Goal: Task Accomplishment & Management: Manage account settings

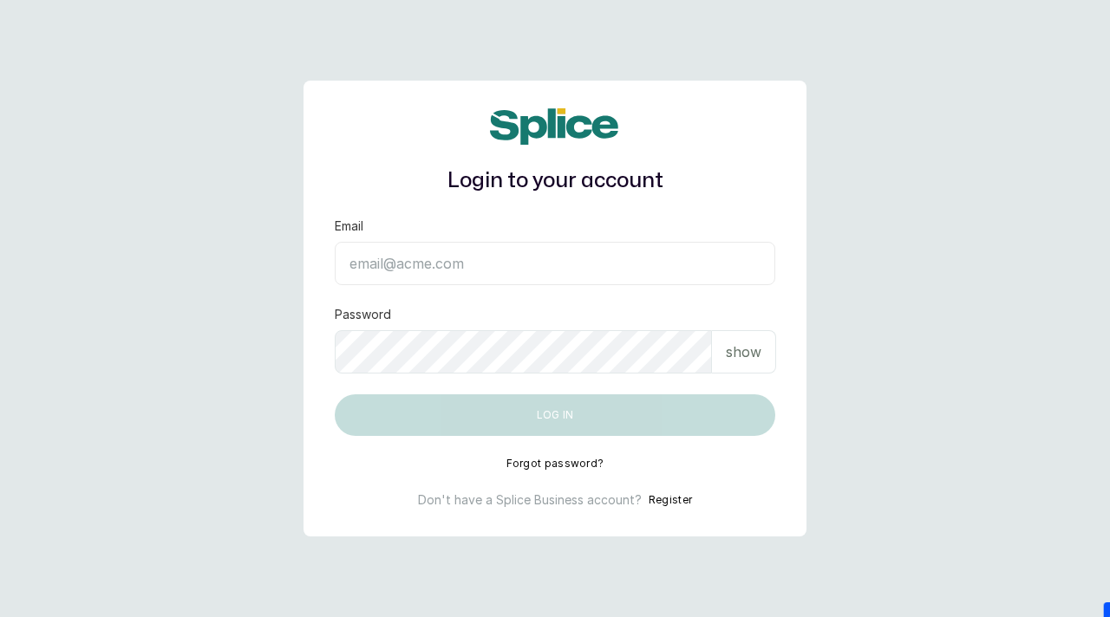
click at [446, 270] on input "Email" at bounding box center [555, 263] width 440 height 43
paste input "[EMAIL_ADDRESS][DOMAIN_NAME] SAnalytics14!"
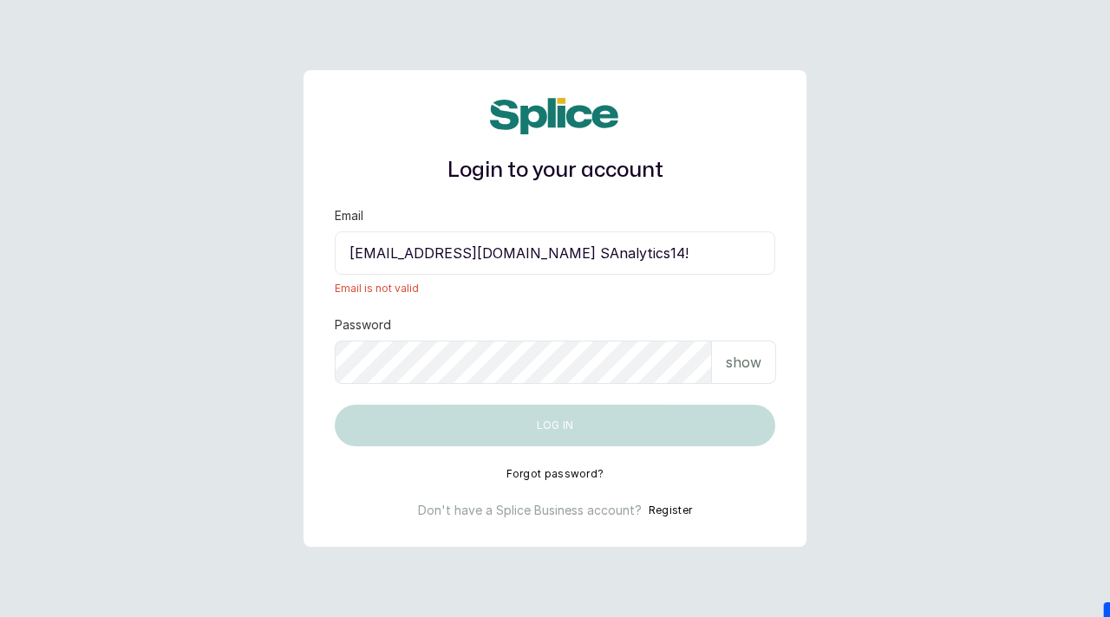
drag, startPoint x: 610, startPoint y: 255, endPoint x: 698, endPoint y: 257, distance: 87.6
click at [698, 257] on input "[EMAIL_ADDRESS][DOMAIN_NAME] SAnalytics14!" at bounding box center [555, 252] width 440 height 43
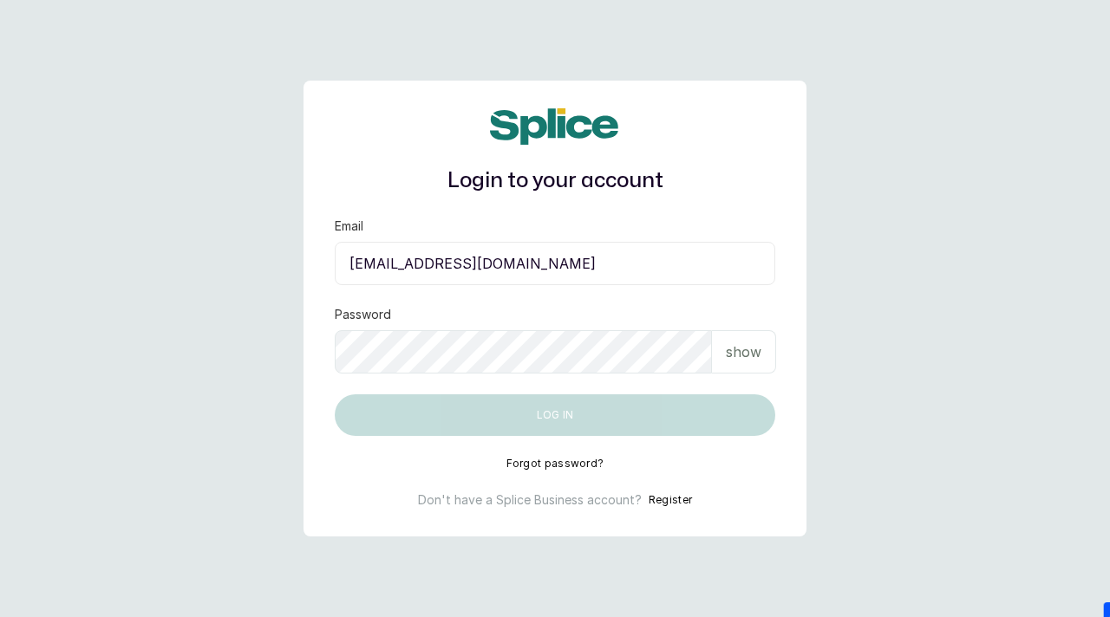
type input "[EMAIL_ADDRESS][DOMAIN_NAME]"
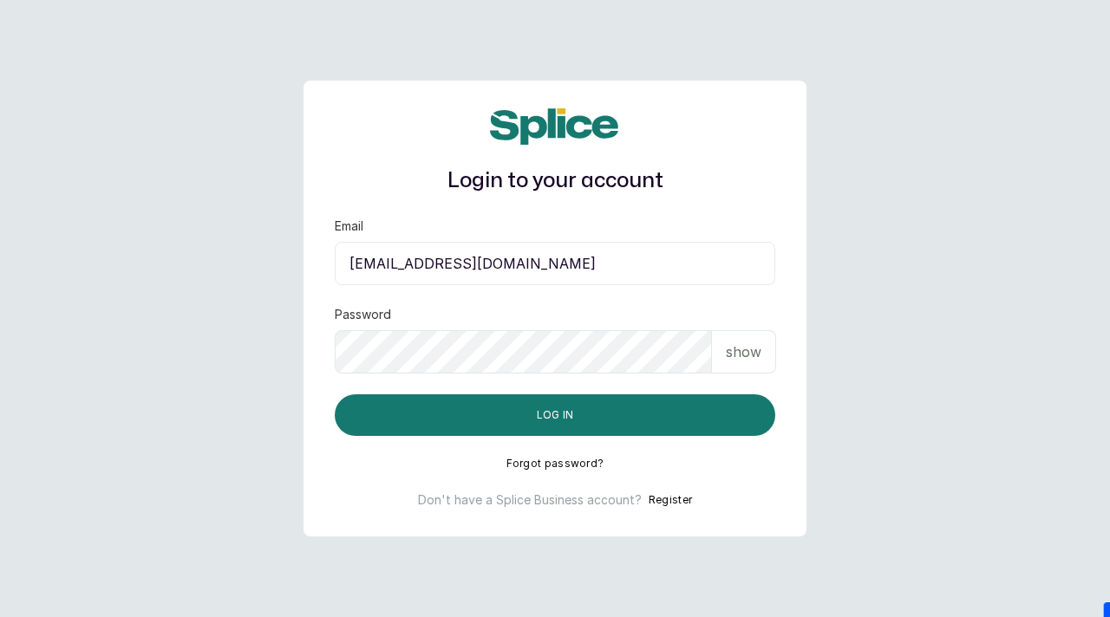
click at [560, 446] on div "Login to your account Email sknanalyticsmedaesthetics@gmail.com Password show L…" at bounding box center [554, 309] width 503 height 456
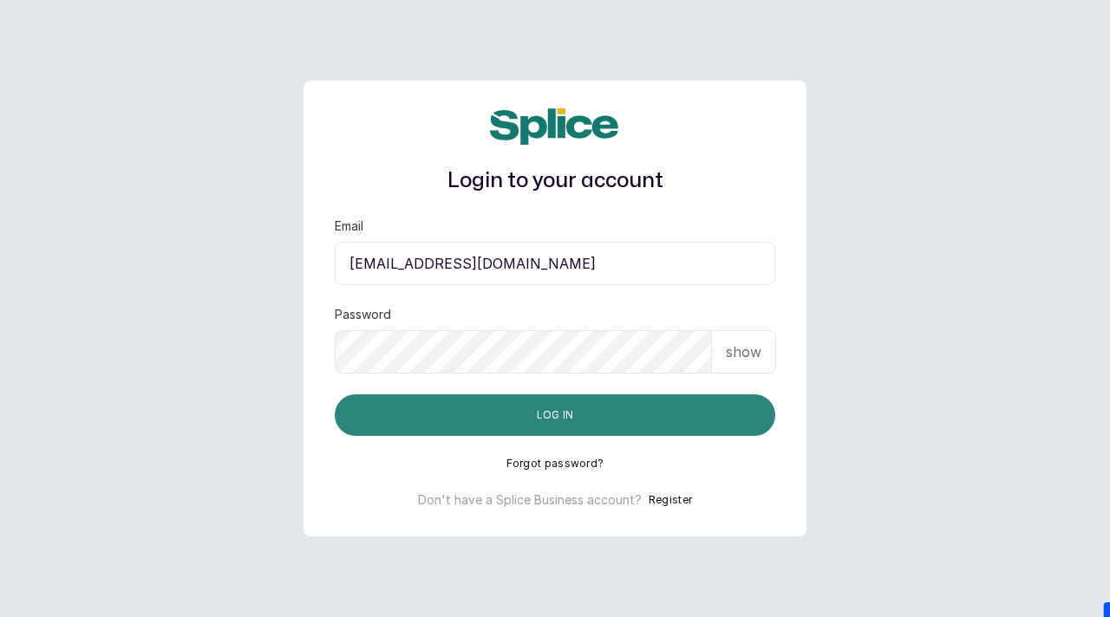
click at [558, 414] on button "Log in" at bounding box center [555, 415] width 440 height 42
click at [482, 420] on button "Log in" at bounding box center [555, 415] width 440 height 42
click at [481, 420] on button "Log in" at bounding box center [555, 415] width 440 height 42
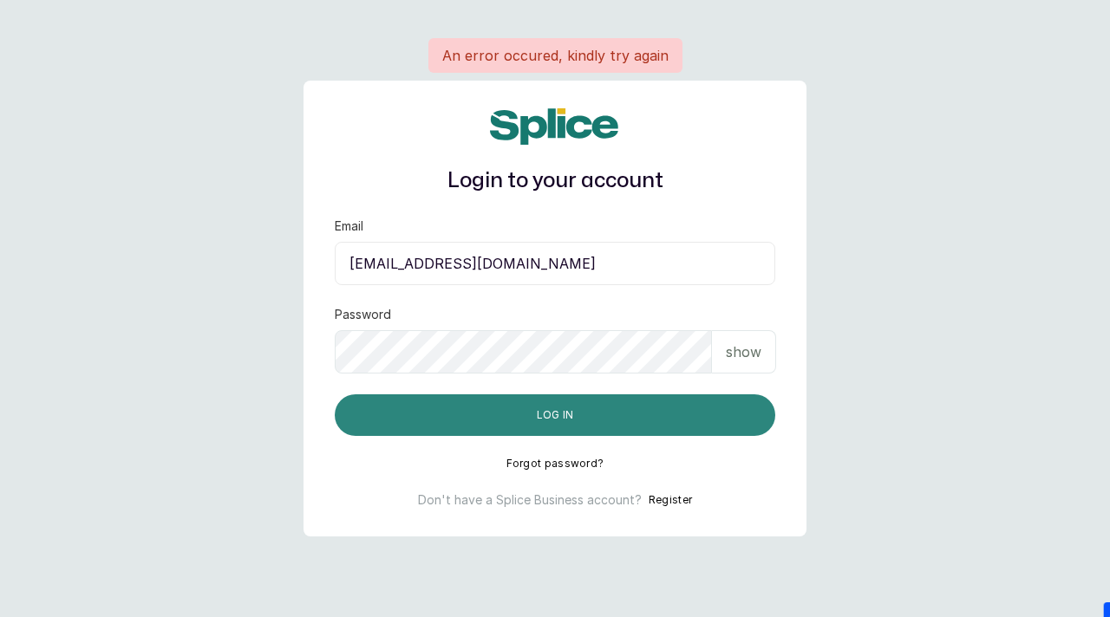
click at [481, 420] on button "Log in" at bounding box center [555, 415] width 440 height 42
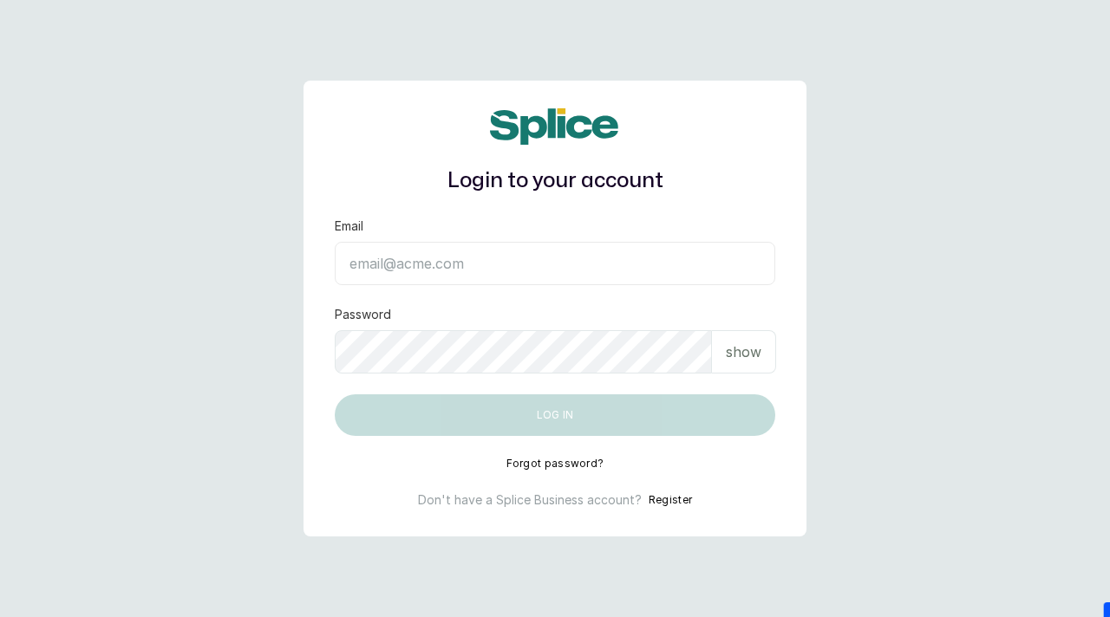
click at [406, 263] on input "Email" at bounding box center [555, 263] width 440 height 43
type input "v"
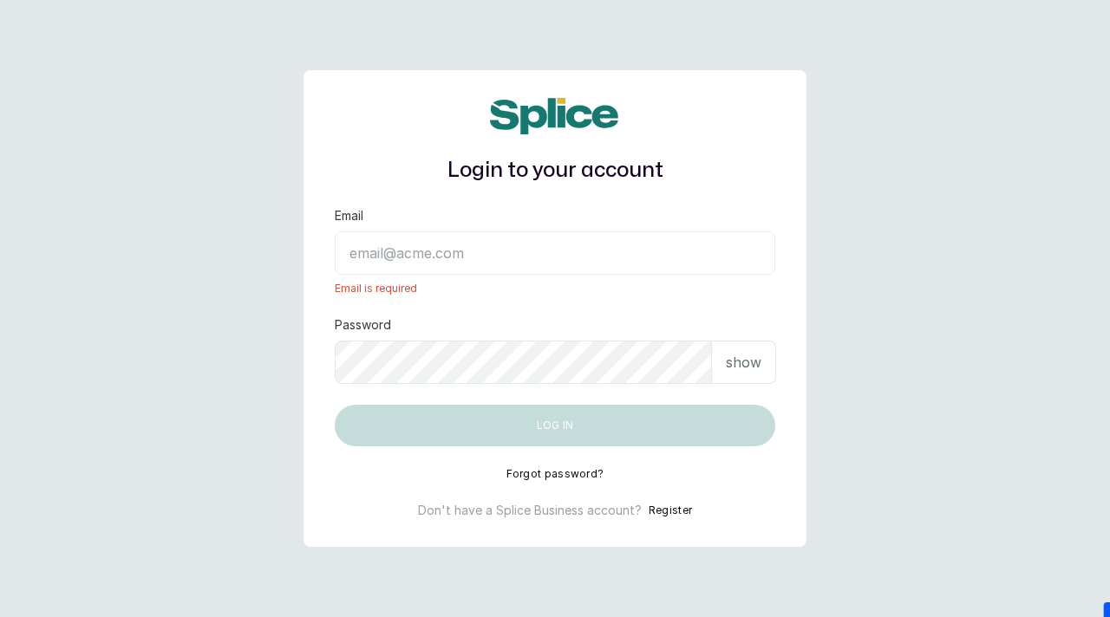
paste input "[EMAIL_ADDRESS][DOMAIN_NAME]"
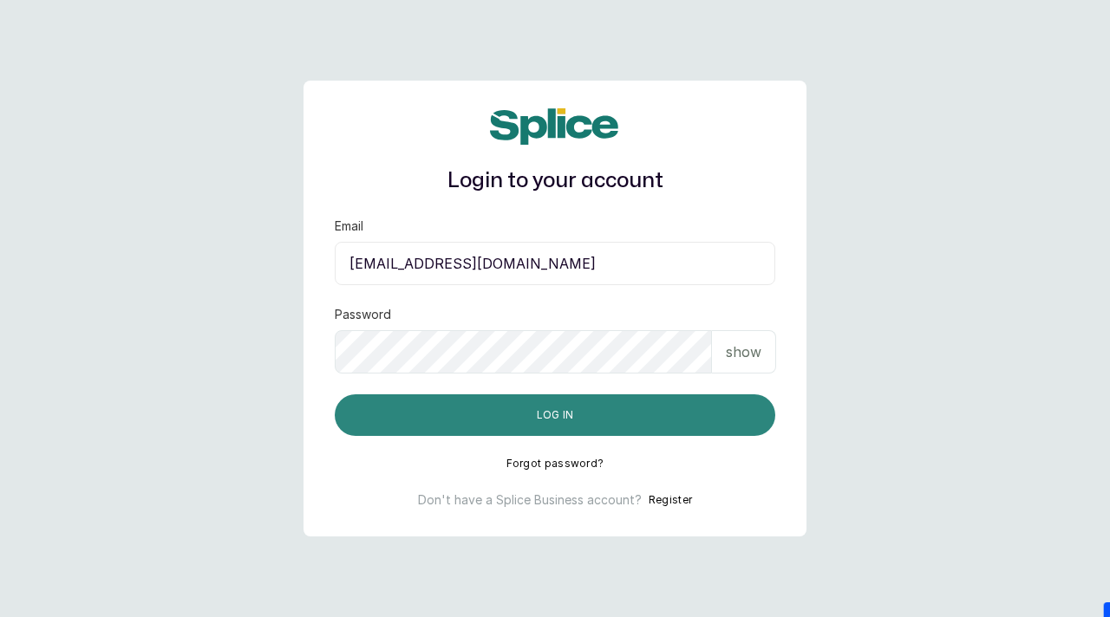
type input "[EMAIL_ADDRESS][DOMAIN_NAME]"
click at [500, 410] on button "Log in" at bounding box center [555, 415] width 440 height 42
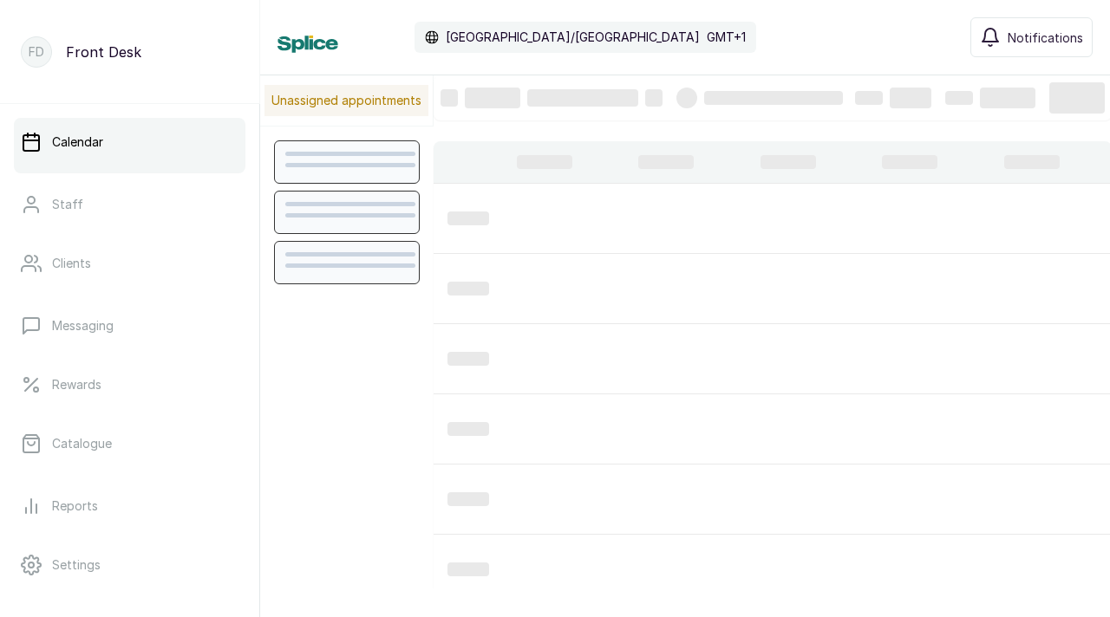
scroll to position [583, 0]
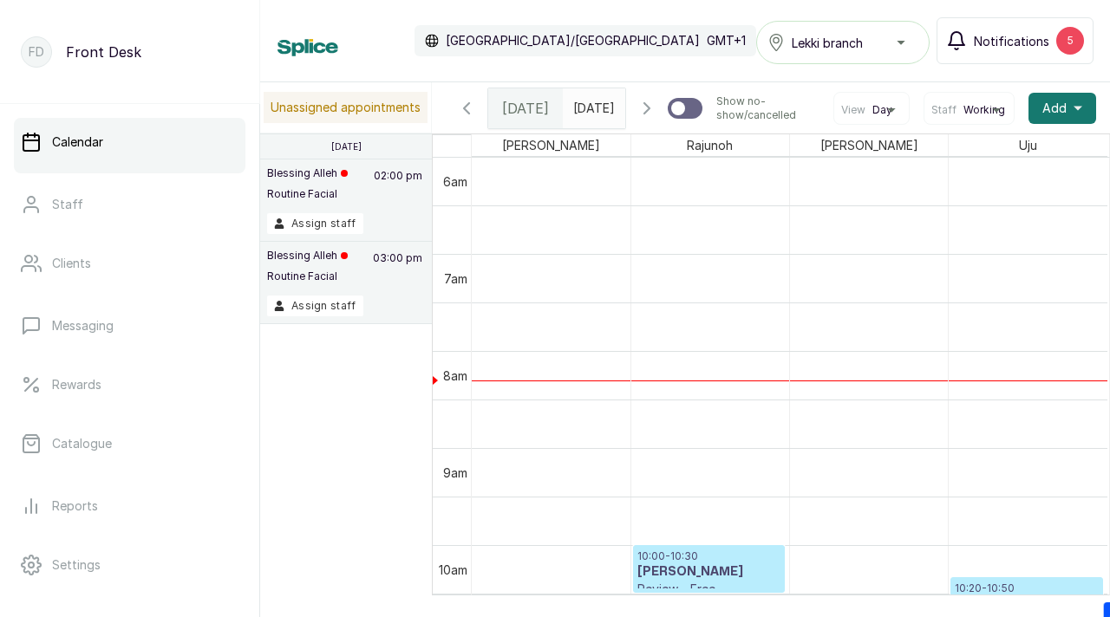
click at [1032, 48] on span "Notifications" at bounding box center [1010, 41] width 75 height 18
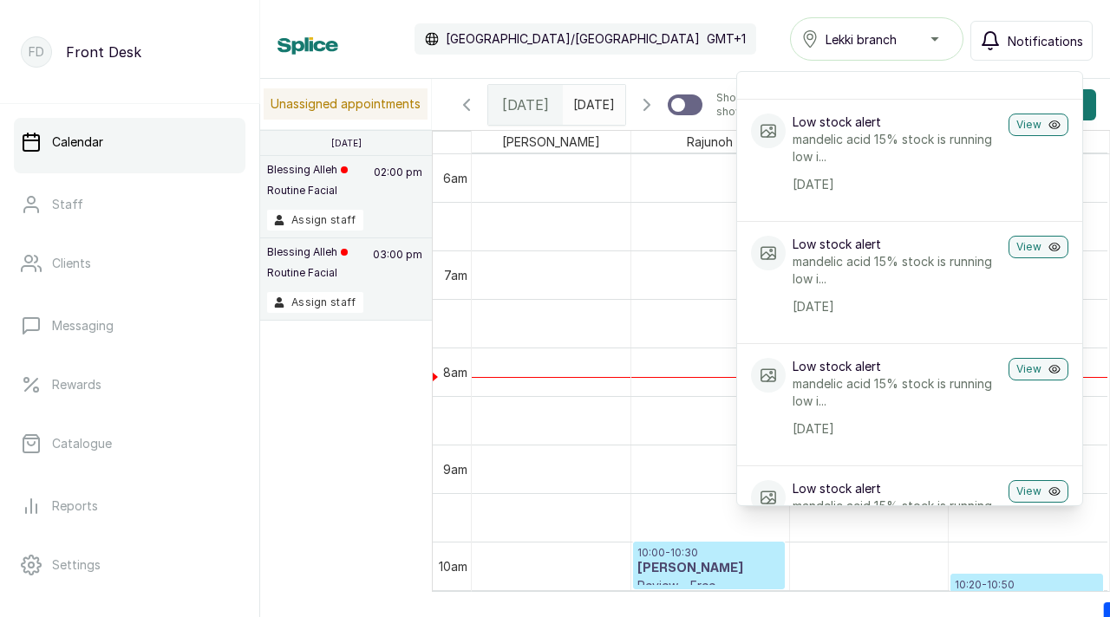
scroll to position [0, 0]
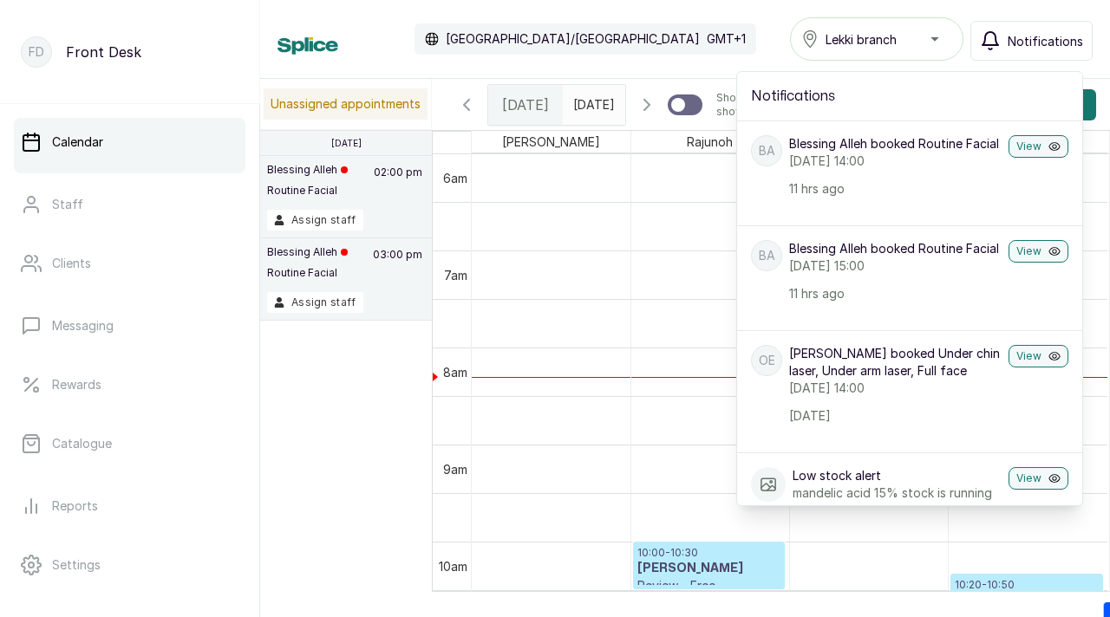
click at [688, 21] on div "Calendar Africa/Lagos GMT+1 Lekki branch Notifications Notifications BA Blessin…" at bounding box center [684, 38] width 815 height 43
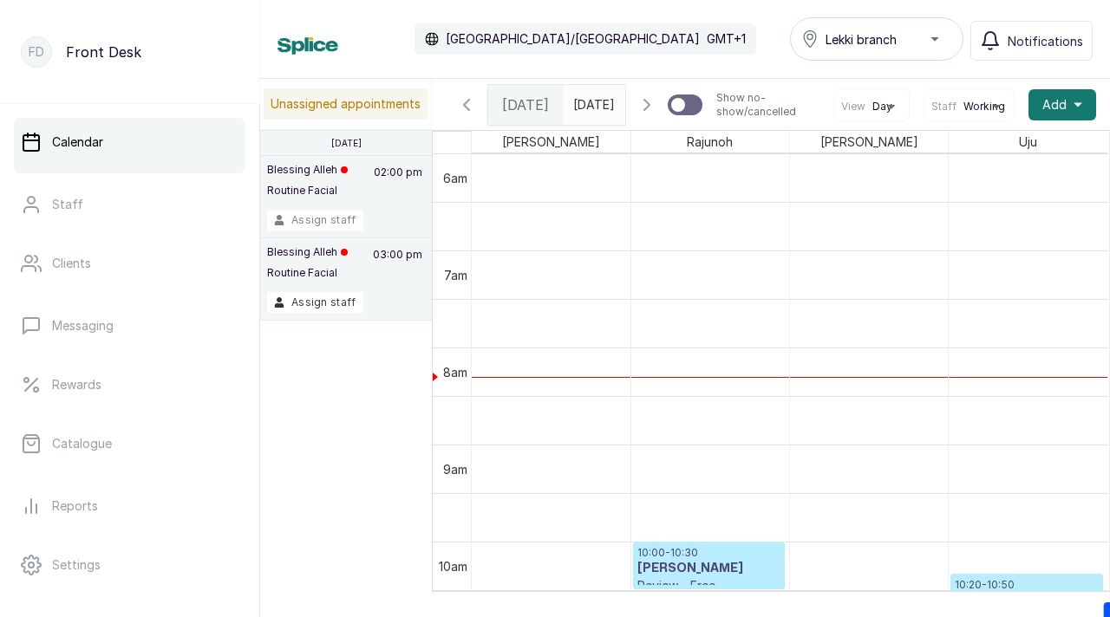
click at [326, 220] on button "Assign staff" at bounding box center [315, 220] width 96 height 21
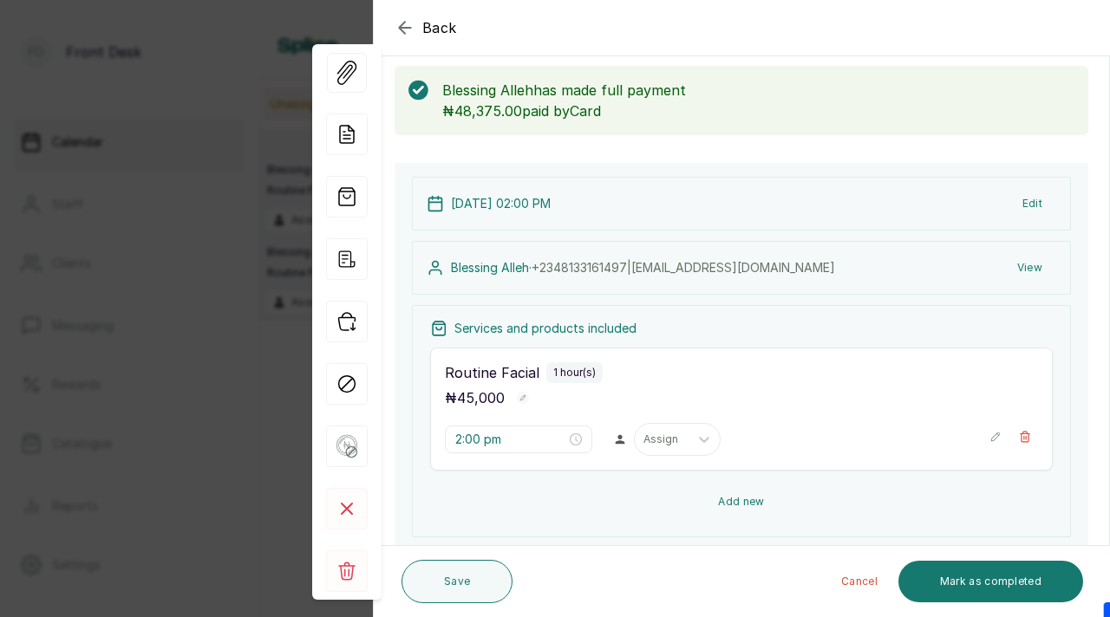
scroll to position [91, 0]
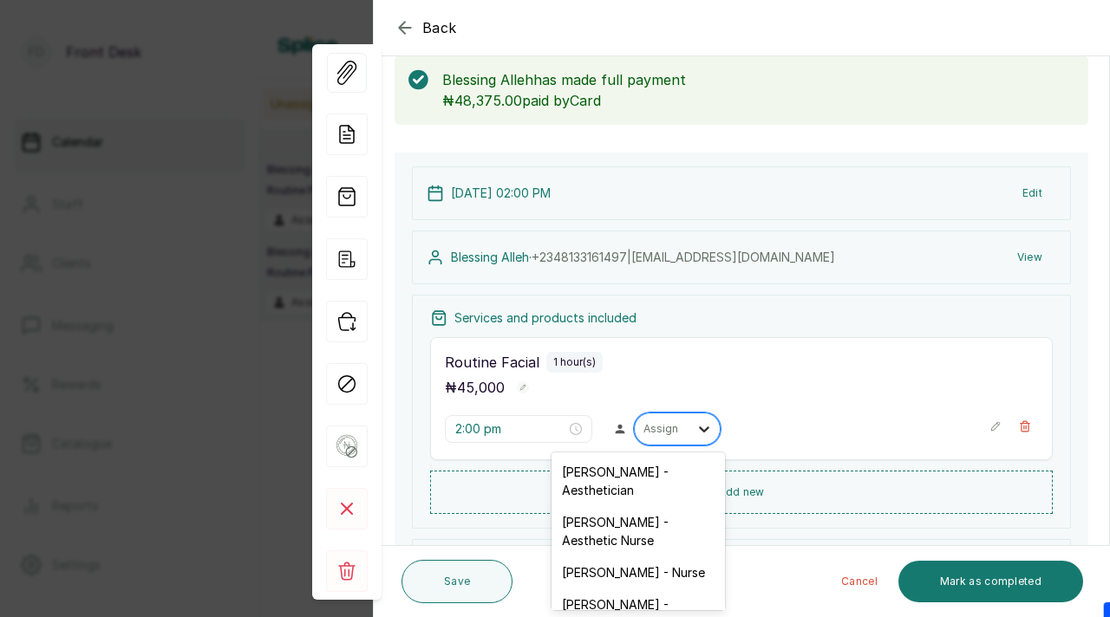
click at [688, 426] on div at bounding box center [703, 428] width 31 height 31
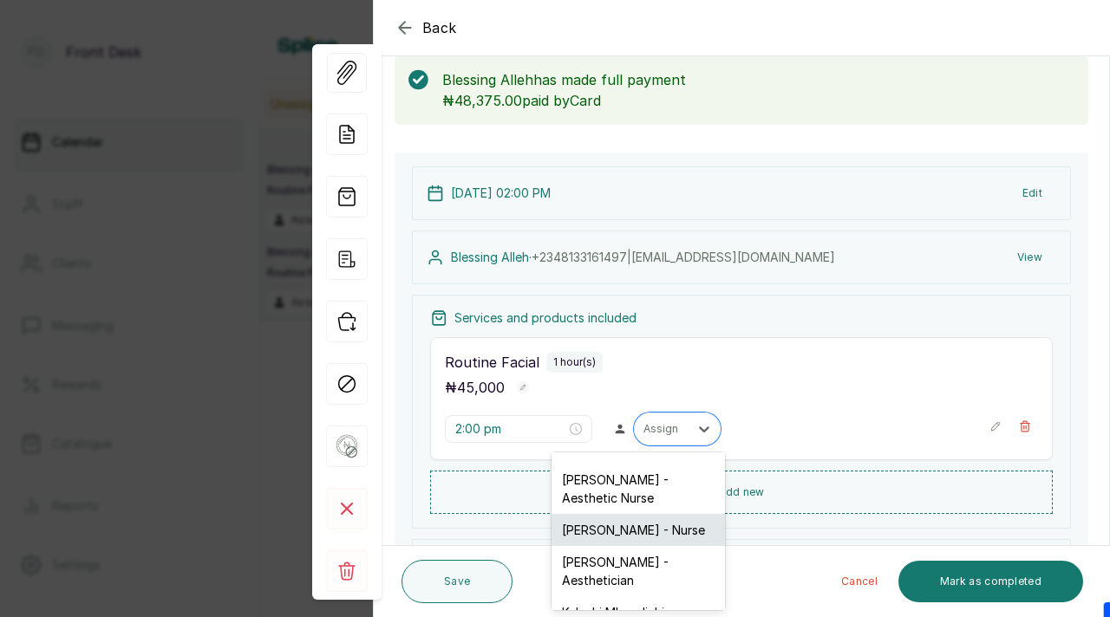
scroll to position [46, 0]
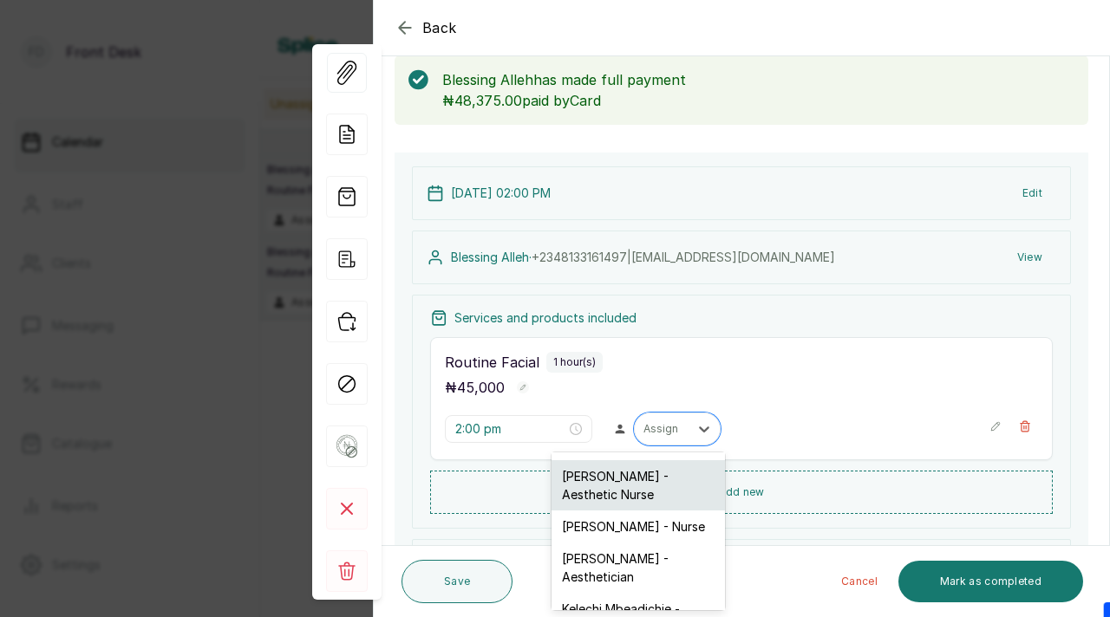
click at [622, 486] on div "Uju Agu - Aesthetic Nurse" at bounding box center [637, 485] width 173 height 50
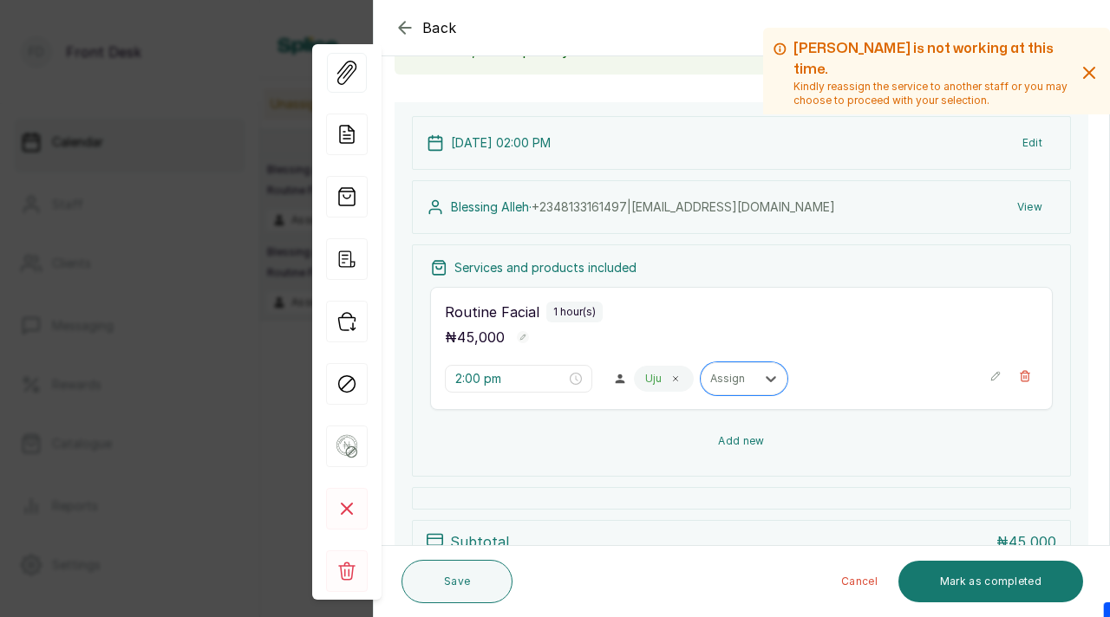
scroll to position [147, 0]
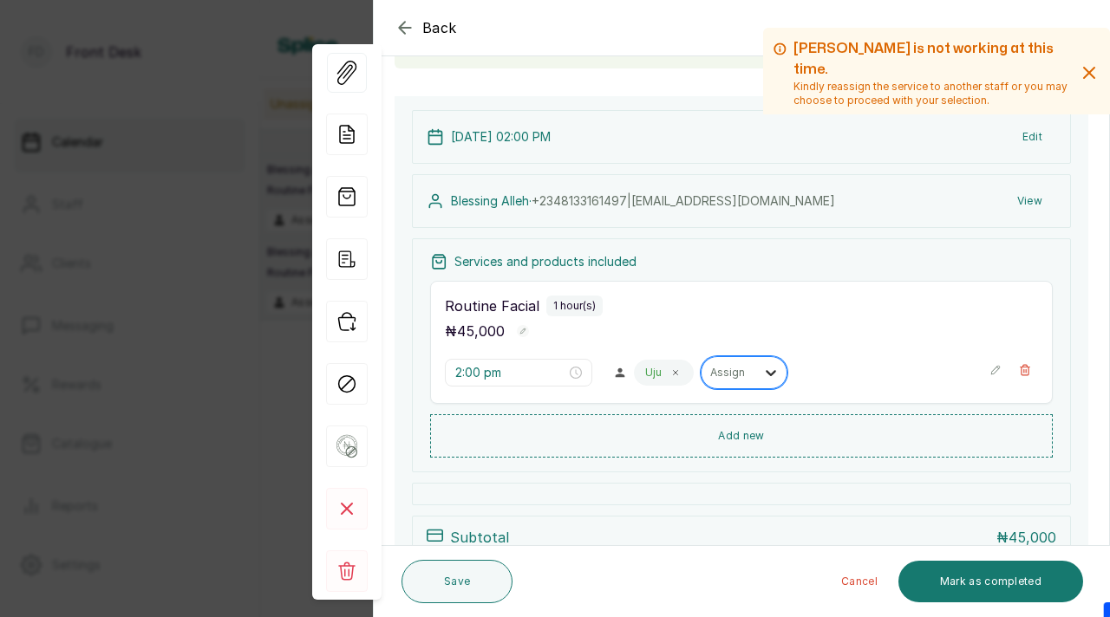
click at [762, 371] on icon at bounding box center [770, 372] width 17 height 17
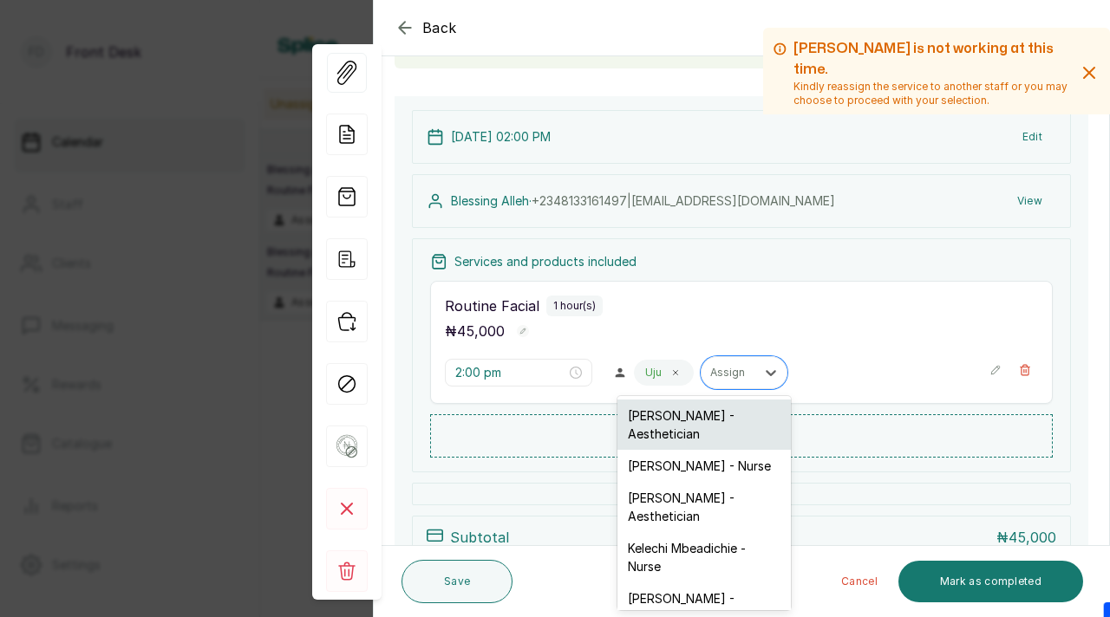
click at [720, 428] on div "Opeyemi Ojo - Aesthetician" at bounding box center [703, 425] width 173 height 50
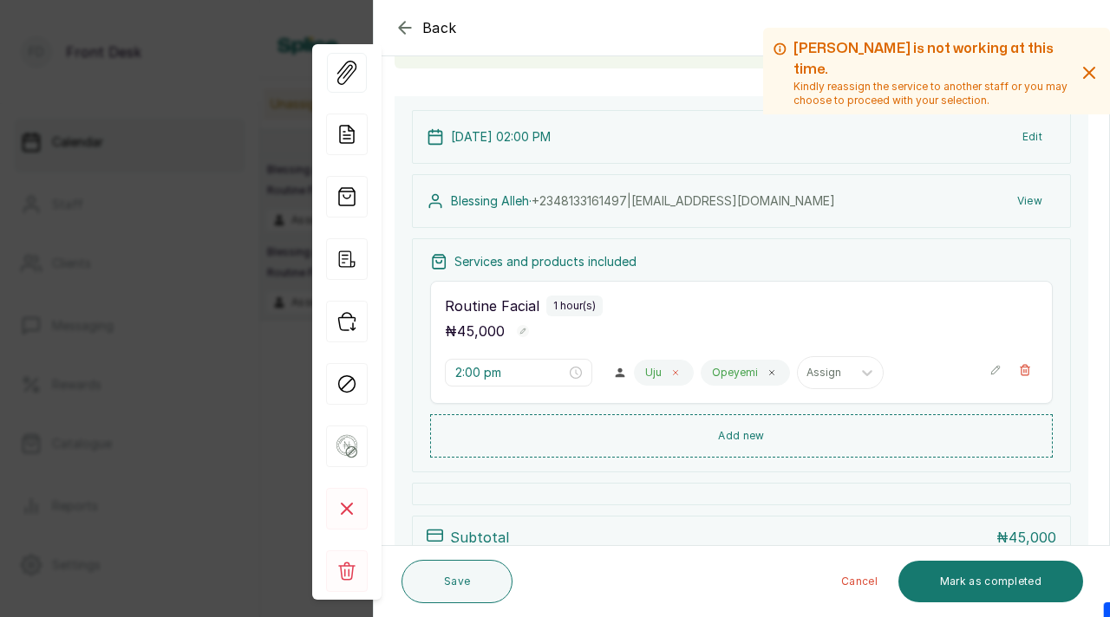
click at [668, 377] on span at bounding box center [675, 373] width 14 height 14
click at [481, 573] on button "Save" at bounding box center [456, 581] width 111 height 43
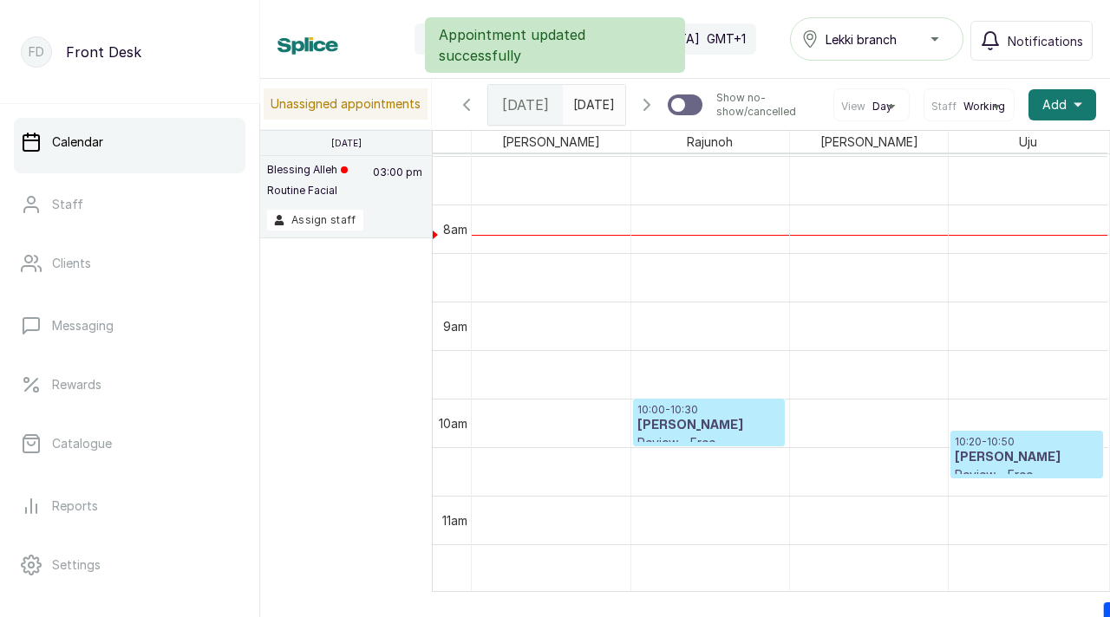
scroll to position [729, 0]
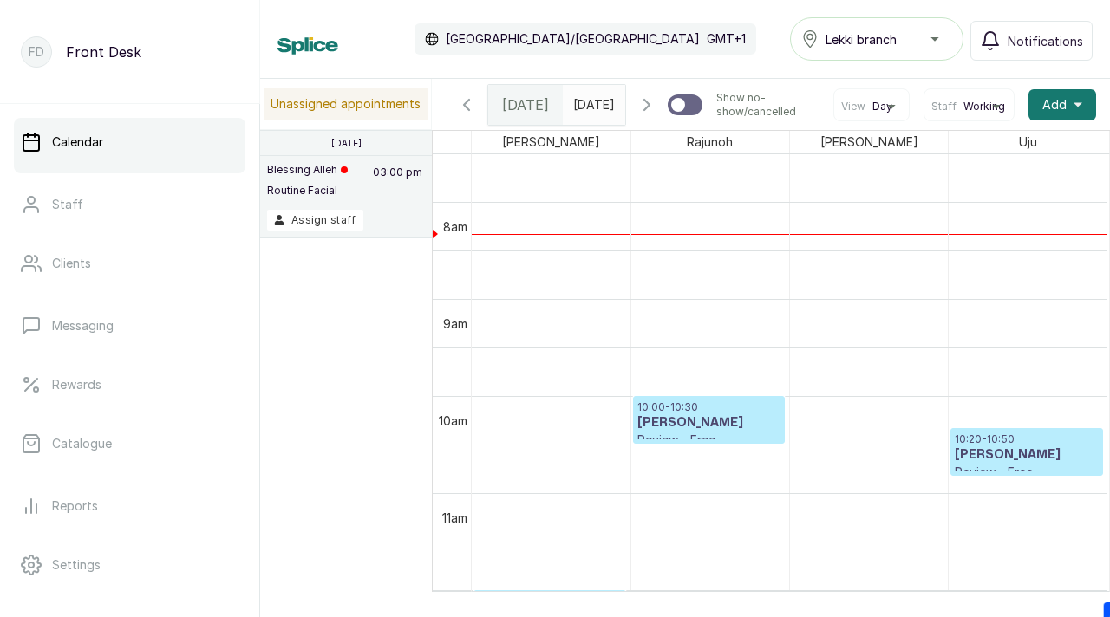
click at [649, 111] on icon "button" at bounding box center [646, 104] width 21 height 21
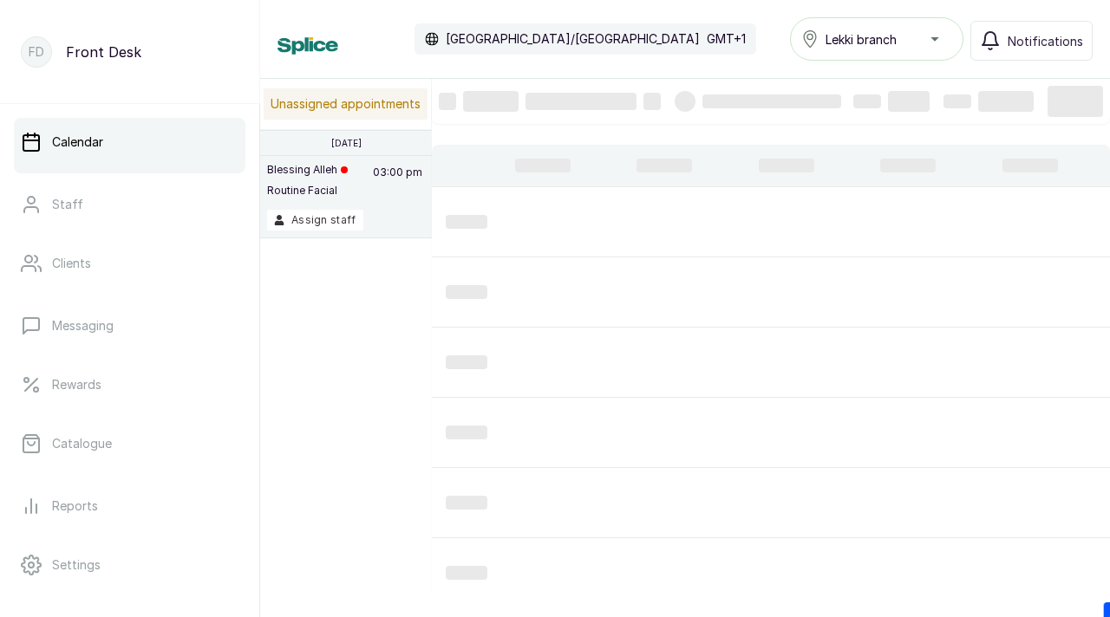
scroll to position [583, 0]
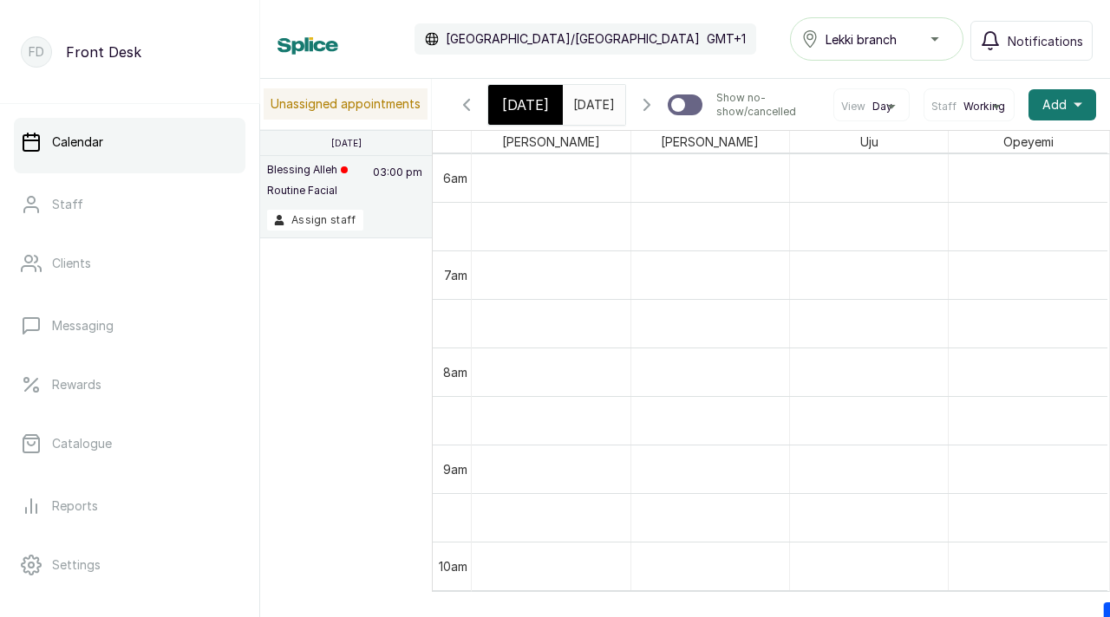
click at [649, 113] on icon "button" at bounding box center [646, 104] width 21 height 21
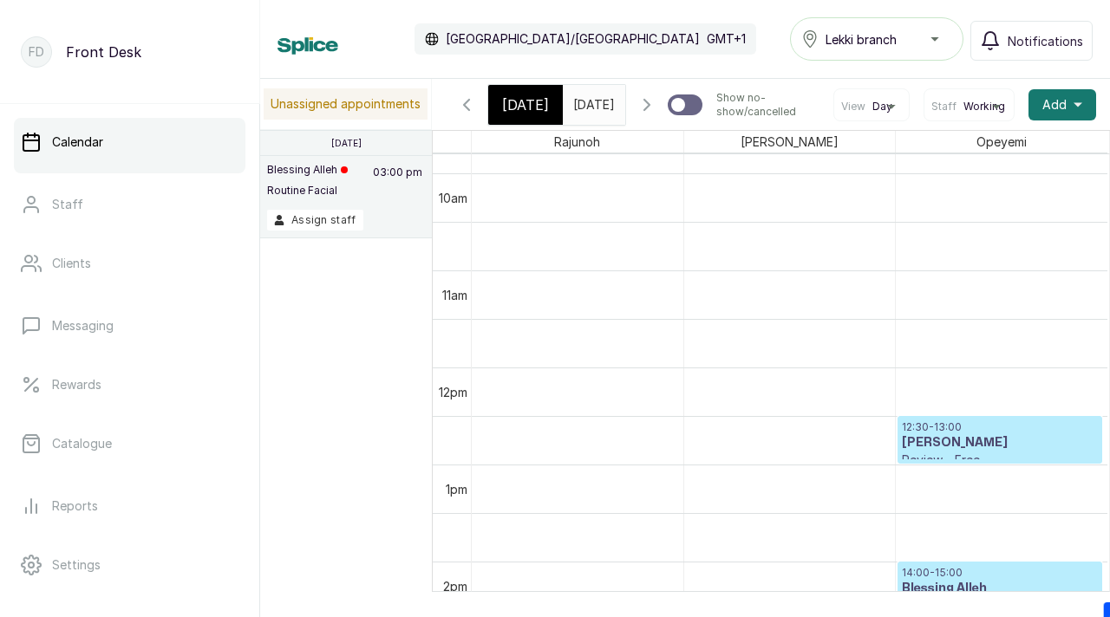
scroll to position [0, 0]
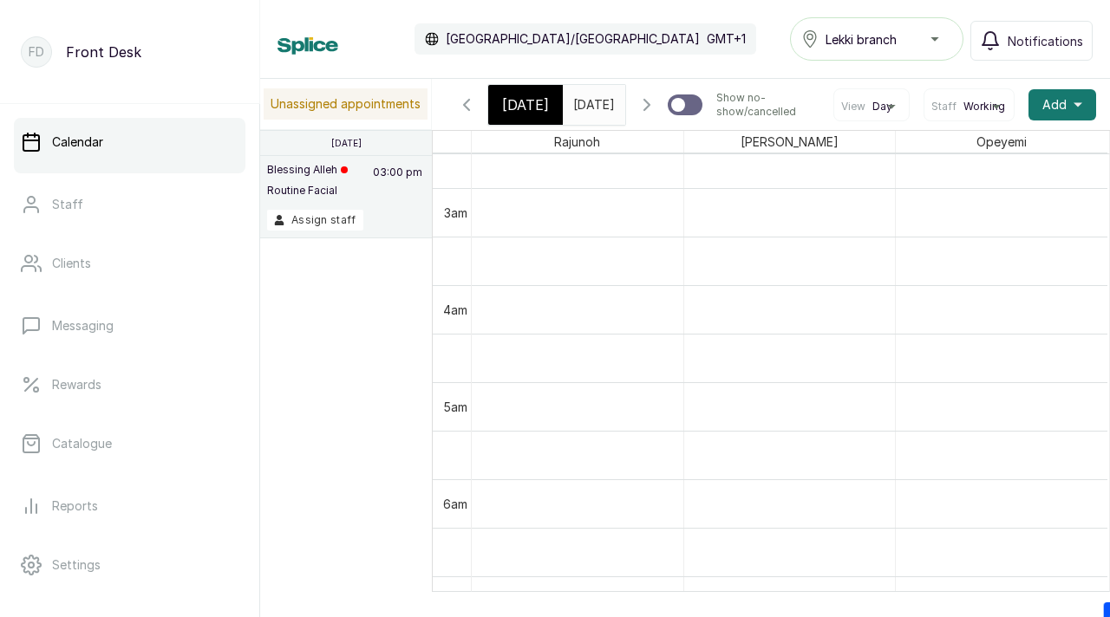
click at [468, 115] on icon "button" at bounding box center [466, 104] width 21 height 21
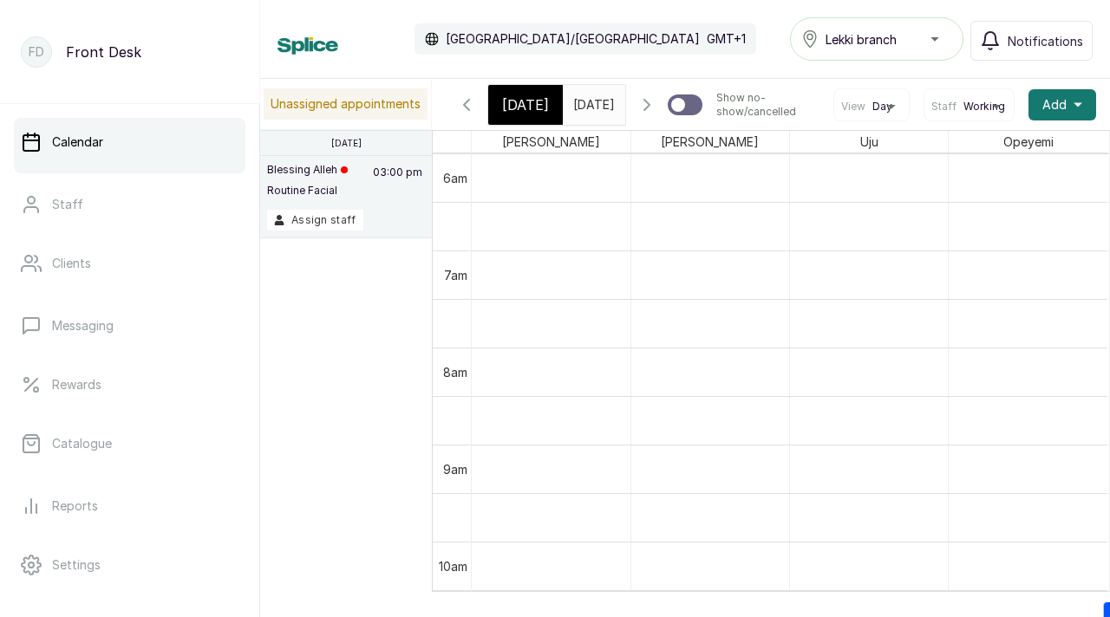
click at [468, 115] on icon "button" at bounding box center [466, 104] width 21 height 21
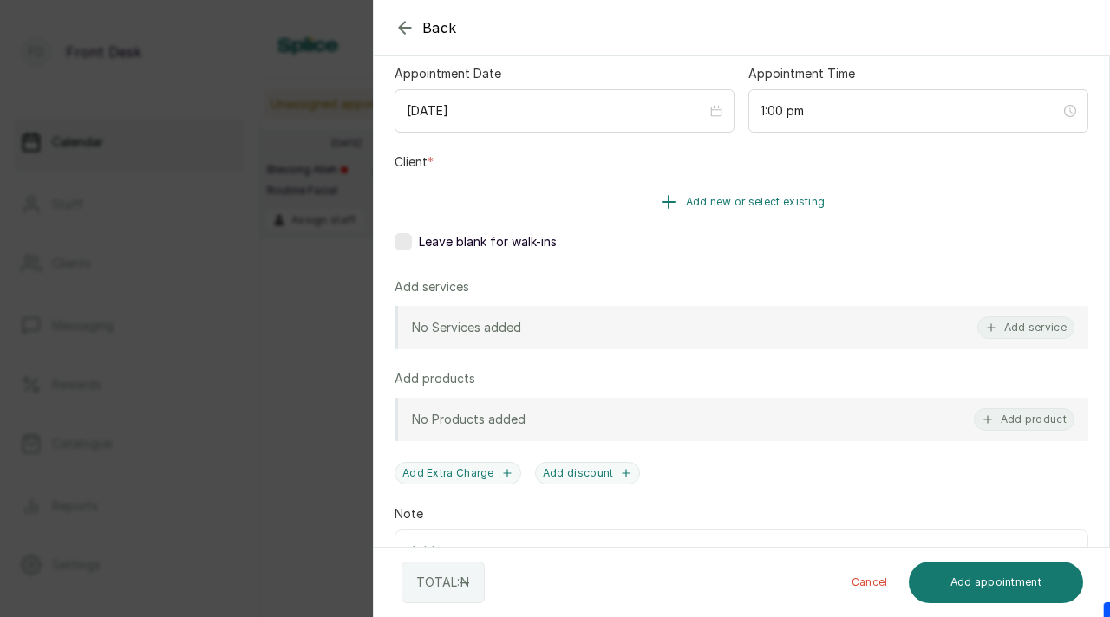
click at [767, 200] on span "Add new or select existing" at bounding box center [756, 202] width 140 height 14
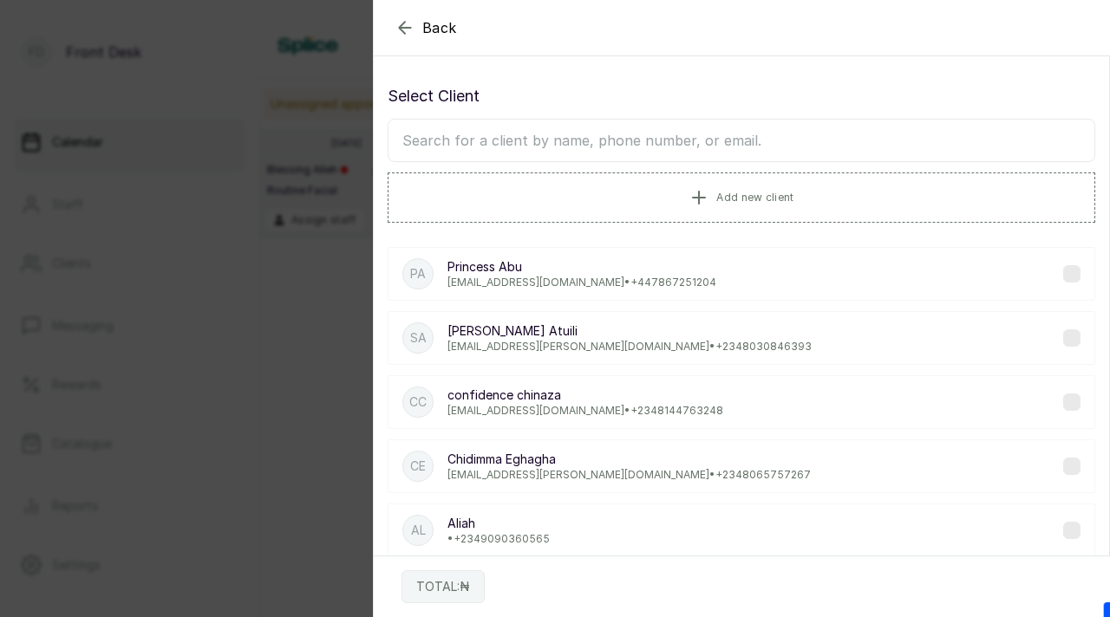
click at [693, 120] on input "text" at bounding box center [740, 140] width 707 height 43
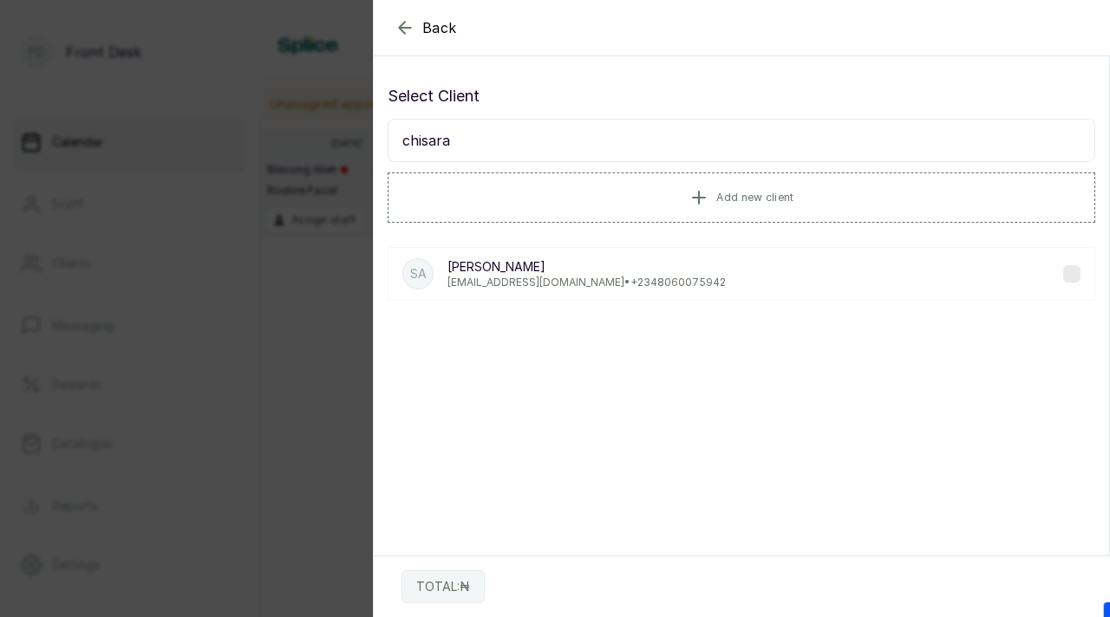
type input "chisara"
click at [717, 279] on div "Sa Sara carolinechisara@gmail.com • +234 8060075942" at bounding box center [740, 274] width 707 height 54
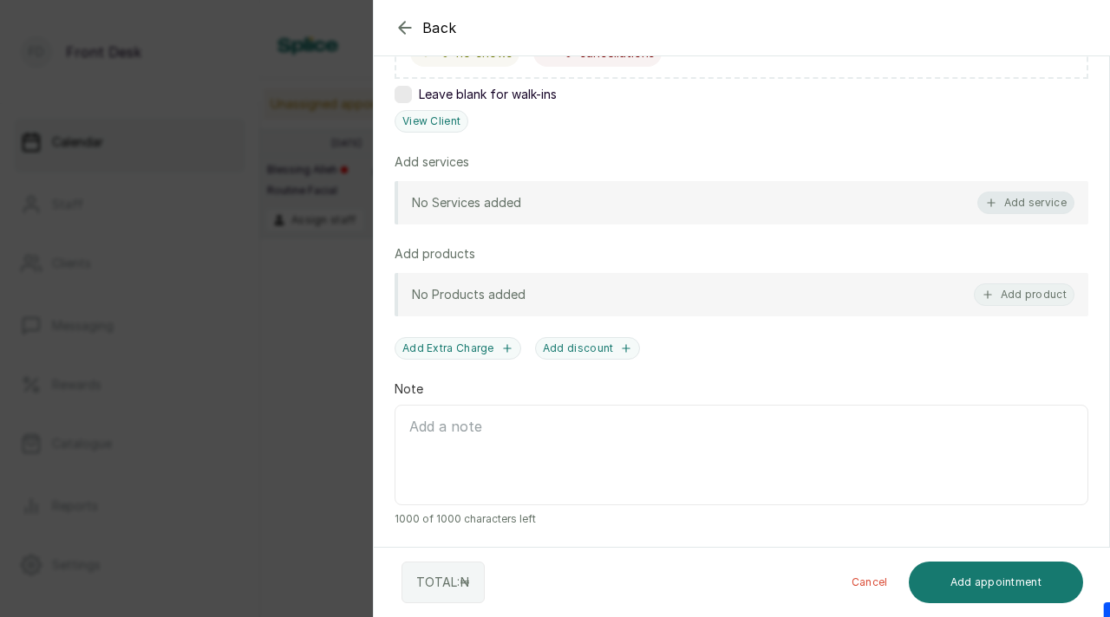
click at [1006, 210] on button "Add service" at bounding box center [1025, 203] width 97 height 23
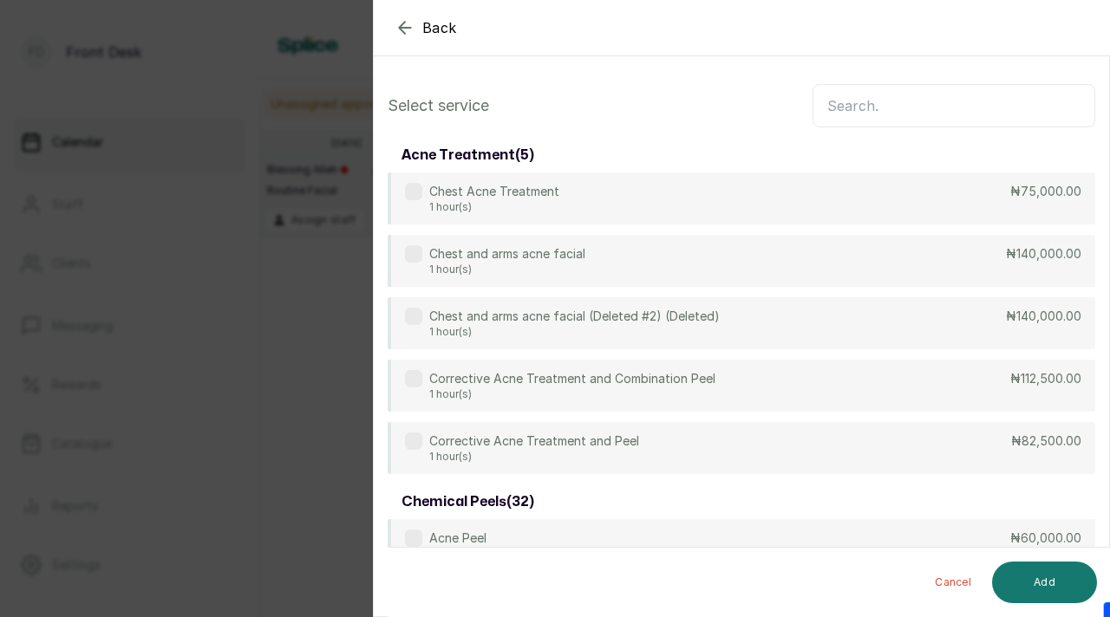
click at [895, 107] on input "text" at bounding box center [953, 105] width 283 height 43
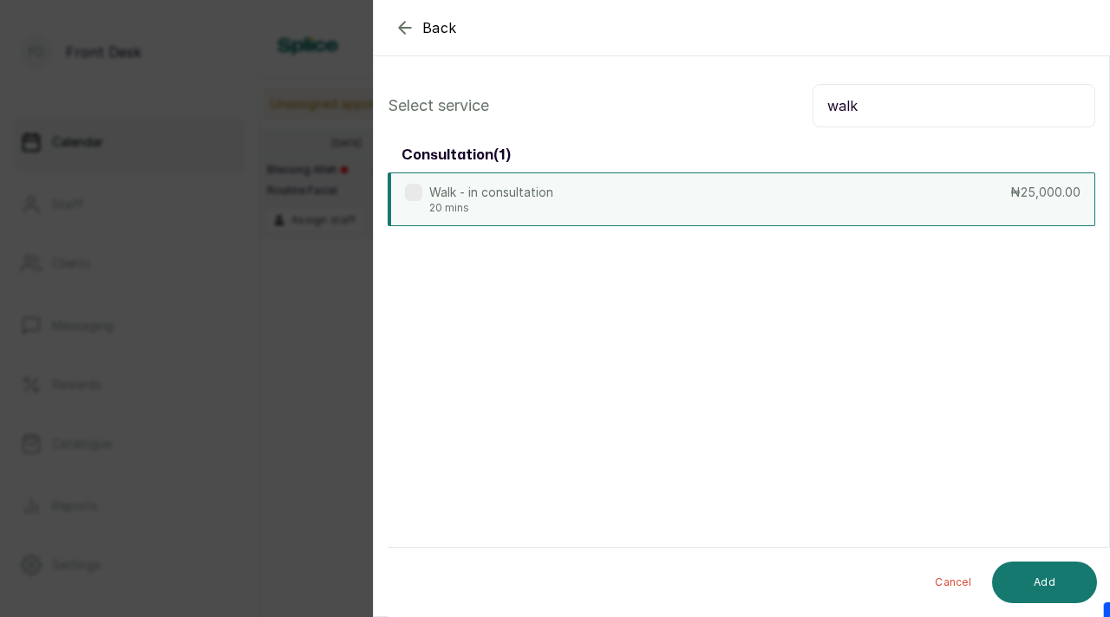
type input "walk"
click at [667, 205] on div "Walk - in consultation 20 mins ₦25,000.00" at bounding box center [740, 200] width 707 height 54
click at [1025, 574] on button "Add" at bounding box center [1044, 583] width 105 height 42
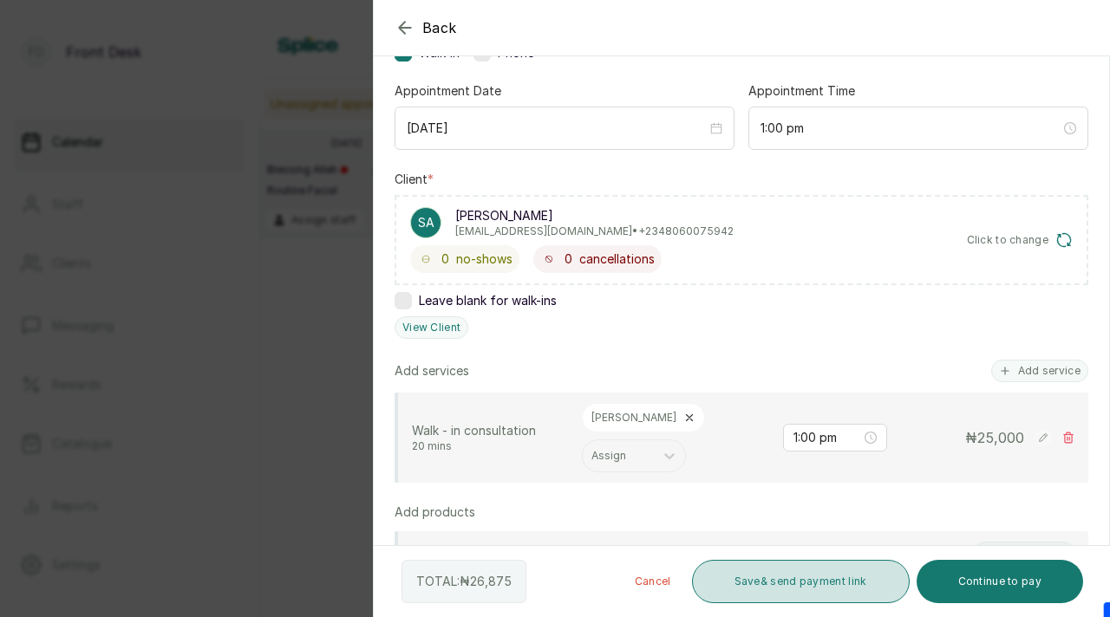
click at [850, 581] on button "Save & send payment link" at bounding box center [801, 581] width 218 height 43
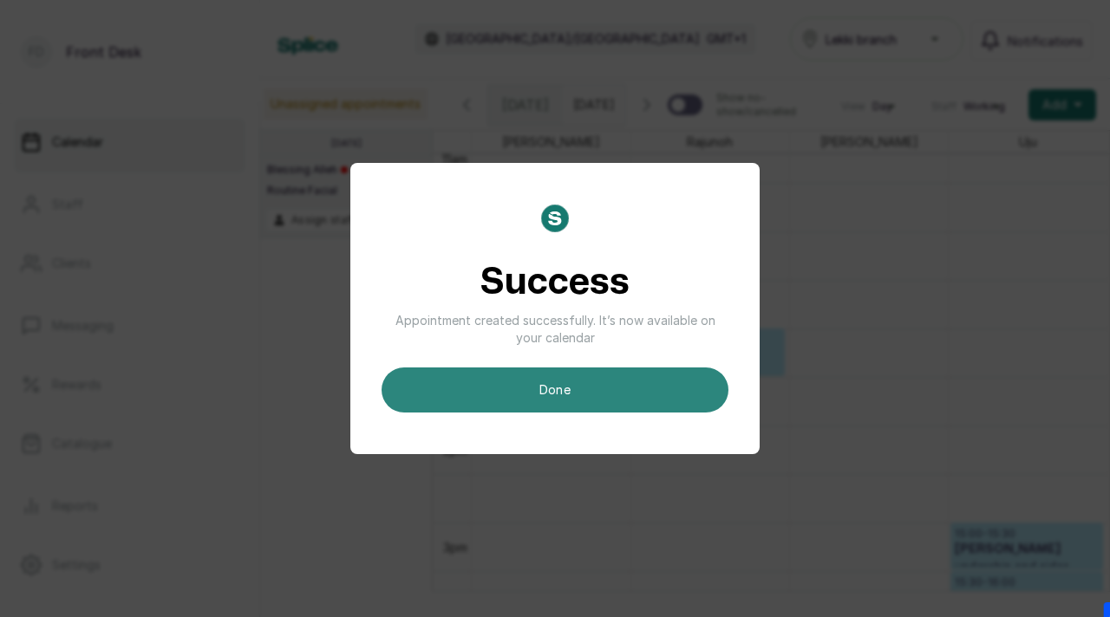
click at [586, 387] on button "done" at bounding box center [554, 390] width 347 height 45
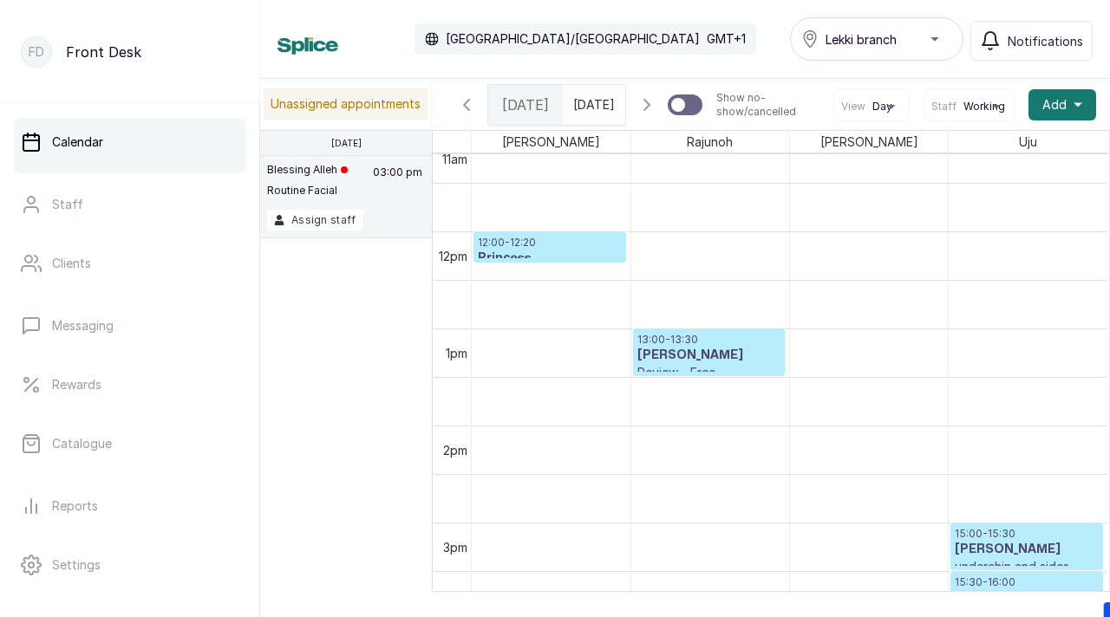
click at [655, 115] on icon "button" at bounding box center [646, 104] width 21 height 21
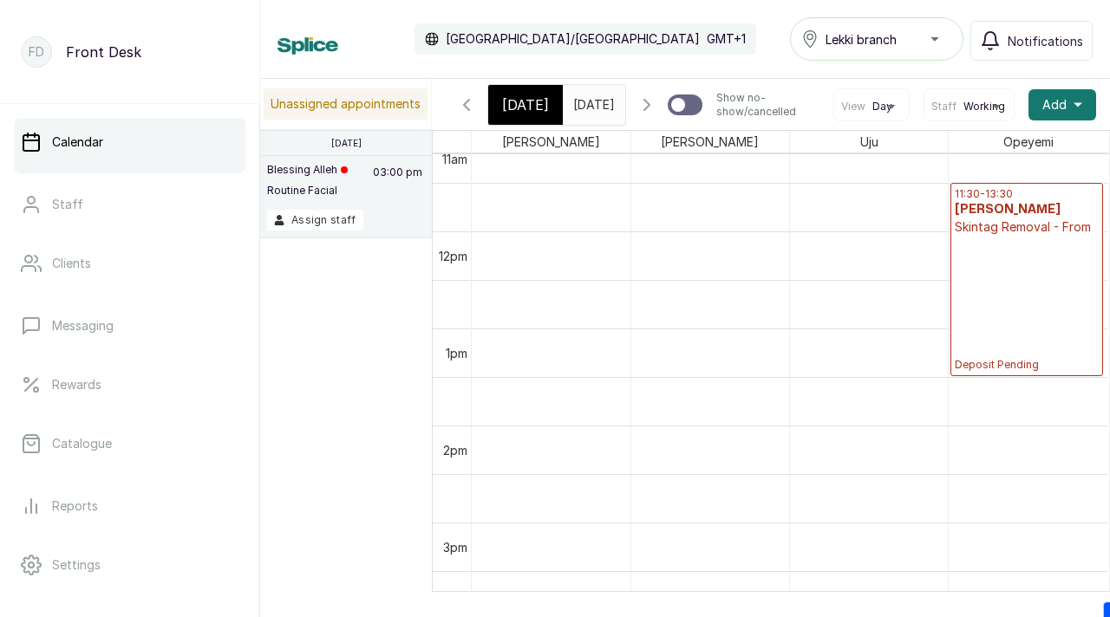
scroll to position [583, 0]
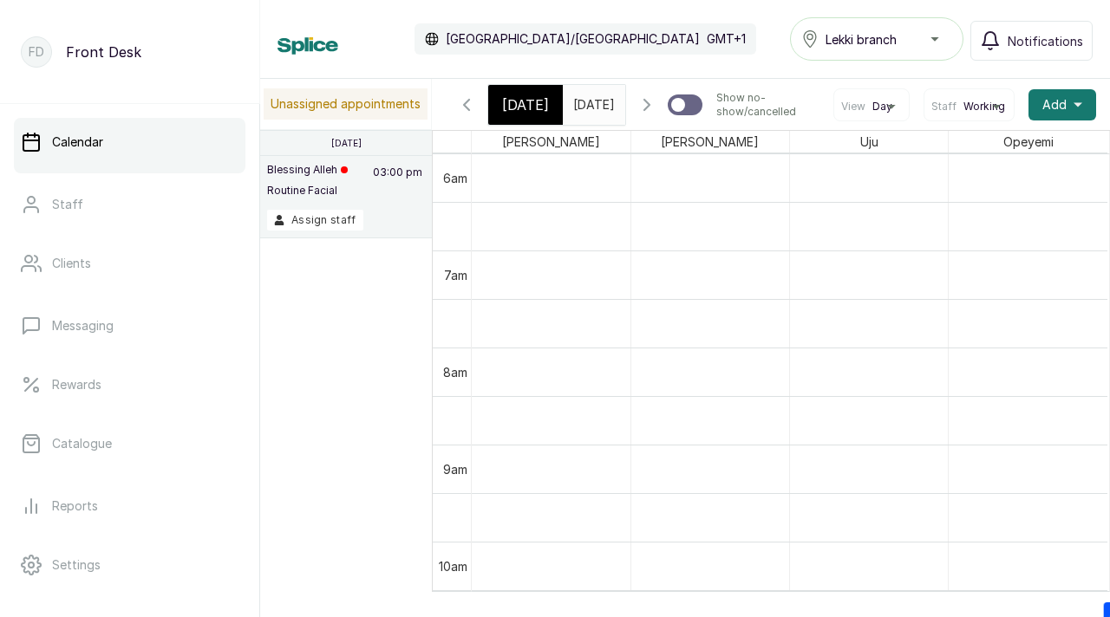
click at [651, 112] on icon "button" at bounding box center [646, 104] width 21 height 21
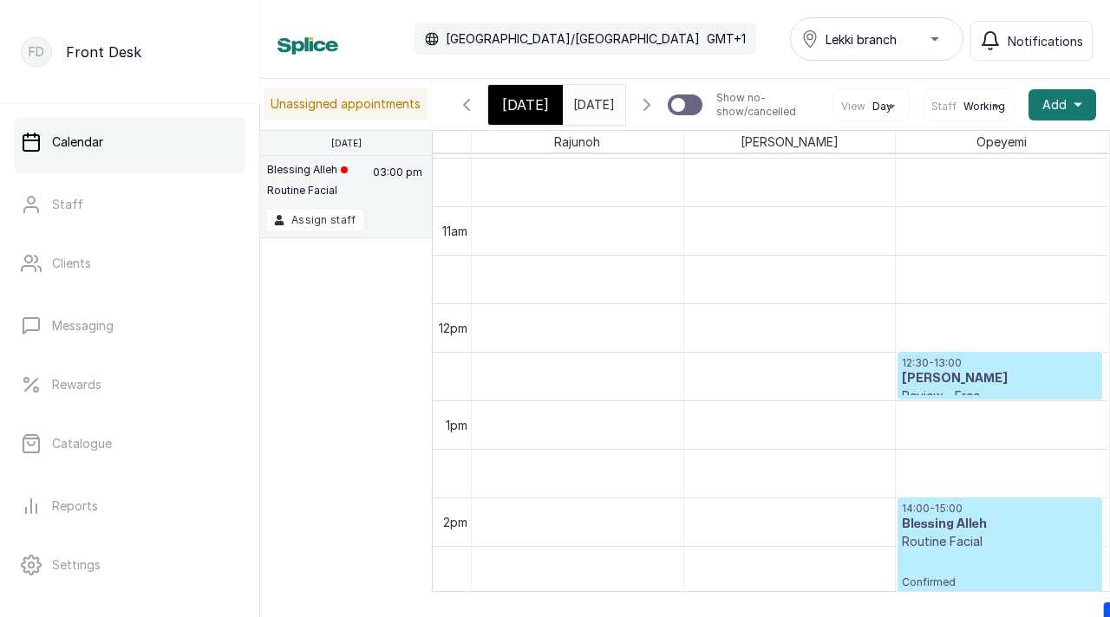
scroll to position [1017, 0]
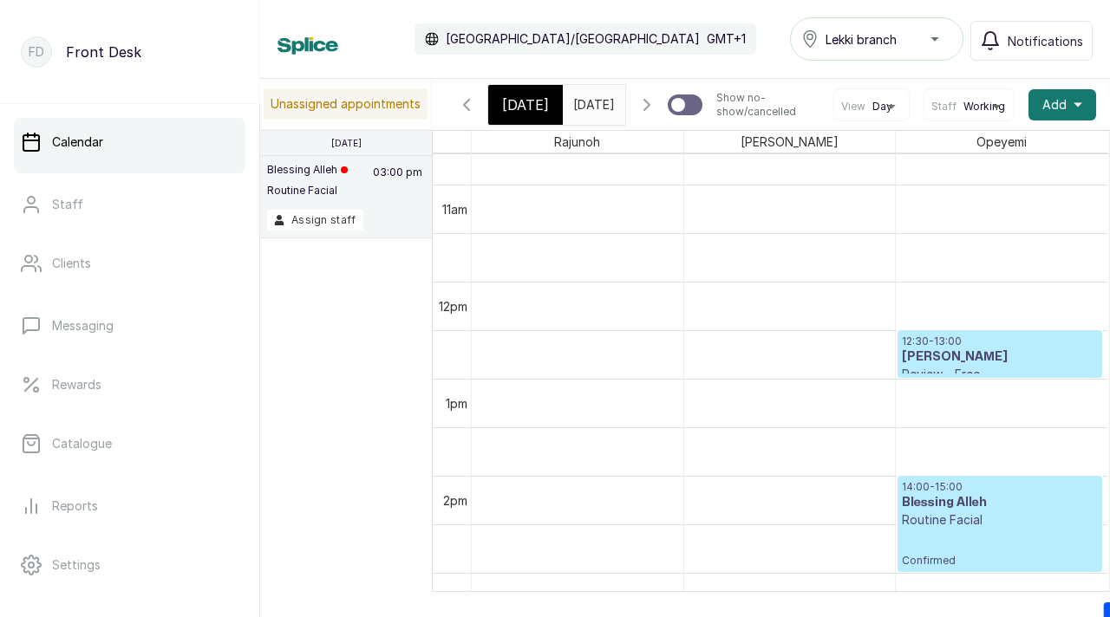
click at [655, 115] on icon "button" at bounding box center [646, 104] width 21 height 21
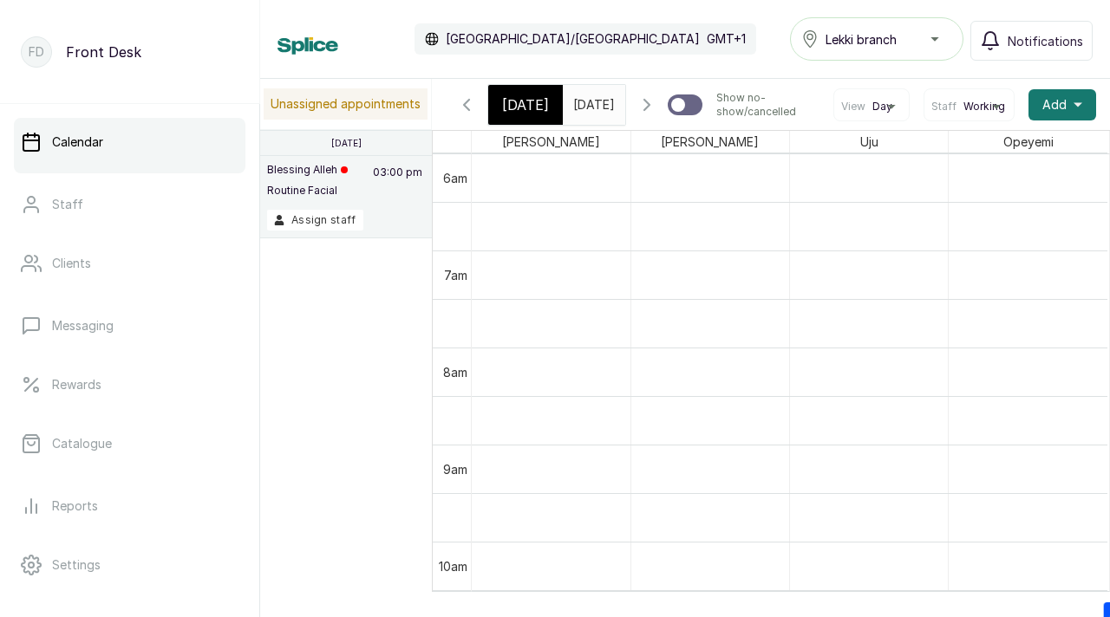
click at [647, 108] on icon "button" at bounding box center [646, 104] width 21 height 21
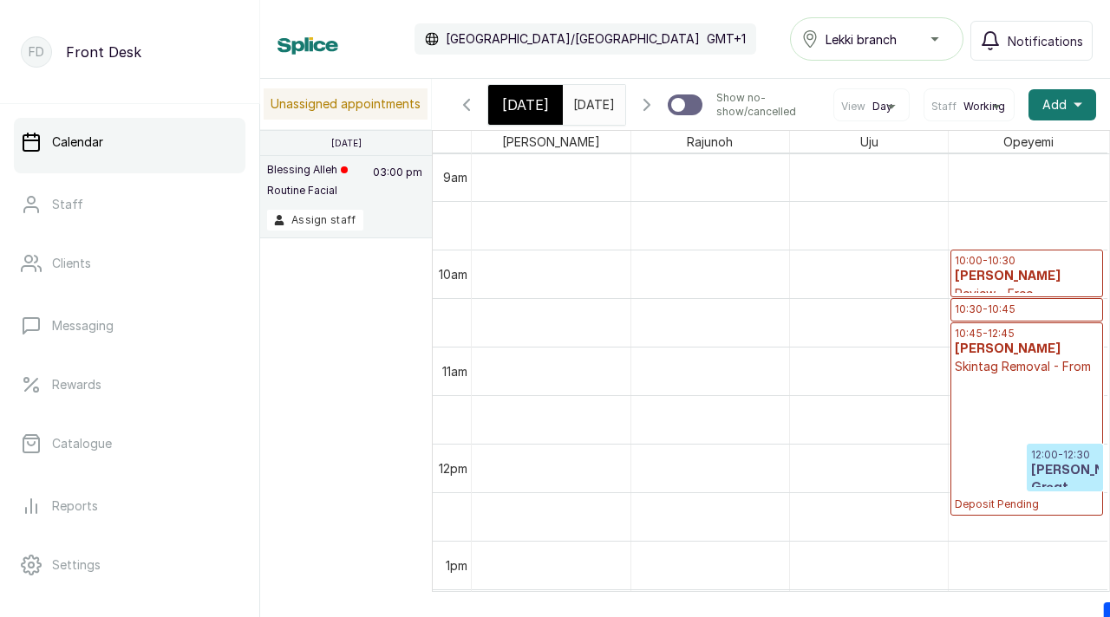
scroll to position [937, 0]
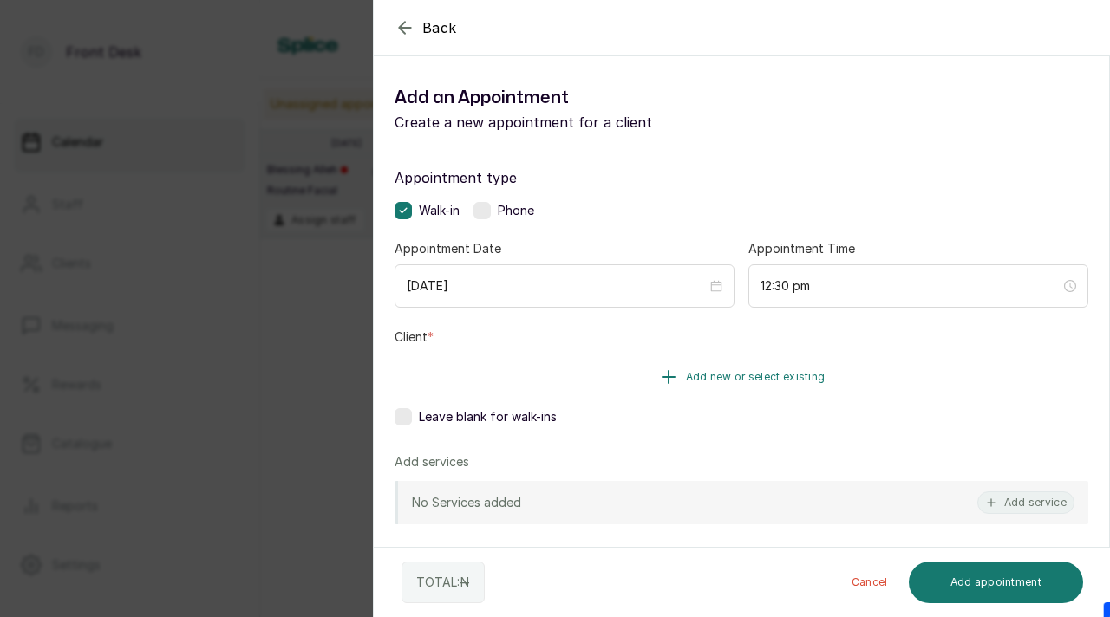
click at [744, 379] on span "Add new or select existing" at bounding box center [756, 377] width 140 height 14
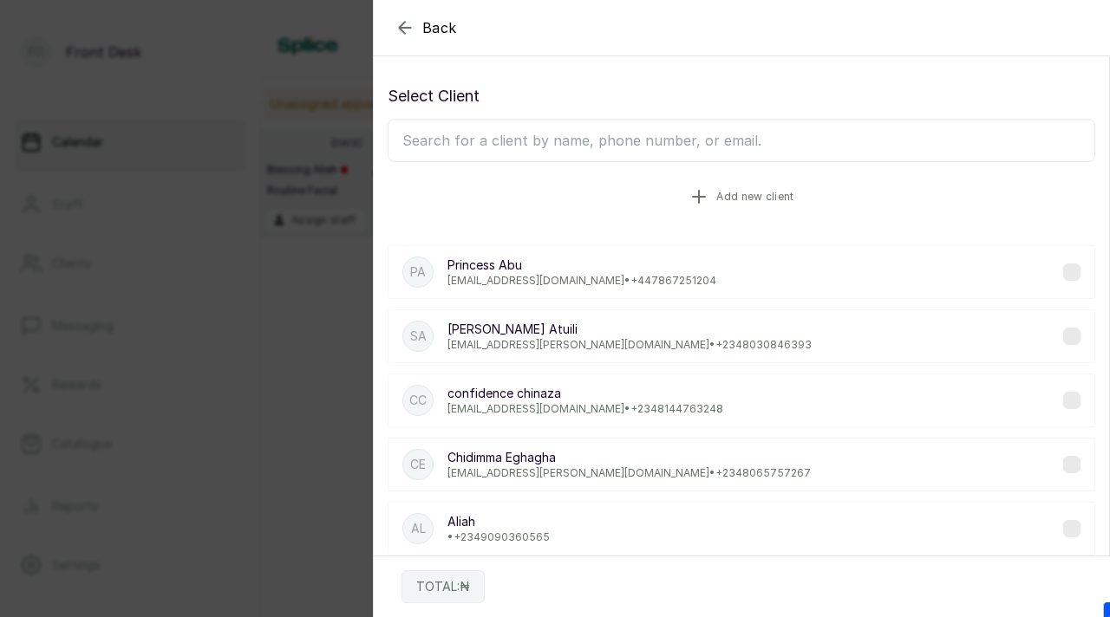
click at [734, 197] on span "Add new client" at bounding box center [754, 197] width 77 height 14
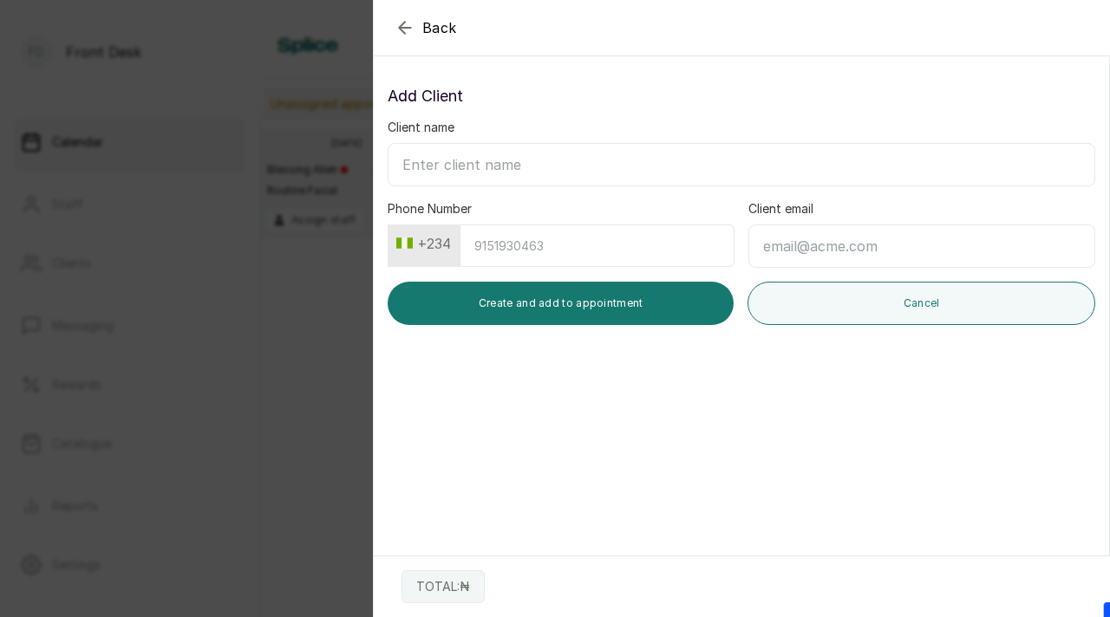
click at [656, 164] on input "Client name" at bounding box center [740, 164] width 707 height 43
paste input "Ololade Ololaadenike@gmail.com +2348163121226"
drag, startPoint x: 664, startPoint y: 167, endPoint x: 763, endPoint y: 166, distance: 98.8
click at [764, 168] on input "Ololade Ololaadenike@gmail.com +2348163121226" at bounding box center [740, 164] width 707 height 43
type input "Ololade Ololaadenike@gmail.com +234"
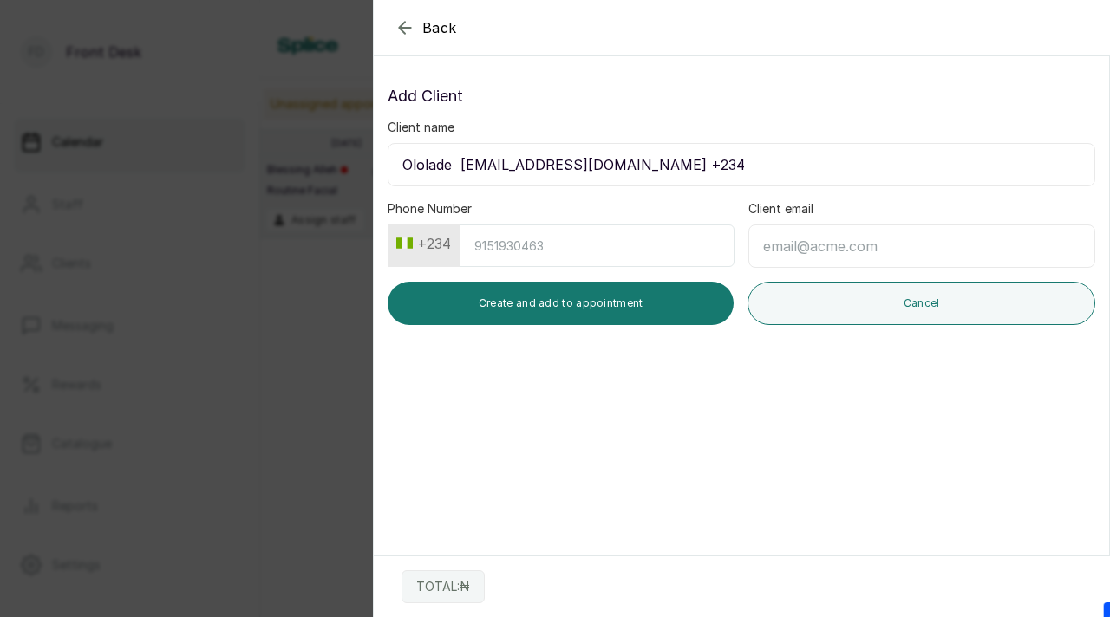
click at [824, 257] on input "Client email" at bounding box center [921, 246] width 347 height 43
paste input "8163121226"
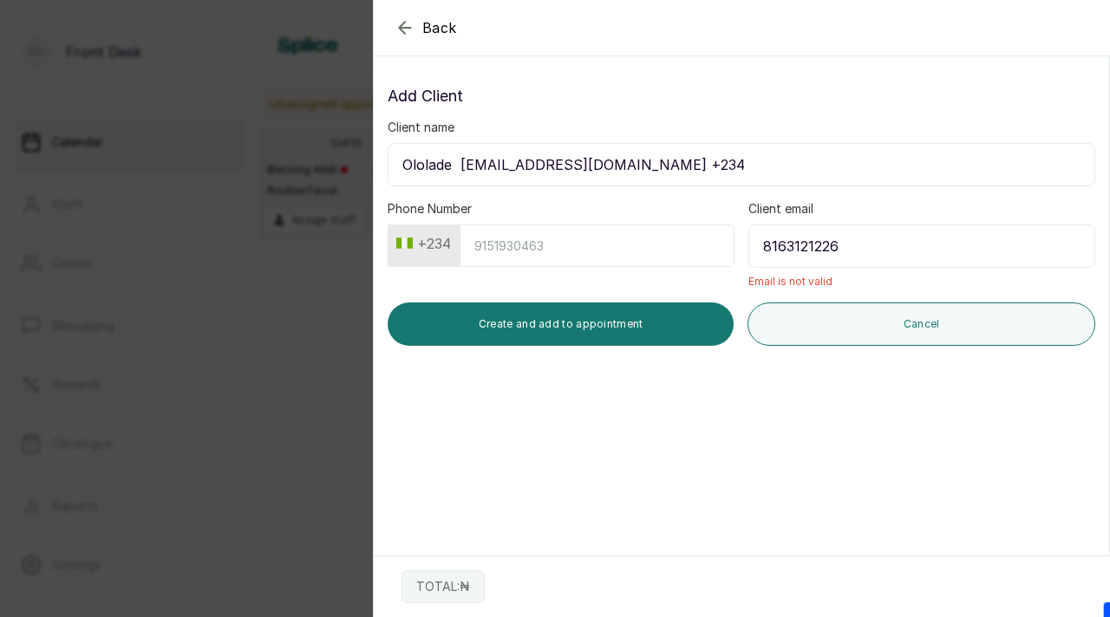
type input "8163121226"
click at [547, 254] on input "Phone Number" at bounding box center [596, 246] width 275 height 42
paste input "8163121226"
type input "8163121226"
drag, startPoint x: 623, startPoint y: 166, endPoint x: 693, endPoint y: 151, distance: 71.9
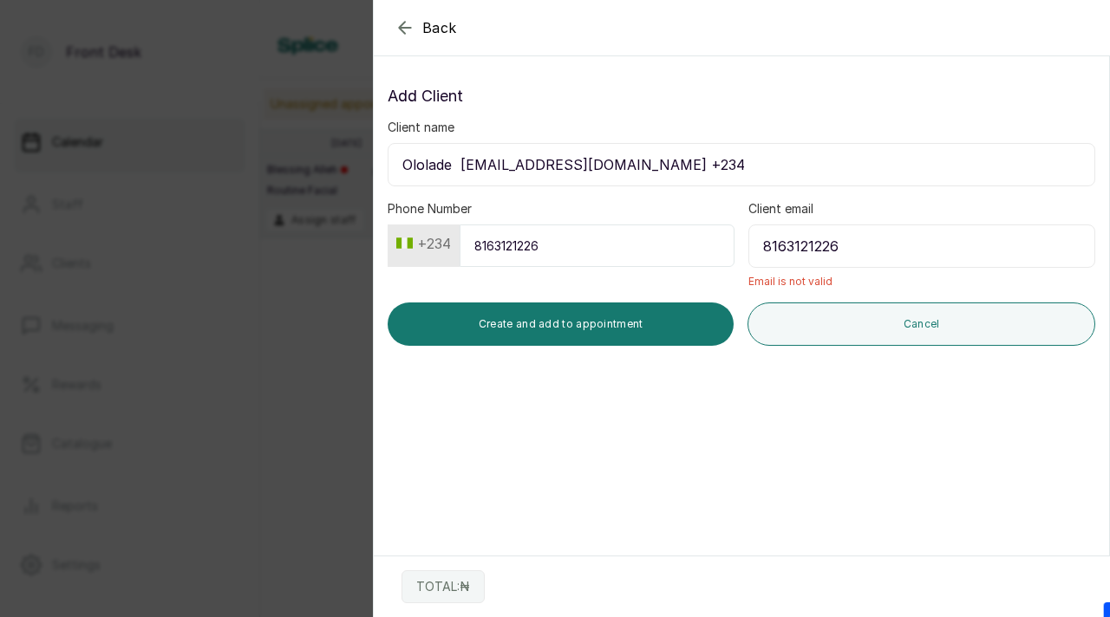
click at [687, 155] on input "Ololade Ololaadenike@gmail.com +234" at bounding box center [740, 164] width 707 height 43
drag, startPoint x: 461, startPoint y: 166, endPoint x: 641, endPoint y: 166, distance: 179.4
click at [641, 166] on input "Ololade Ololaadenike@gmail.com" at bounding box center [740, 164] width 707 height 43
type input "Ololade"
click at [777, 247] on input "8163121226" at bounding box center [921, 246] width 347 height 43
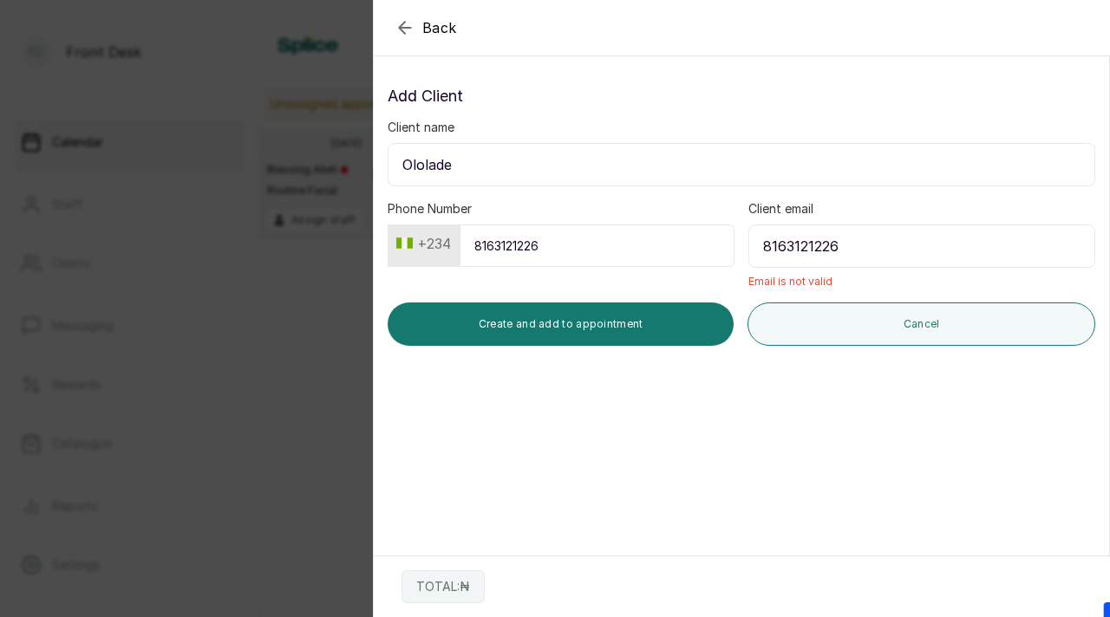
click at [777, 247] on input "8163121226" at bounding box center [921, 246] width 347 height 43
paste input "[EMAIL_ADDRESS][DOMAIN_NAME]"
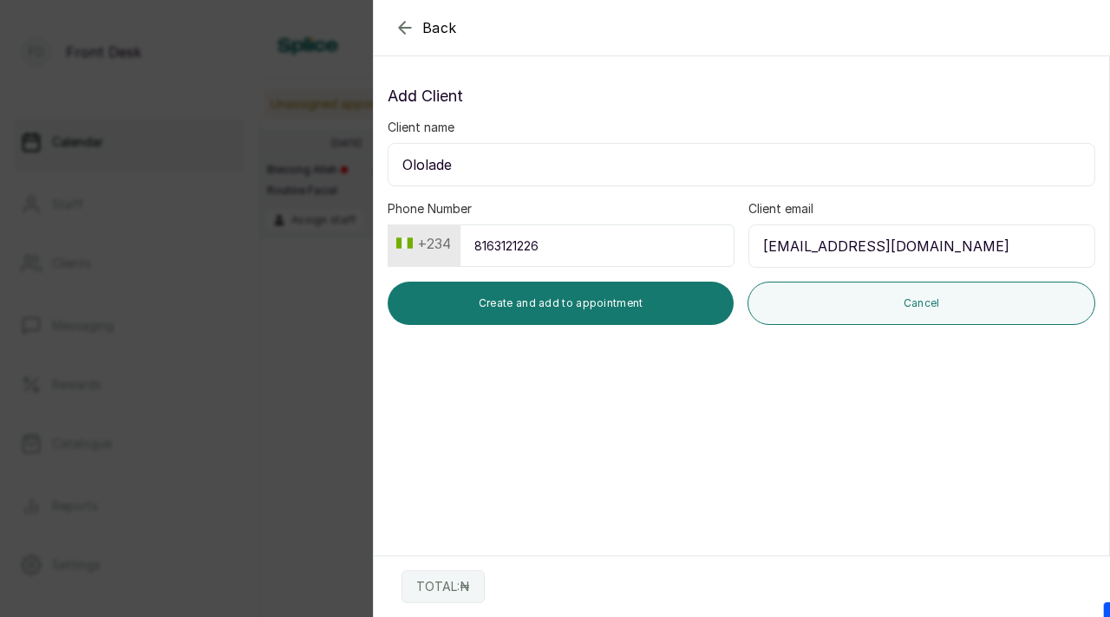
type input "[EMAIL_ADDRESS][DOMAIN_NAME]"
click at [525, 160] on input "Ololade" at bounding box center [740, 164] width 707 height 43
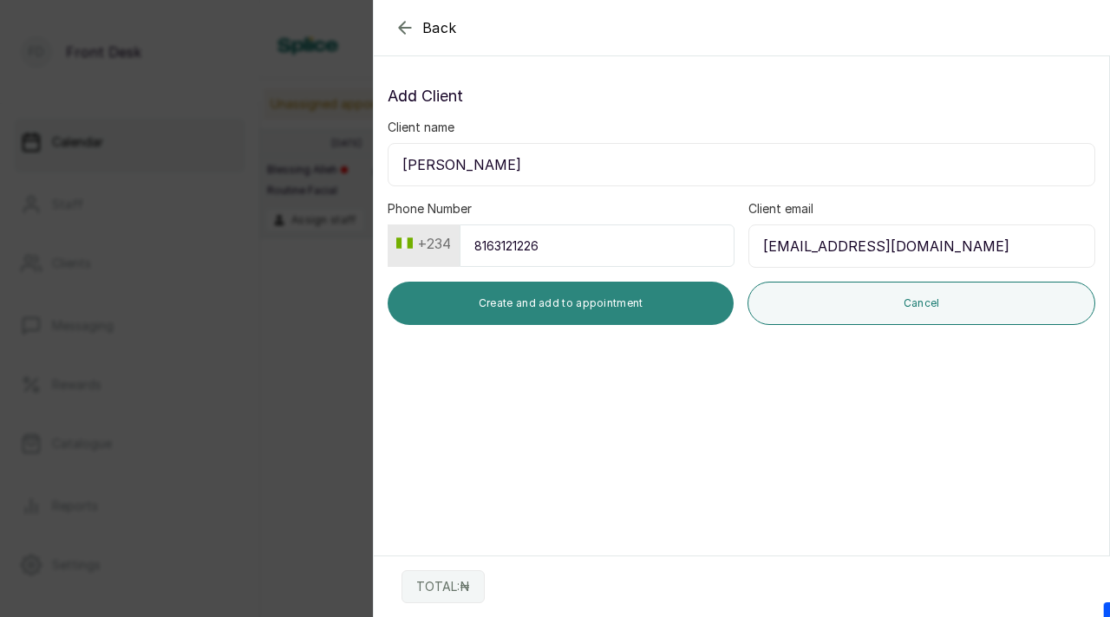
type input "Ololade Adenike"
click at [634, 296] on button "Create and add to appointment" at bounding box center [560, 303] width 346 height 43
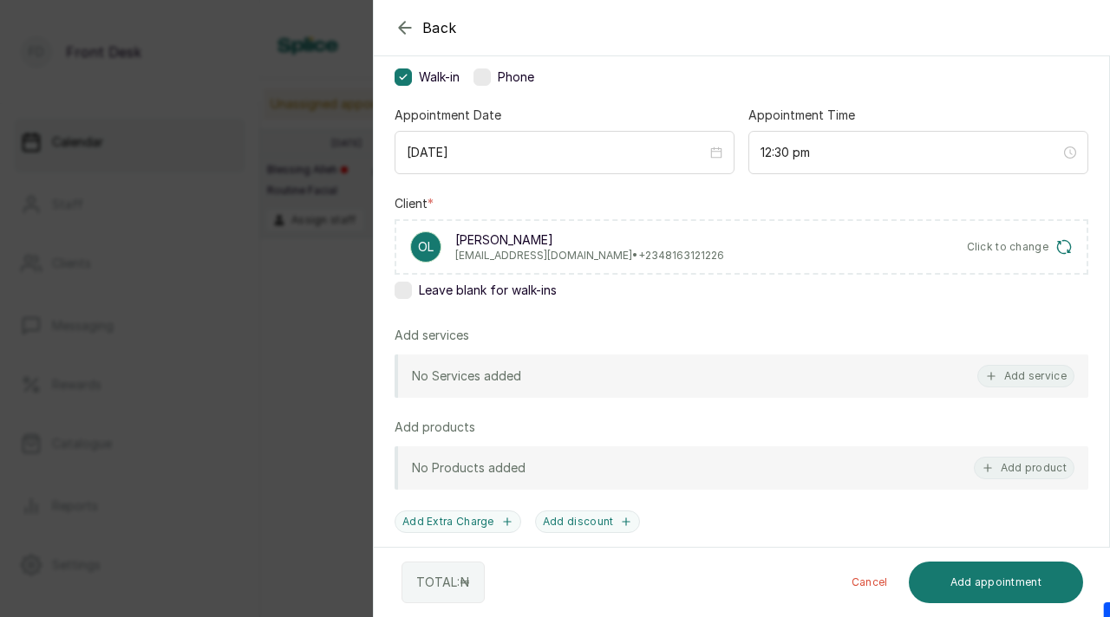
scroll to position [226, 0]
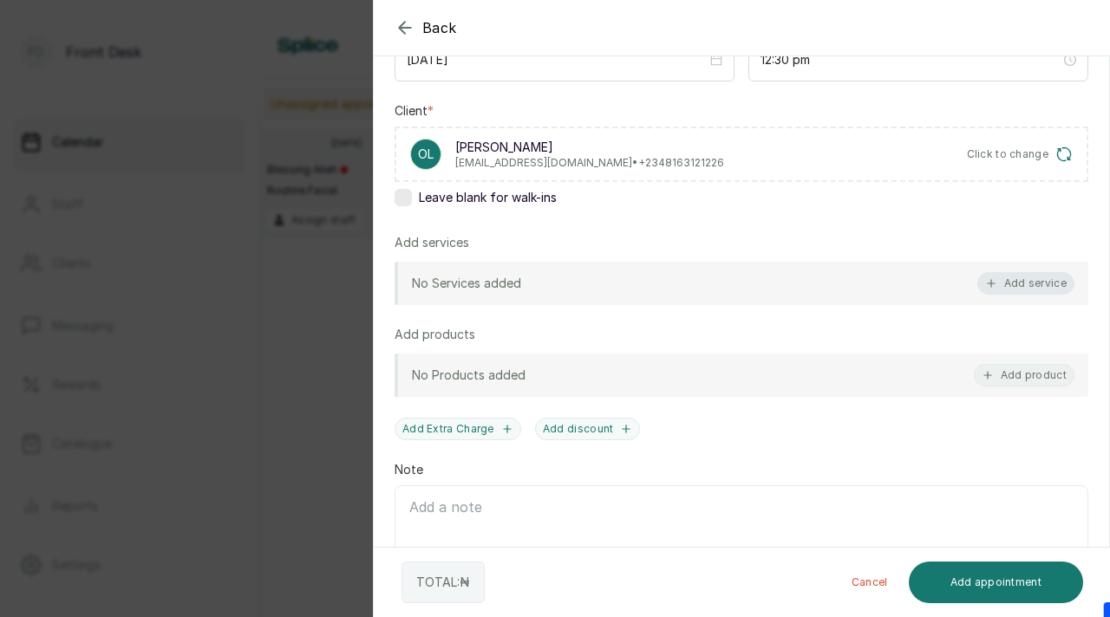
click at [987, 285] on icon "button" at bounding box center [991, 283] width 12 height 12
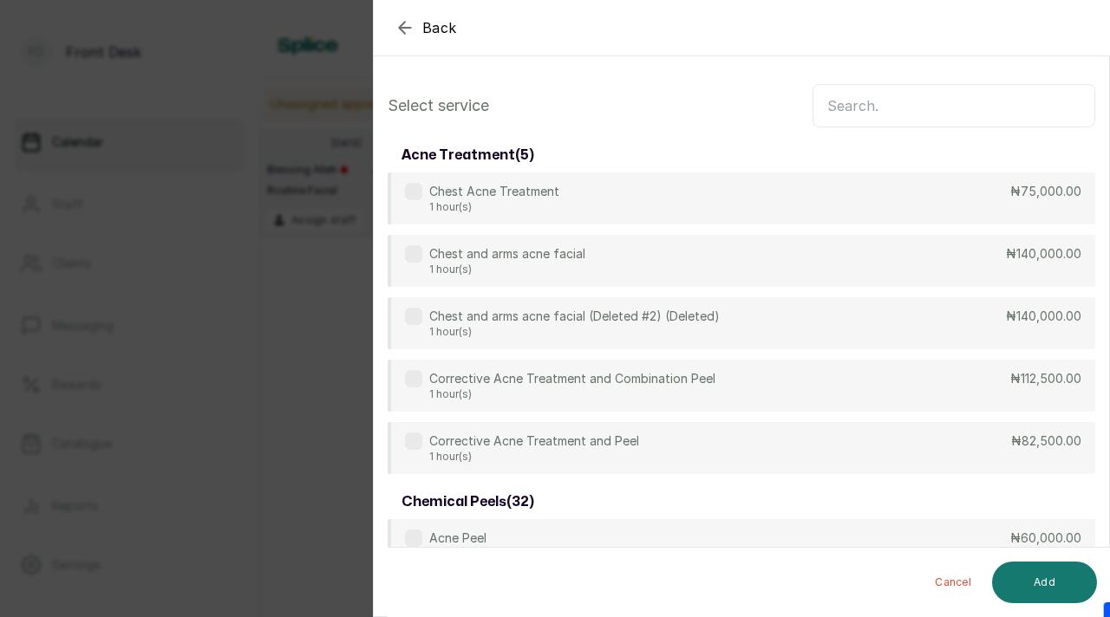
click at [844, 107] on input "text" at bounding box center [953, 105] width 283 height 43
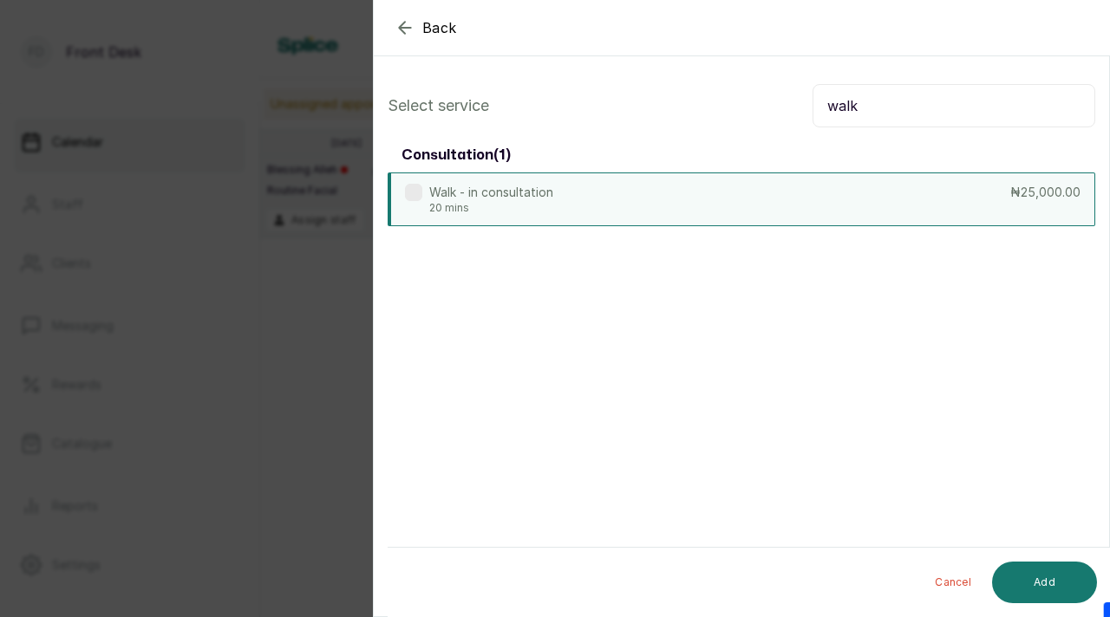
type input "walk"
click at [413, 190] on label at bounding box center [413, 192] width 17 height 17
click at [1052, 587] on button "Add" at bounding box center [1044, 583] width 105 height 42
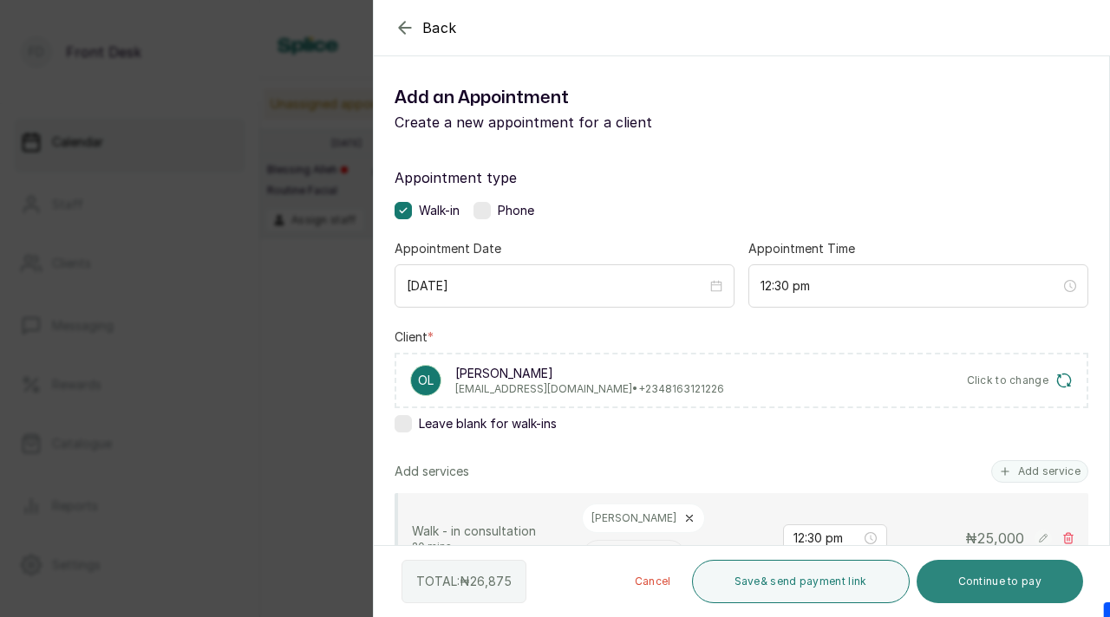
click at [1020, 584] on button "Continue to pay" at bounding box center [999, 581] width 167 height 43
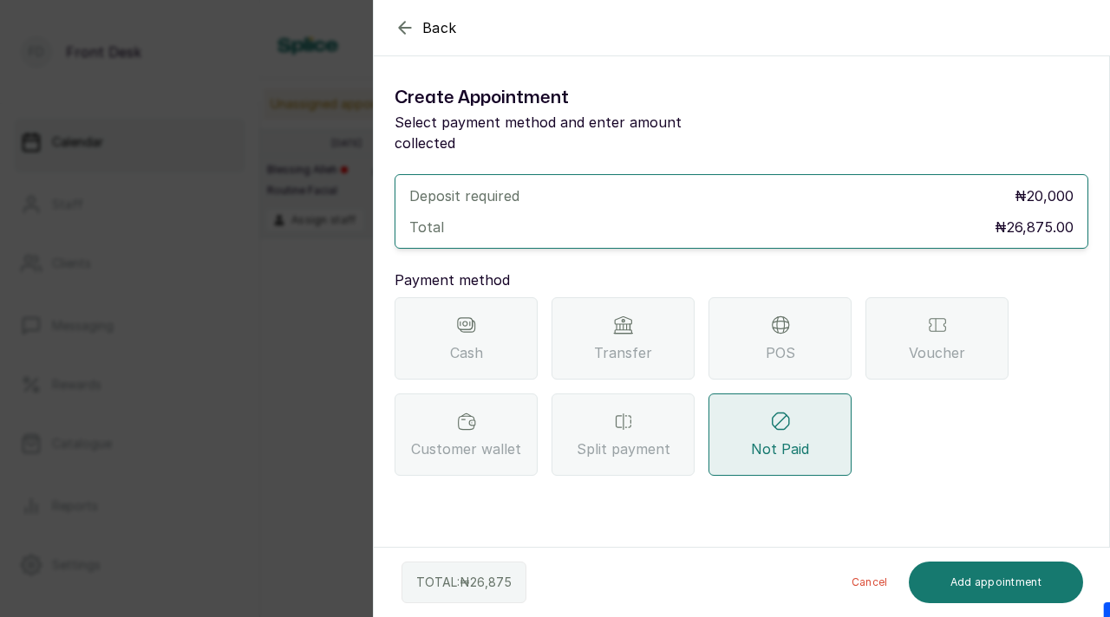
click at [590, 322] on div "Transfer" at bounding box center [622, 338] width 143 height 82
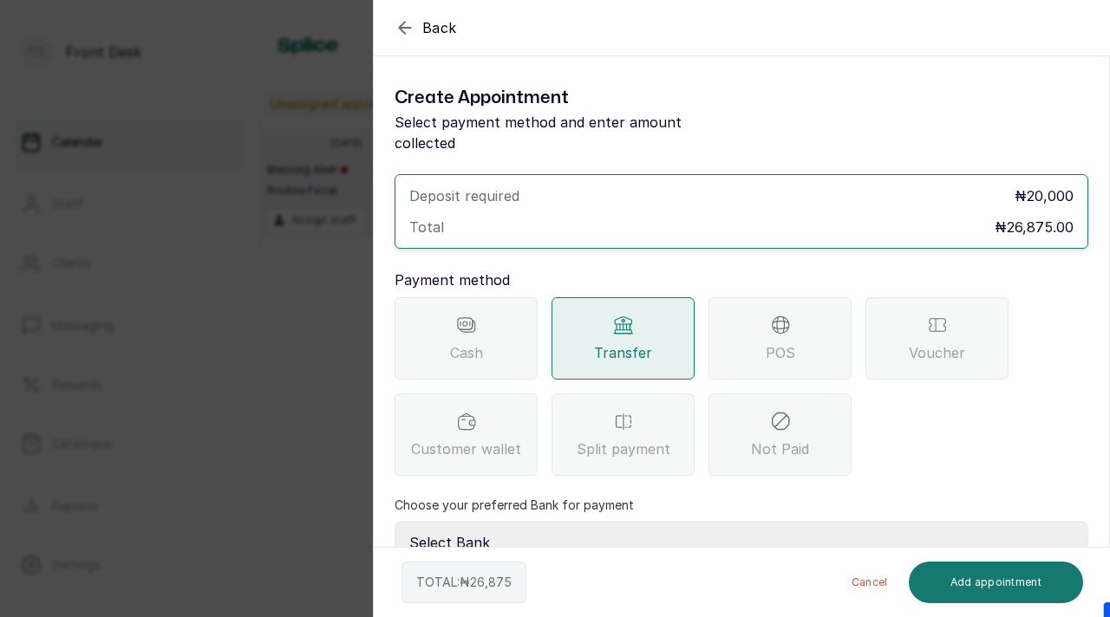
click at [542, 521] on select "Select Bank [PERSON_NAME] Fairmoney Microfinance Bank SKN ANALYTICS MED AESTH. …" at bounding box center [740, 542] width 693 height 43
select select "43272bc0-21c6-4b19-b9fb-c2093b8603c2"
click at [394, 521] on select "Select Bank [PERSON_NAME] Fairmoney Microfinance Bank SKN ANALYTICS MED AESTH. …" at bounding box center [740, 542] width 693 height 43
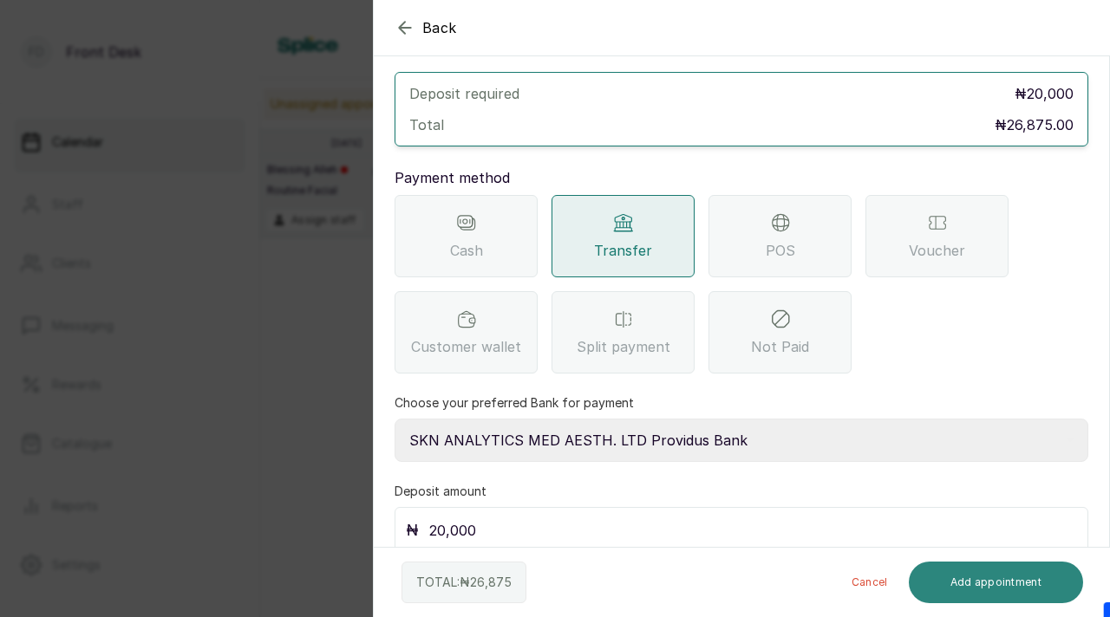
click at [978, 579] on button "Add appointment" at bounding box center [995, 583] width 175 height 42
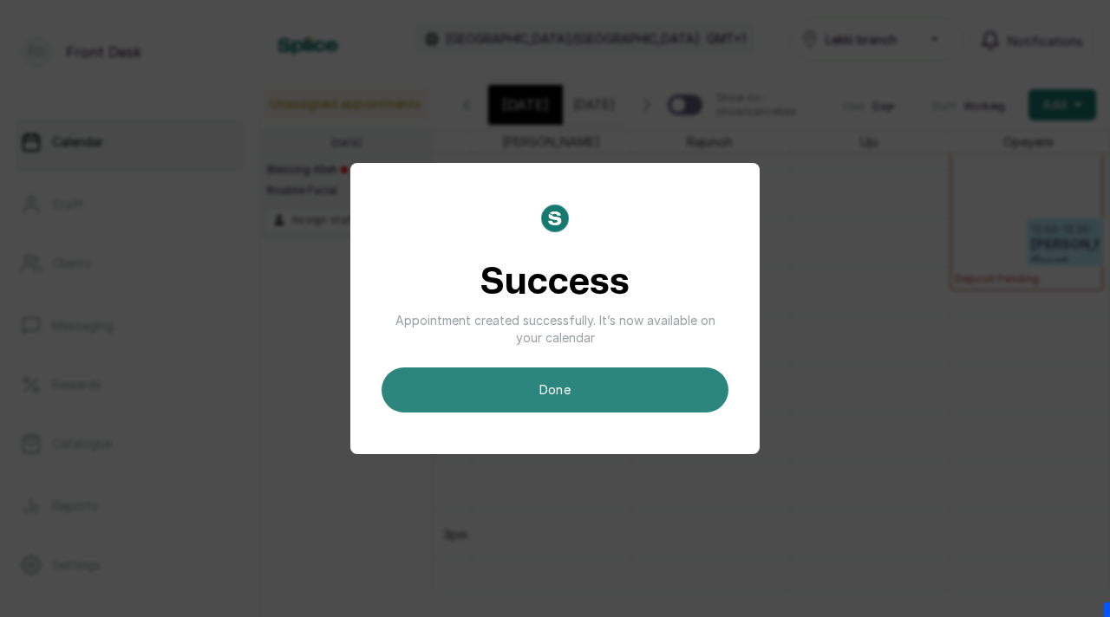
click at [395, 393] on button "done" at bounding box center [554, 390] width 347 height 45
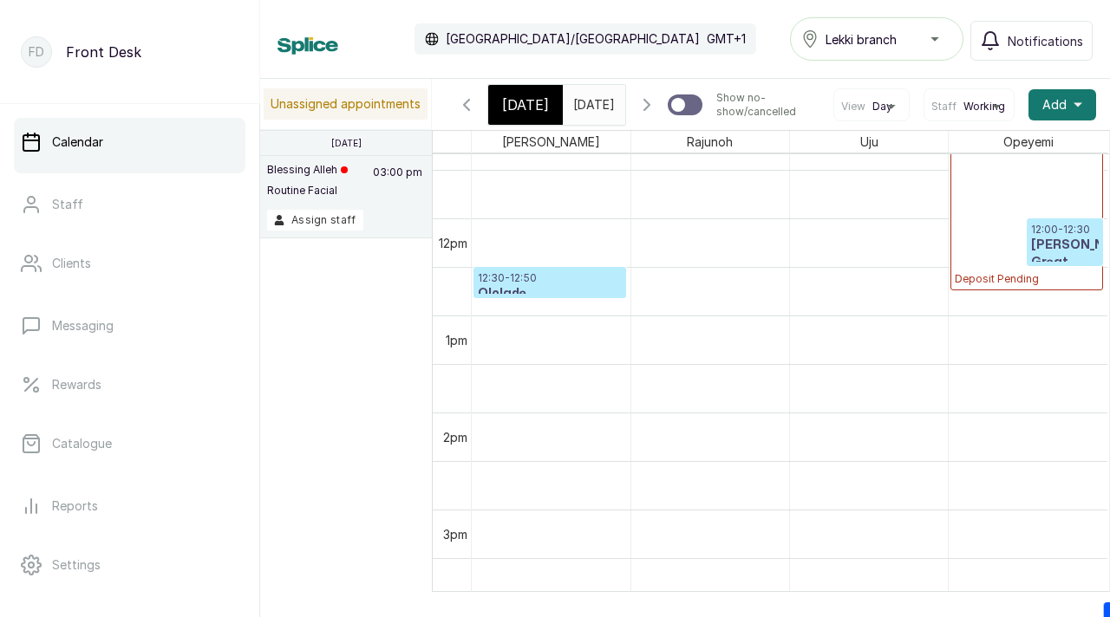
click at [465, 99] on icon "button" at bounding box center [466, 104] width 21 height 21
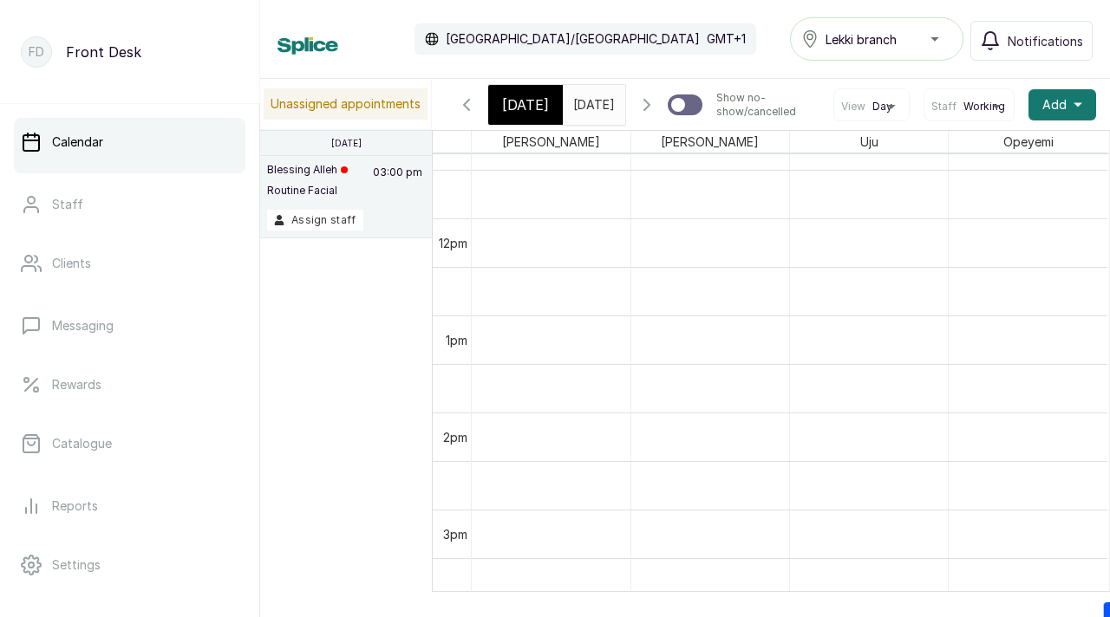
scroll to position [583, 0]
click at [465, 100] on icon "button" at bounding box center [466, 104] width 21 height 21
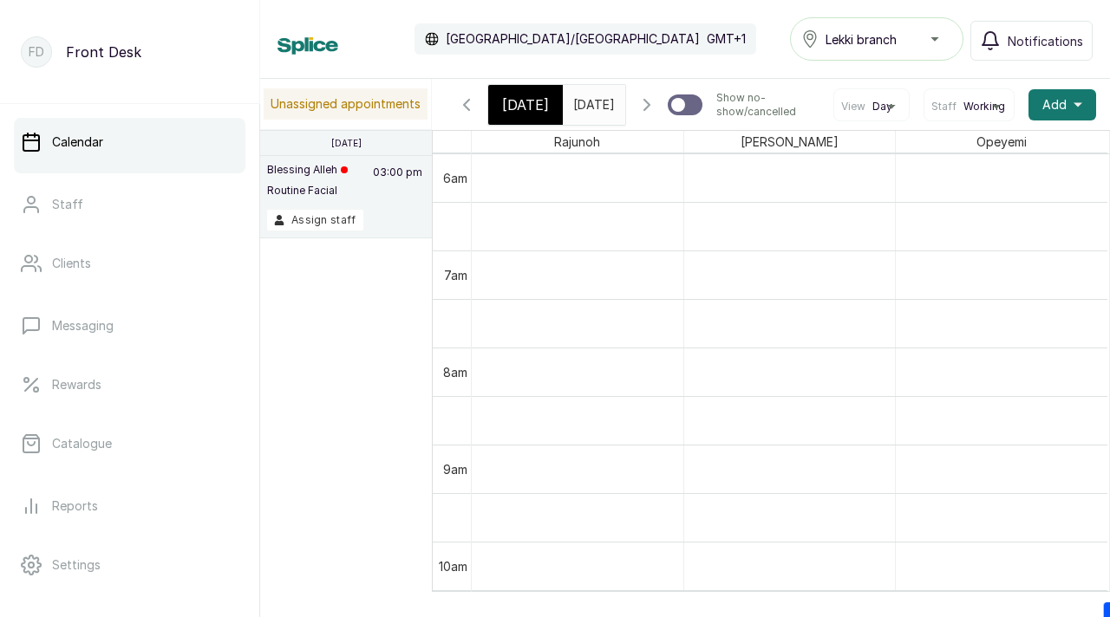
click at [465, 100] on button "Show no-show/cancelled" at bounding box center [467, 105] width 42 height 42
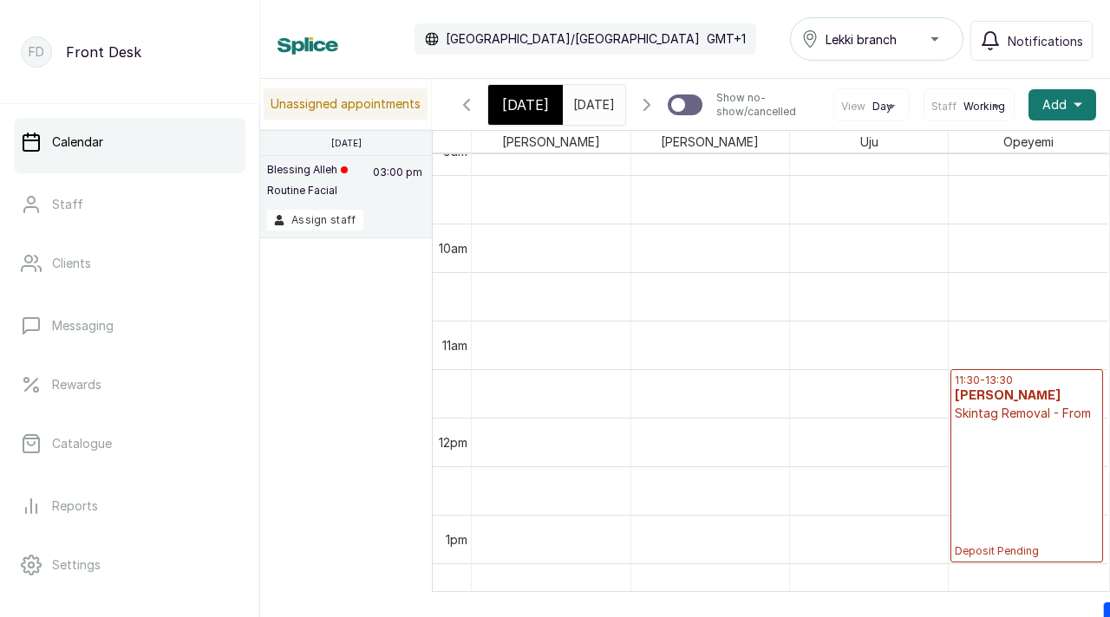
scroll to position [907, 0]
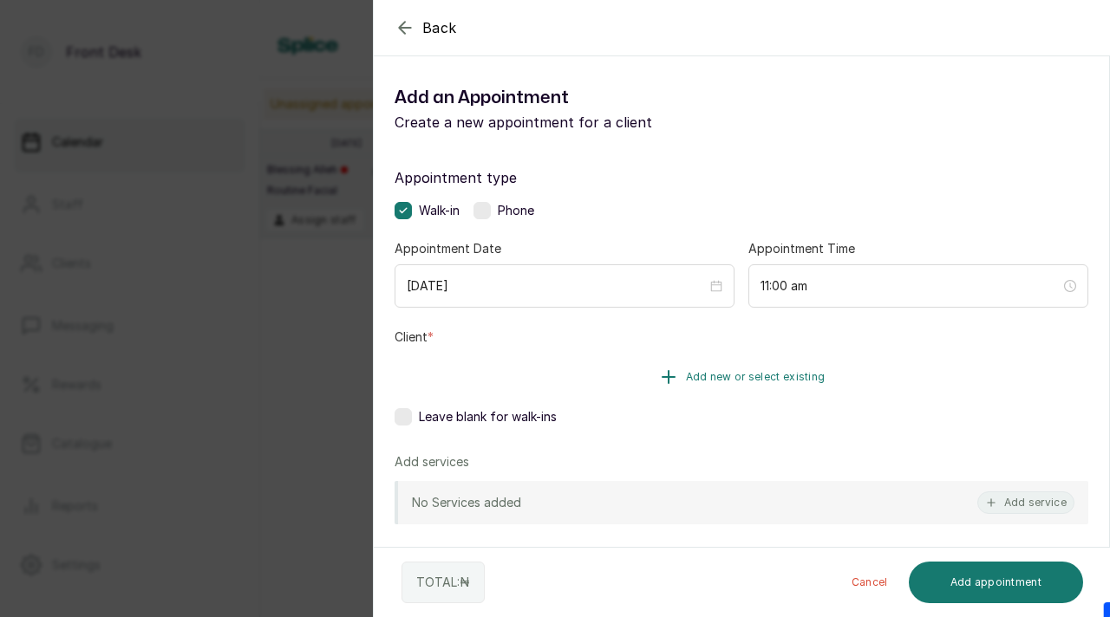
click at [731, 375] on span "Add new or select existing" at bounding box center [756, 377] width 140 height 14
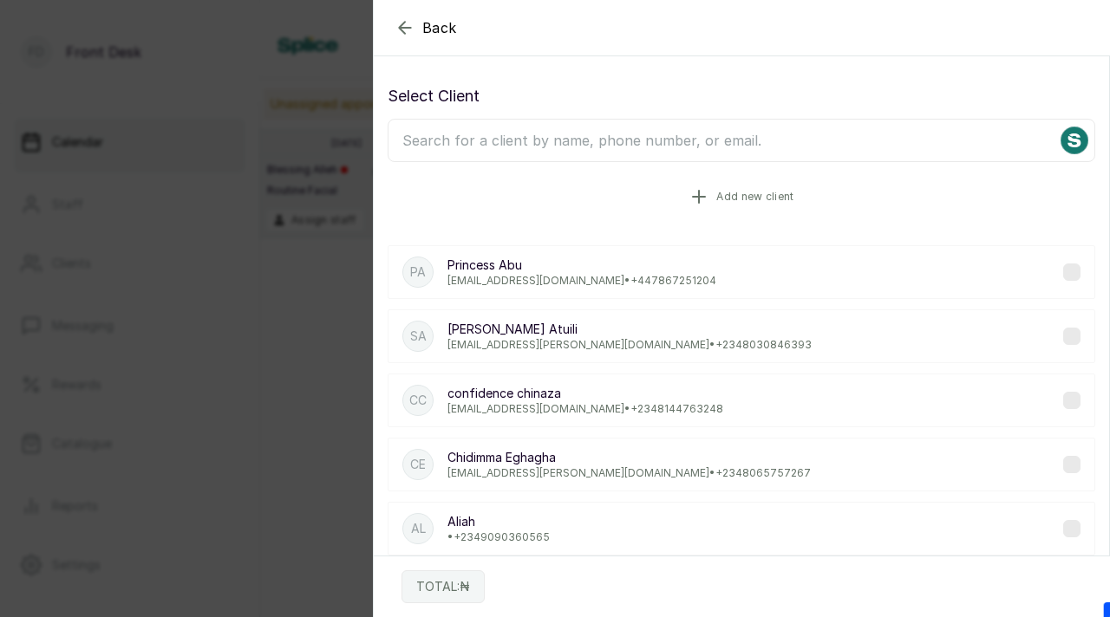
click at [722, 202] on span "Add new client" at bounding box center [754, 197] width 77 height 14
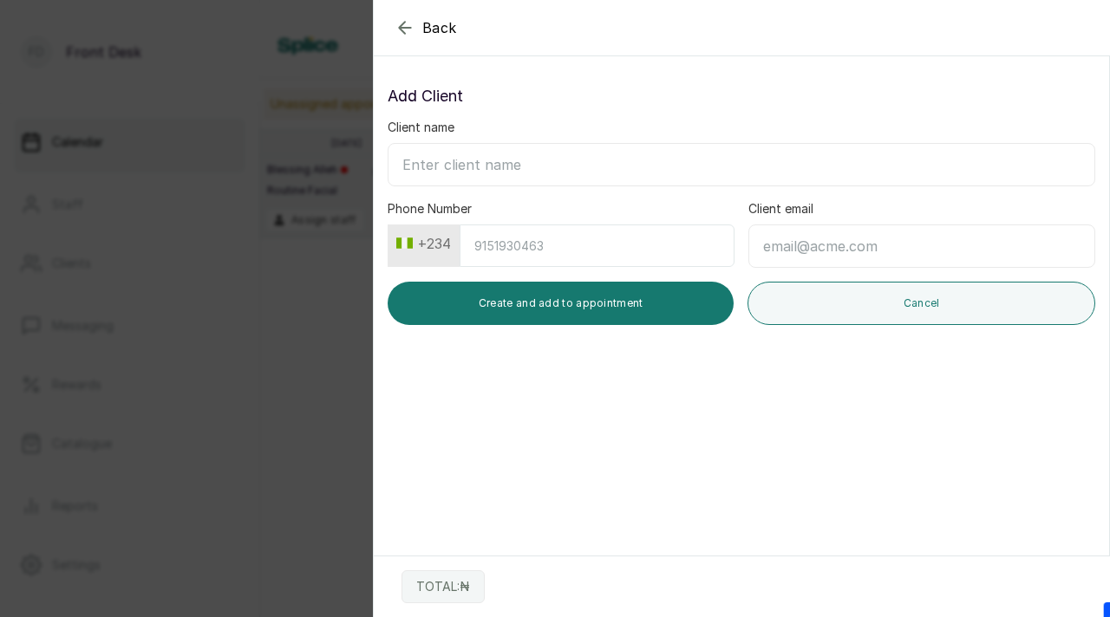
click at [648, 176] on input "Client name" at bounding box center [740, 164] width 707 height 43
paste input "Ibe oluchi marylyndaluchie@gmail.com 08103916991"
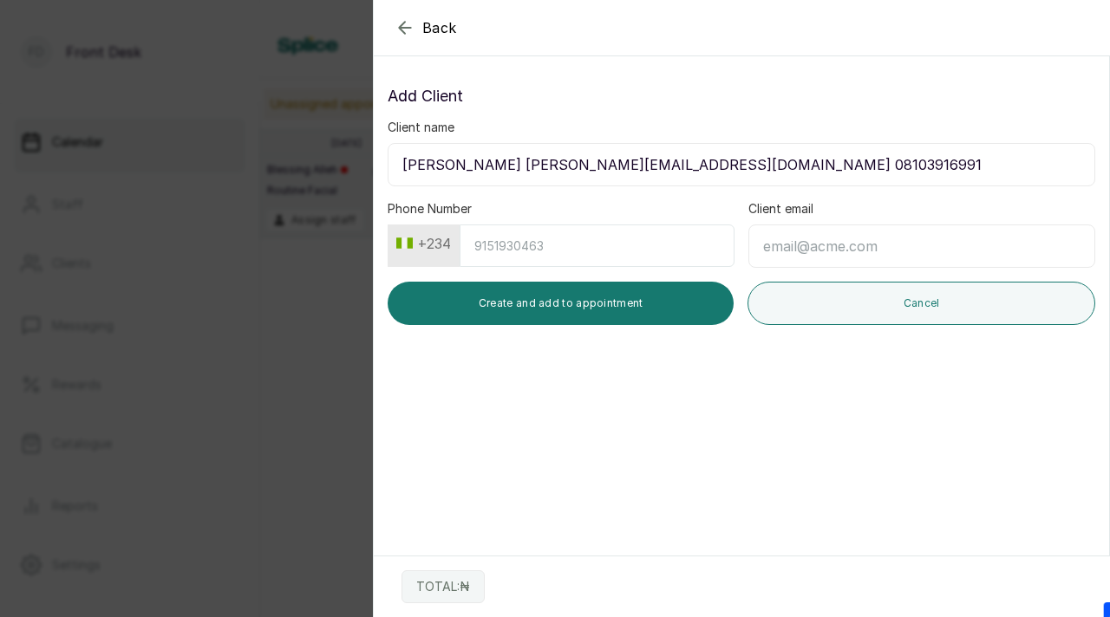
drag, startPoint x: 471, startPoint y: 168, endPoint x: 654, endPoint y: 158, distance: 183.2
click at [654, 159] on input "Ibe oluchi marylyndaluchie@gmail.com 08103916991" at bounding box center [740, 164] width 707 height 43
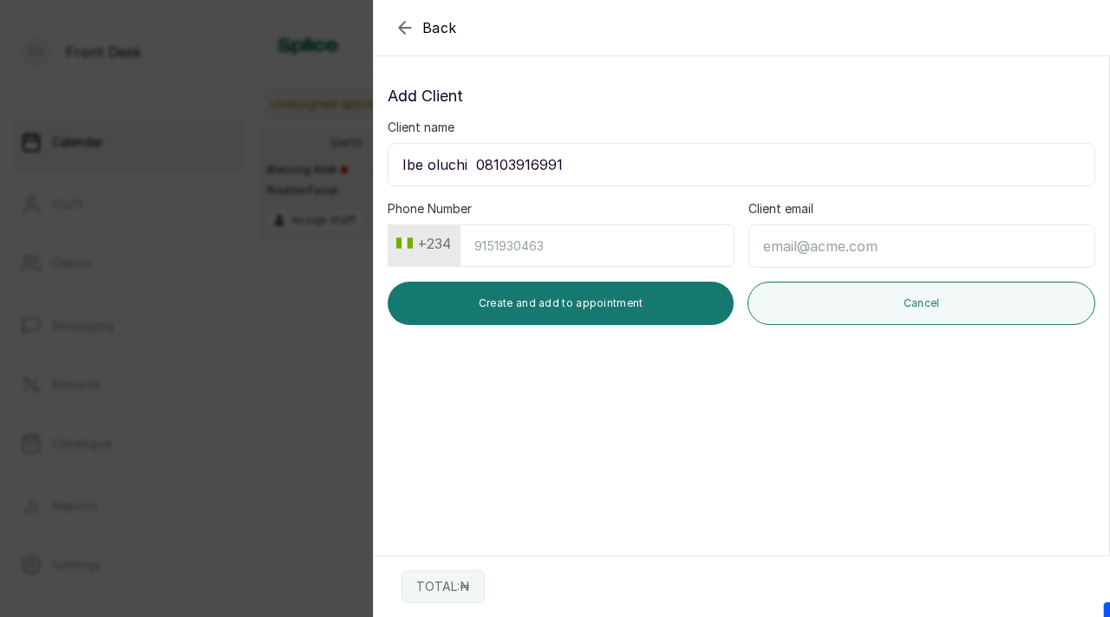
type input "Ibe oluchi 08103916991"
click at [589, 257] on input "Phone Number" at bounding box center [596, 246] width 275 height 42
click at [806, 251] on input "Client email" at bounding box center [921, 246] width 347 height 43
paste input "[EMAIL_ADDRESS][DOMAIN_NAME]"
type input "[EMAIL_ADDRESS][DOMAIN_NAME]"
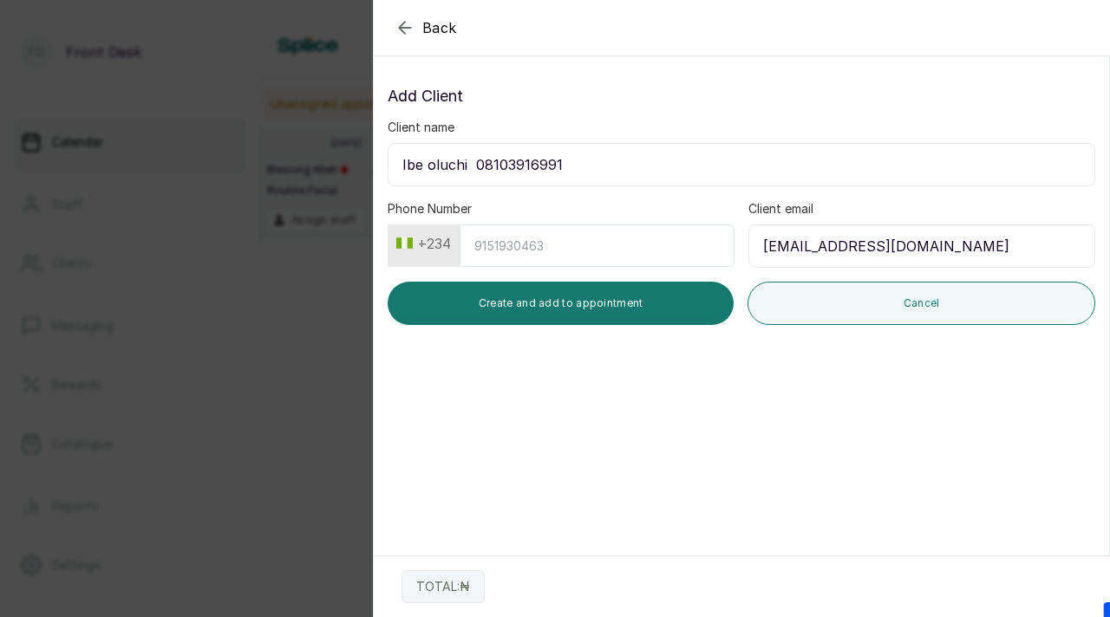
drag, startPoint x: 473, startPoint y: 165, endPoint x: 566, endPoint y: 154, distance: 93.3
click at [567, 157] on input "Ibe oluchi 08103916991" at bounding box center [740, 164] width 707 height 43
type input "Ibe oluchi"
click at [505, 244] on input "Phone Number" at bounding box center [596, 246] width 275 height 42
paste input "8103916991"
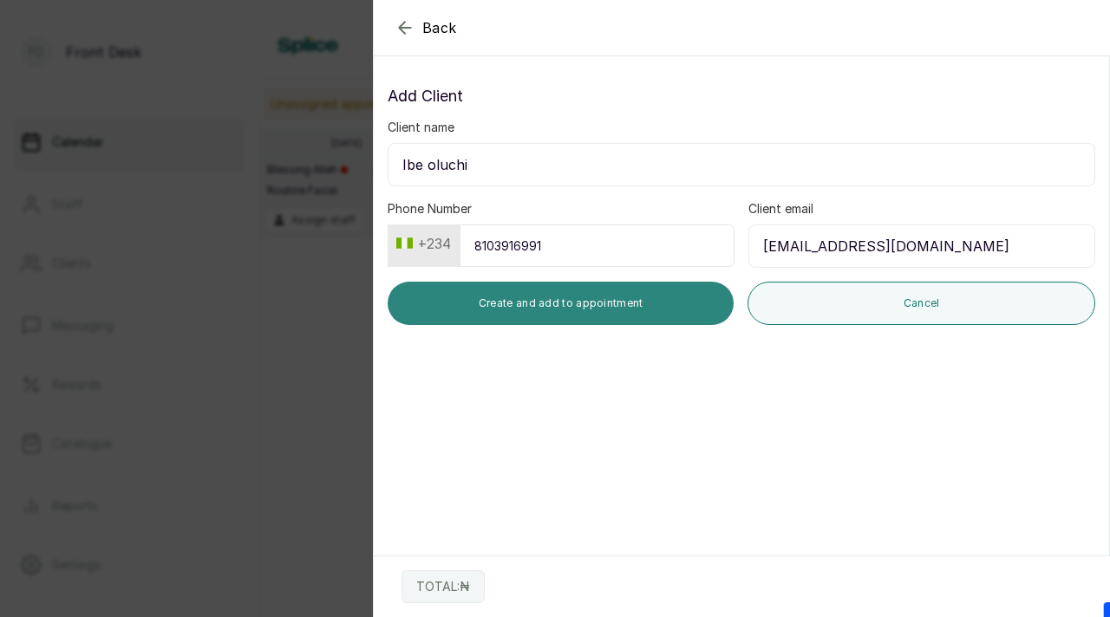
type input "8103916991"
click at [539, 310] on button "Create and add to appointment" at bounding box center [560, 303] width 346 height 43
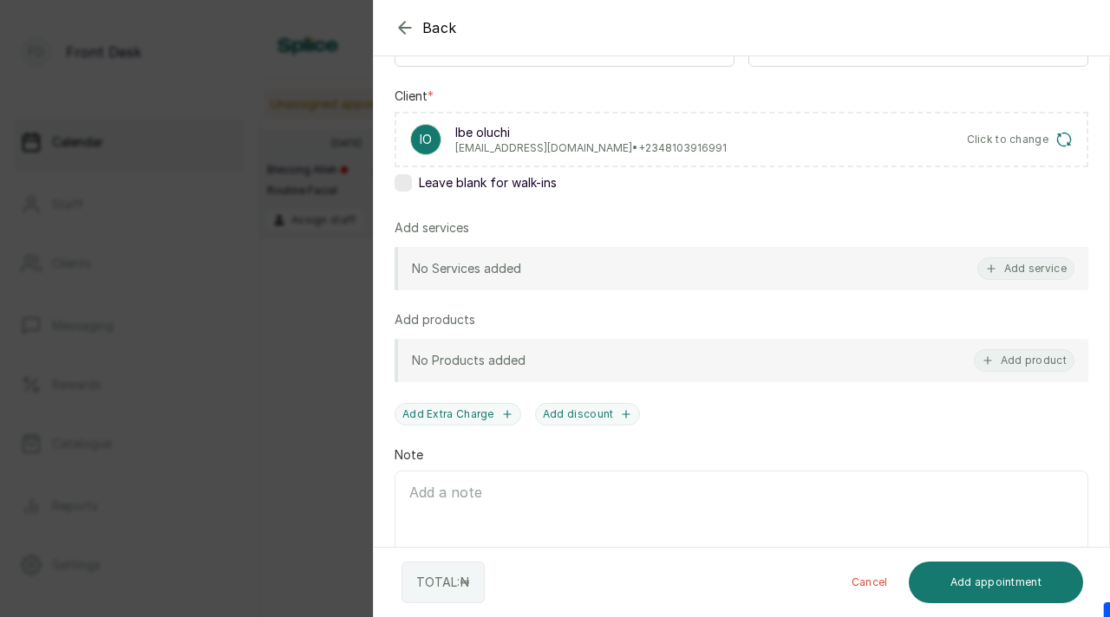
scroll to position [248, 0]
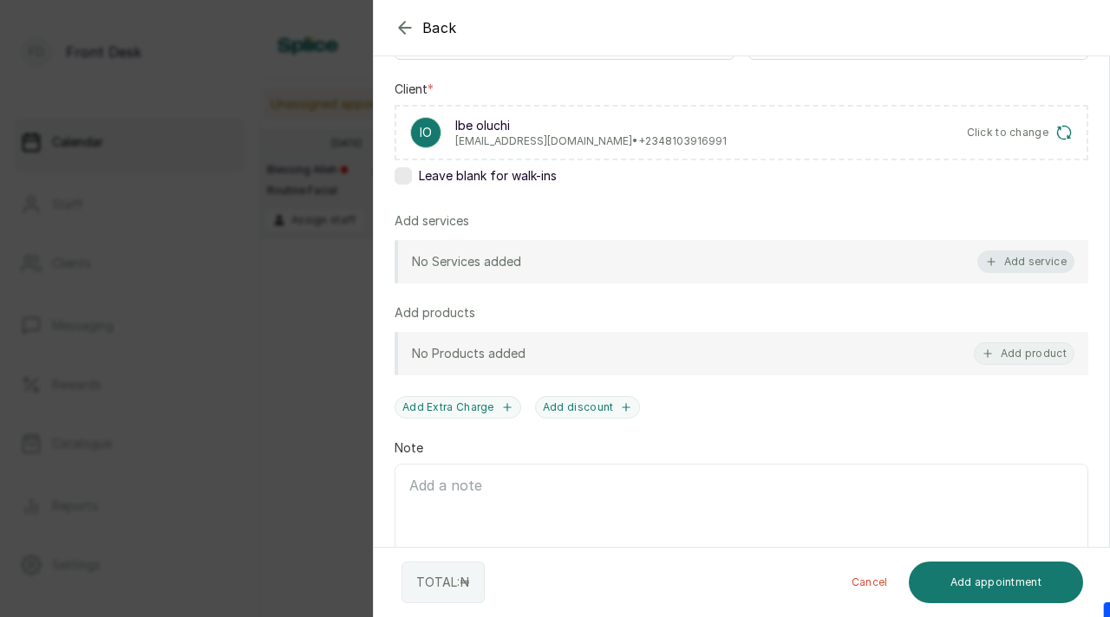
click at [1006, 265] on button "Add service" at bounding box center [1025, 262] width 97 height 23
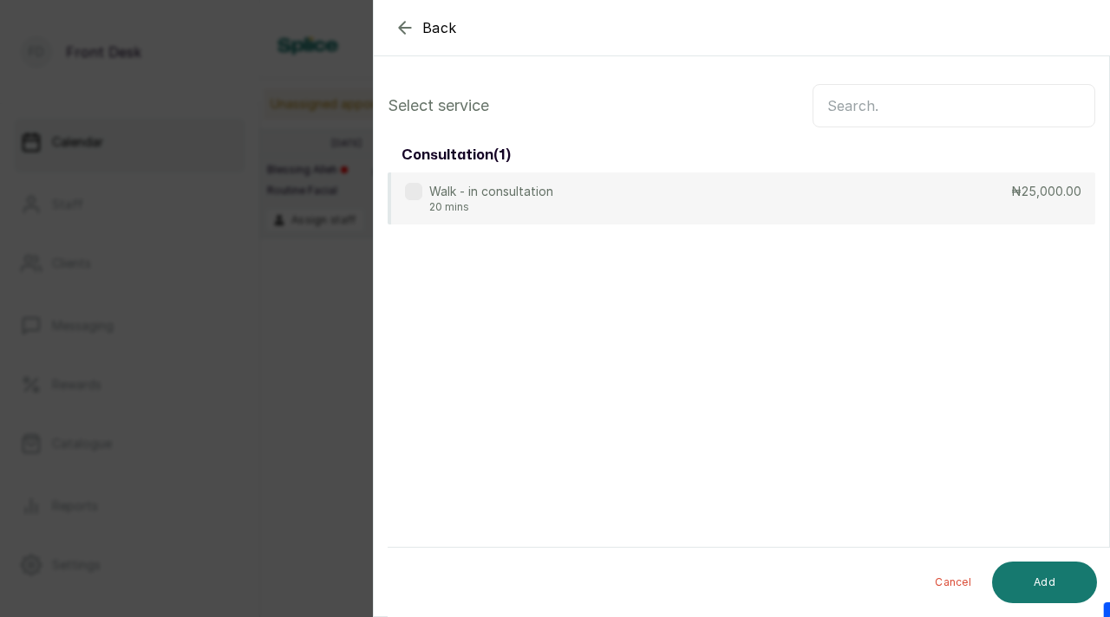
click at [895, 102] on input "text" at bounding box center [953, 105] width 283 height 43
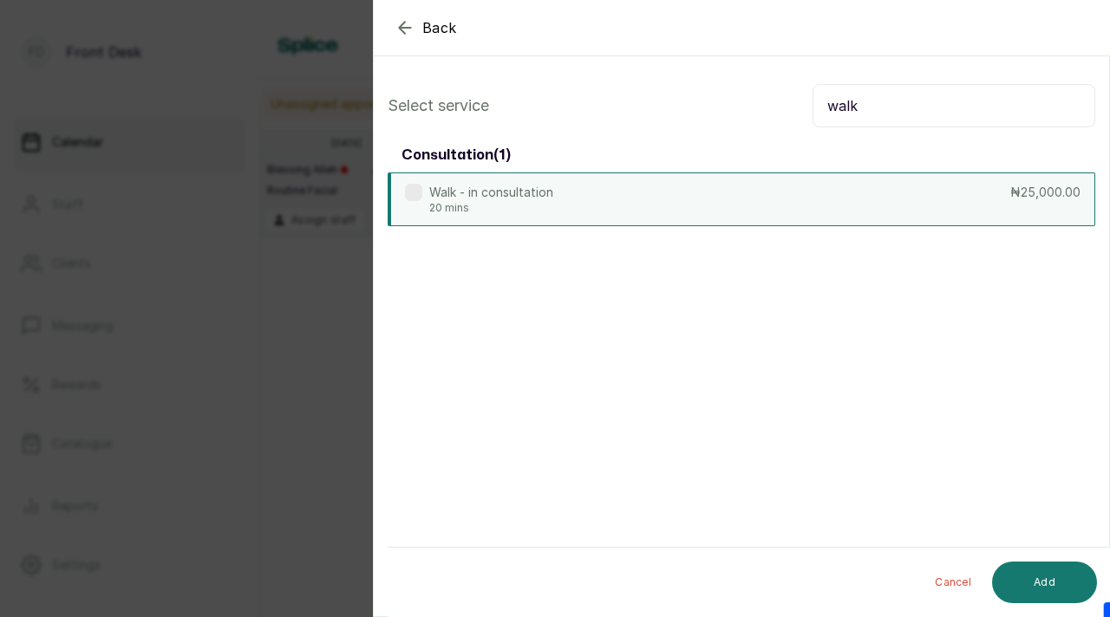
type input "walk"
click at [420, 198] on label at bounding box center [413, 192] width 17 height 17
click at [1058, 574] on button "Add" at bounding box center [1044, 583] width 105 height 42
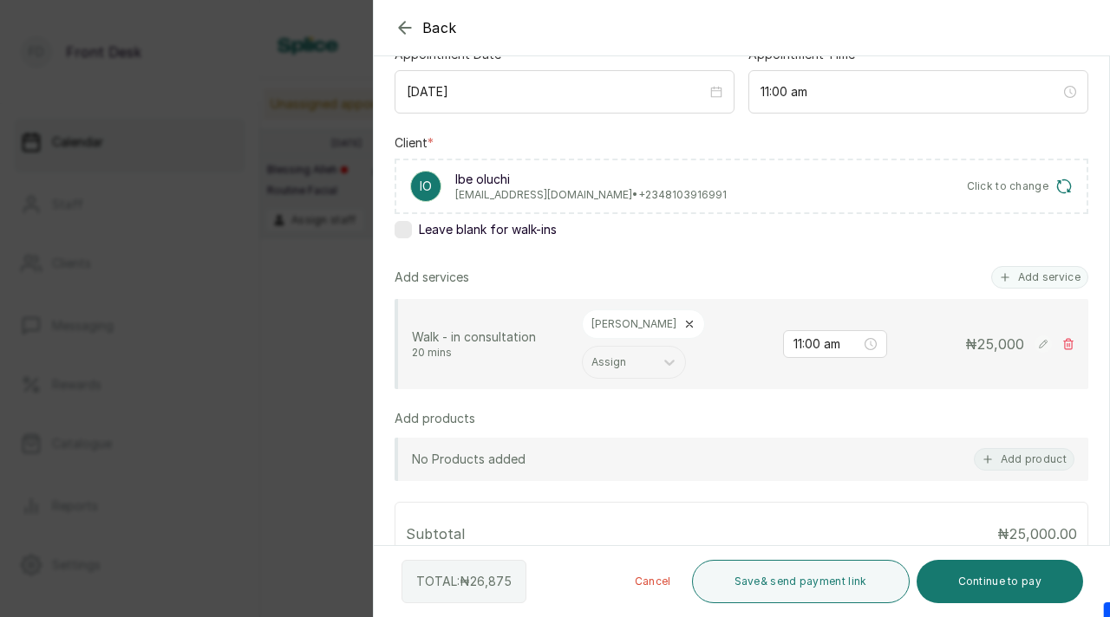
scroll to position [205, 0]
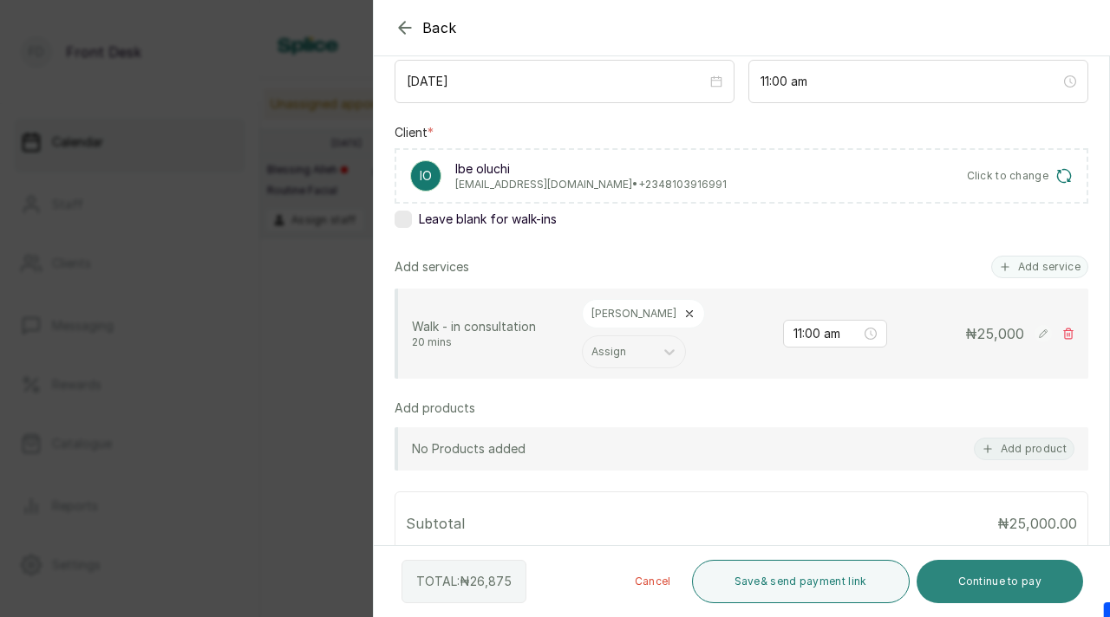
click at [977, 578] on button "Continue to pay" at bounding box center [999, 581] width 167 height 43
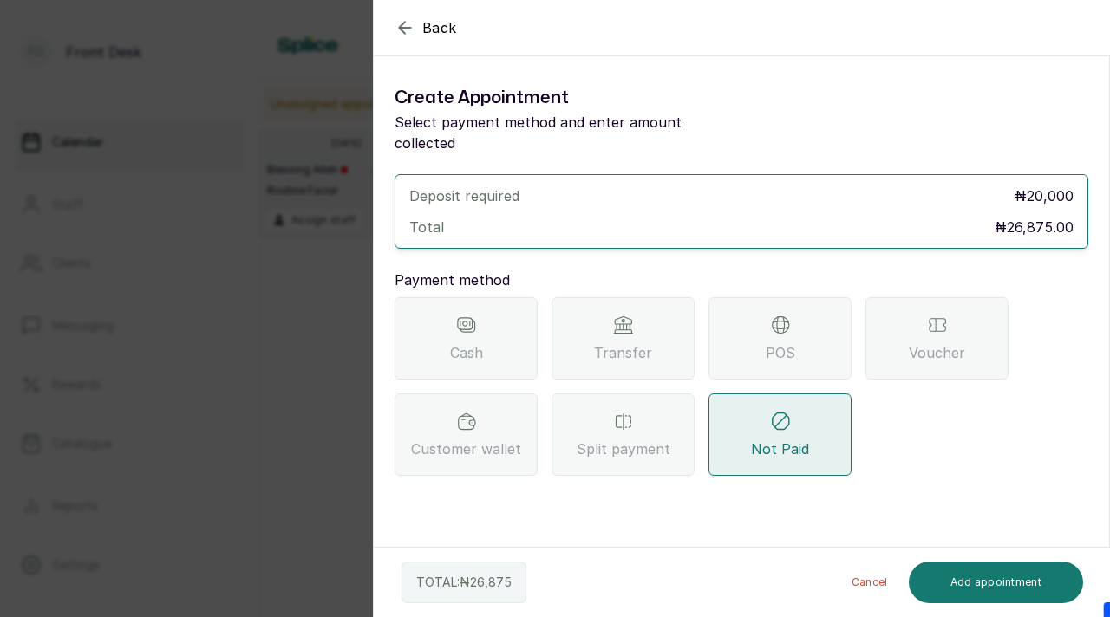
click at [584, 276] on div "Payment method Cash Transfer POS Voucher Customer wallet Split payment Not Paid" at bounding box center [740, 373] width 693 height 206
click at [611, 319] on div "Transfer" at bounding box center [622, 338] width 143 height 82
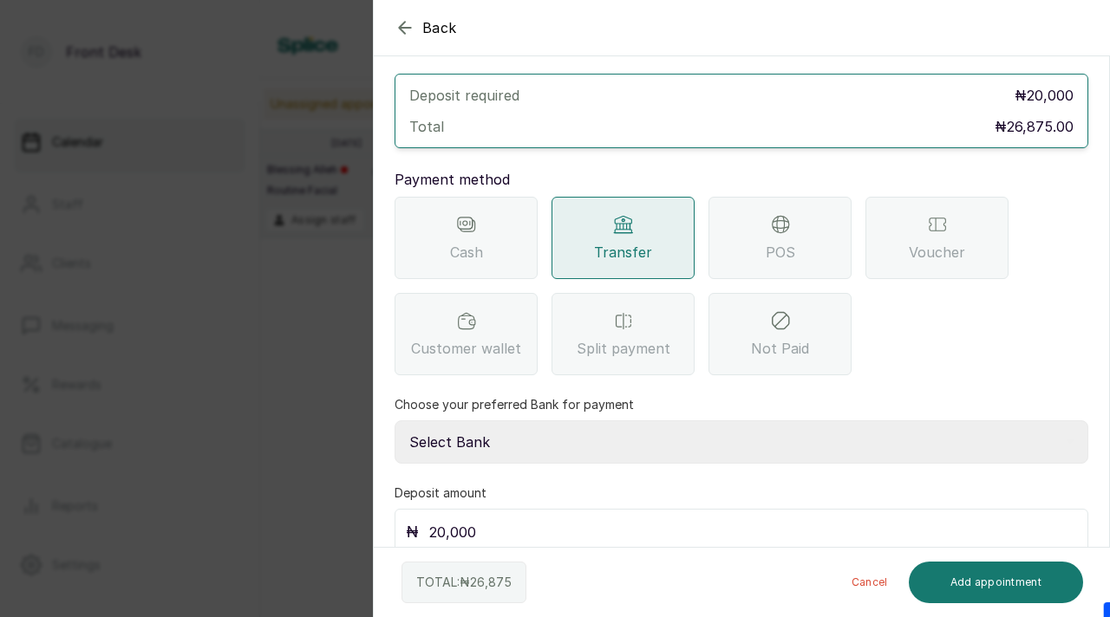
scroll to position [102, 0]
click at [576, 423] on select "Select Bank [PERSON_NAME] Fairmoney Microfinance Bank SKN ANALYTICS MED AESTH. …" at bounding box center [740, 440] width 693 height 43
select select "43272bc0-21c6-4b19-b9fb-c2093b8603c2"
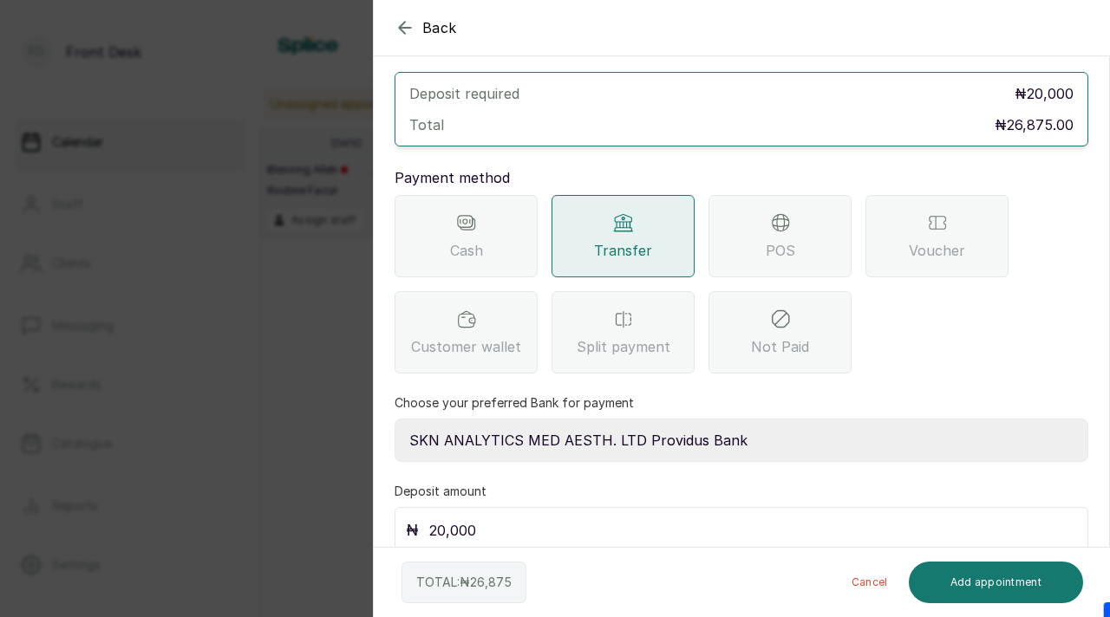
click at [394, 419] on select "Select Bank [PERSON_NAME] Fairmoney Microfinance Bank SKN ANALYTICS MED AESTH. …" at bounding box center [740, 440] width 693 height 43
click at [979, 583] on button "Add appointment" at bounding box center [995, 583] width 175 height 42
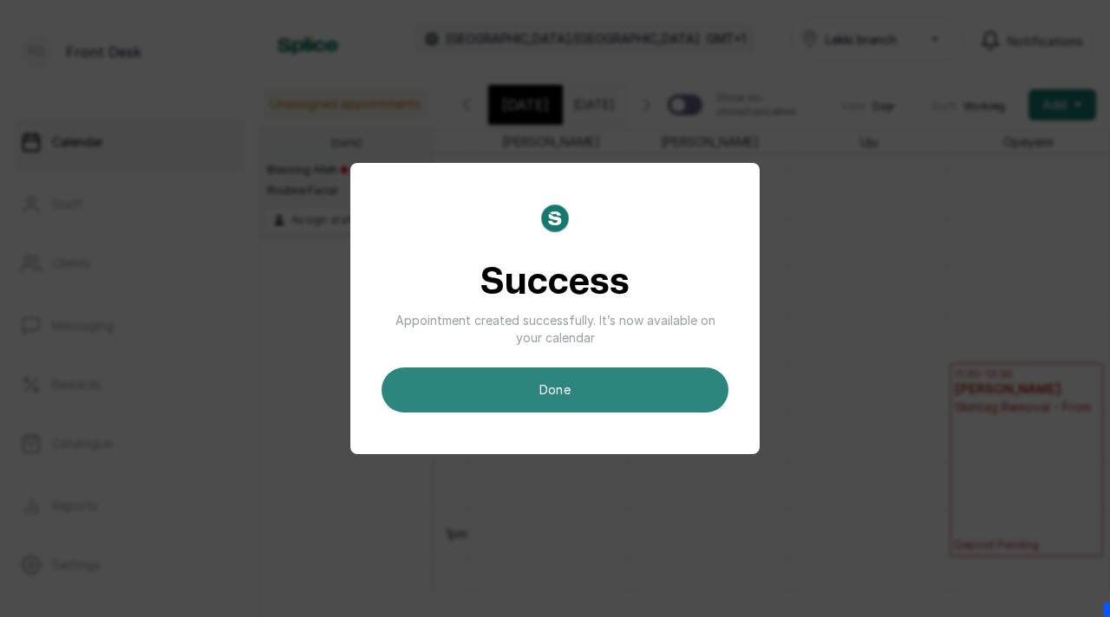
click at [639, 388] on button "done" at bounding box center [554, 390] width 347 height 45
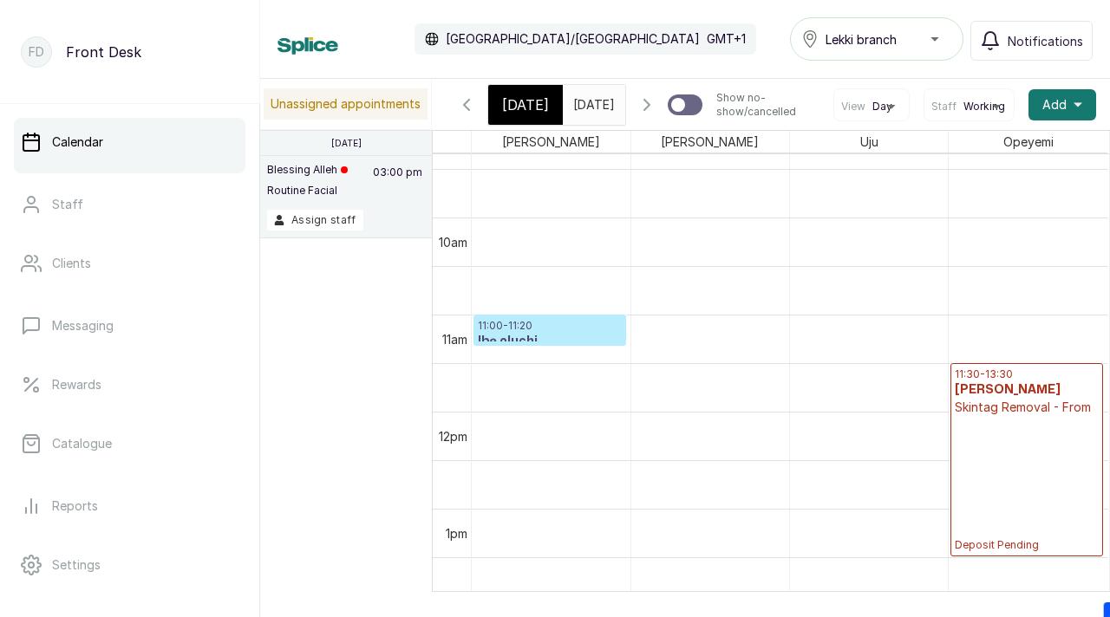
click at [558, 333] on p "11:00 - 11:20" at bounding box center [550, 326] width 144 height 14
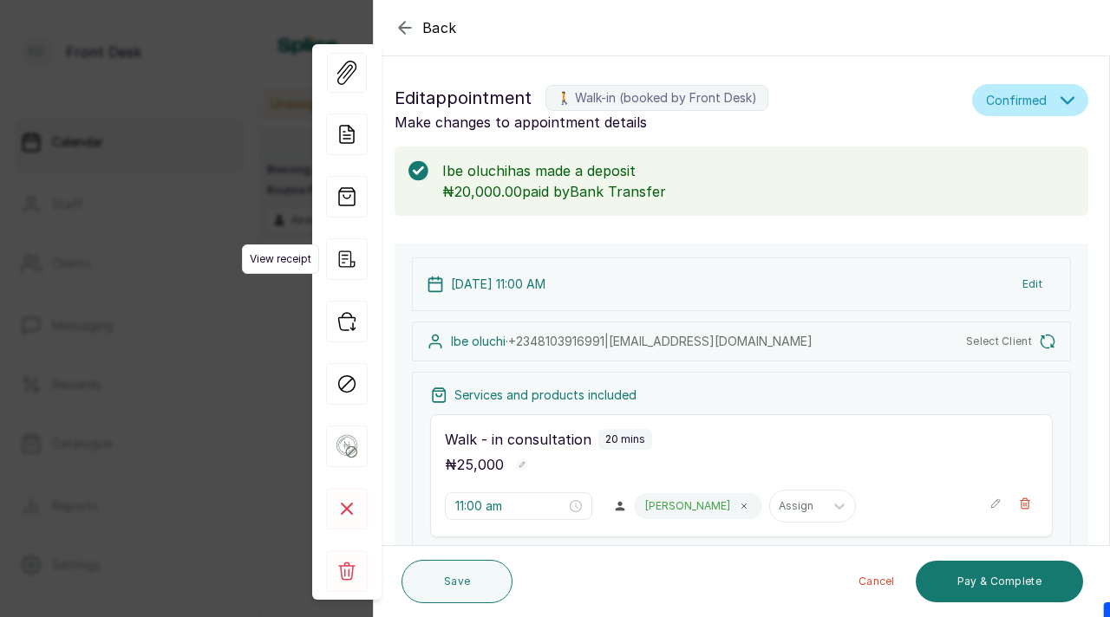
scroll to position [583, 0]
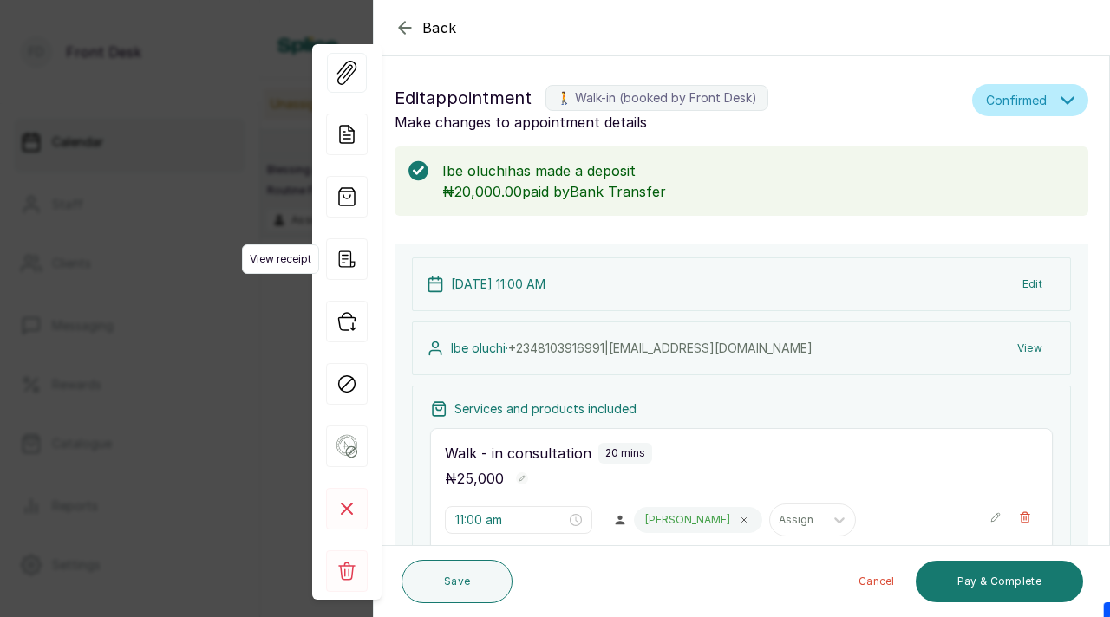
click at [347, 262] on icon "button" at bounding box center [347, 259] width 42 height 42
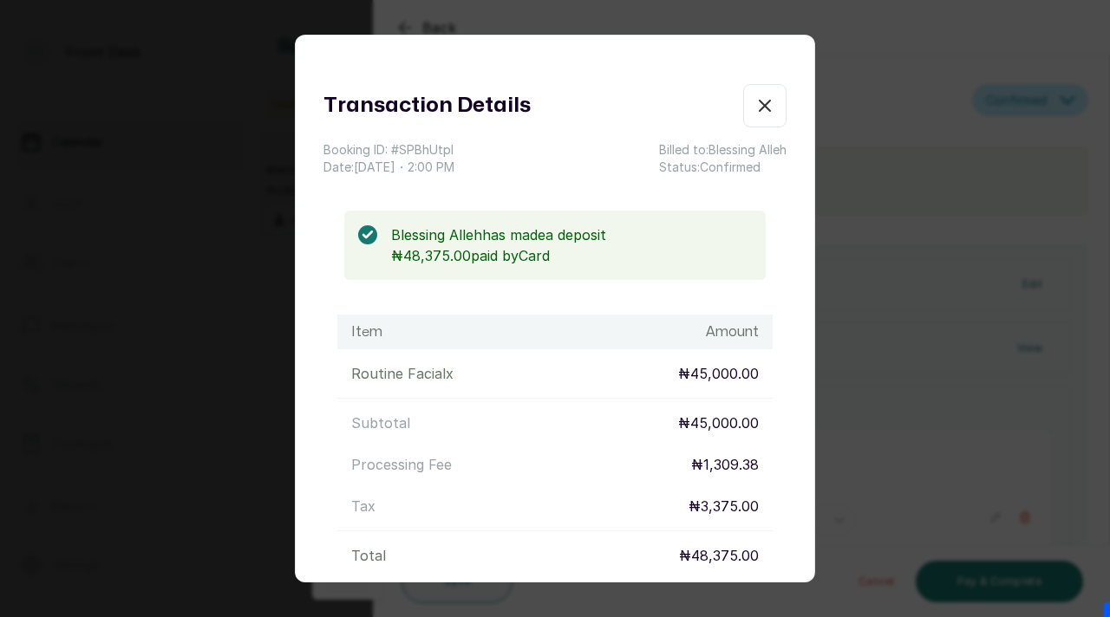
scroll to position [175, 0]
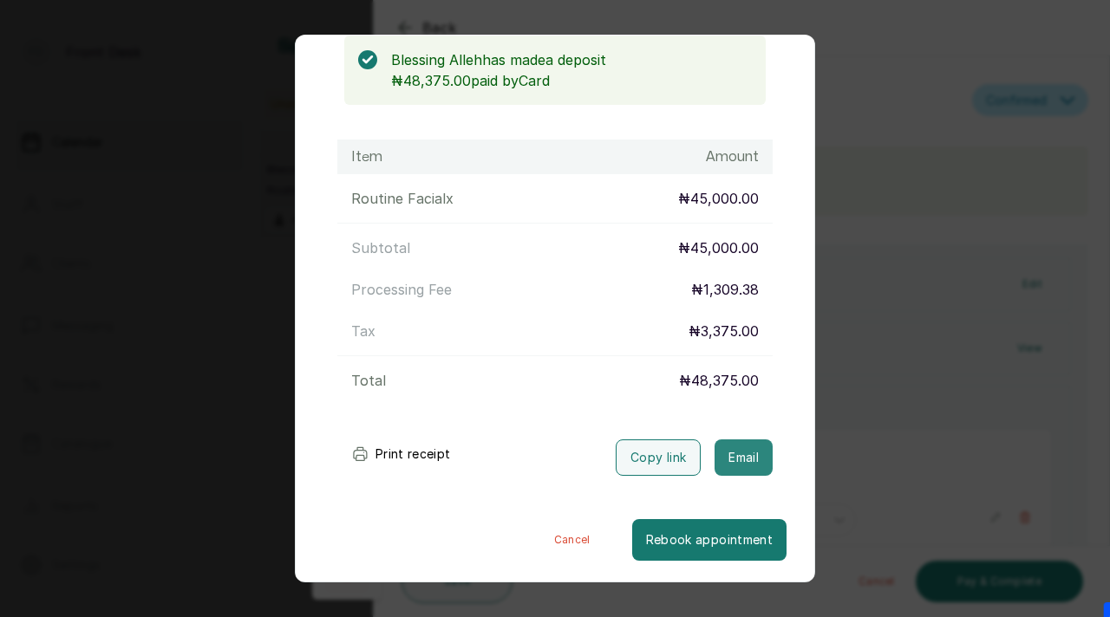
click at [755, 462] on button "Email" at bounding box center [743, 457] width 58 height 36
click at [941, 429] on div "Transaction Details Booking ID: # SPBhUtpI Date: 3 Sep, 2025 ・ 2:00 PM Billed t…" at bounding box center [555, 308] width 1110 height 617
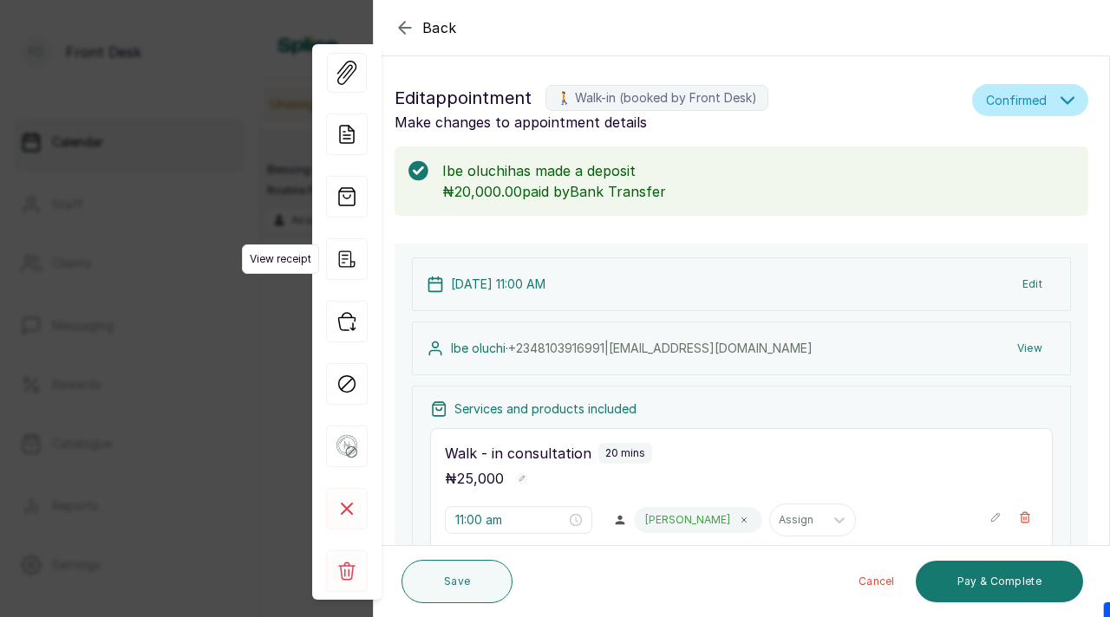
click at [248, 254] on span "View receipt" at bounding box center [280, 258] width 77 height 29
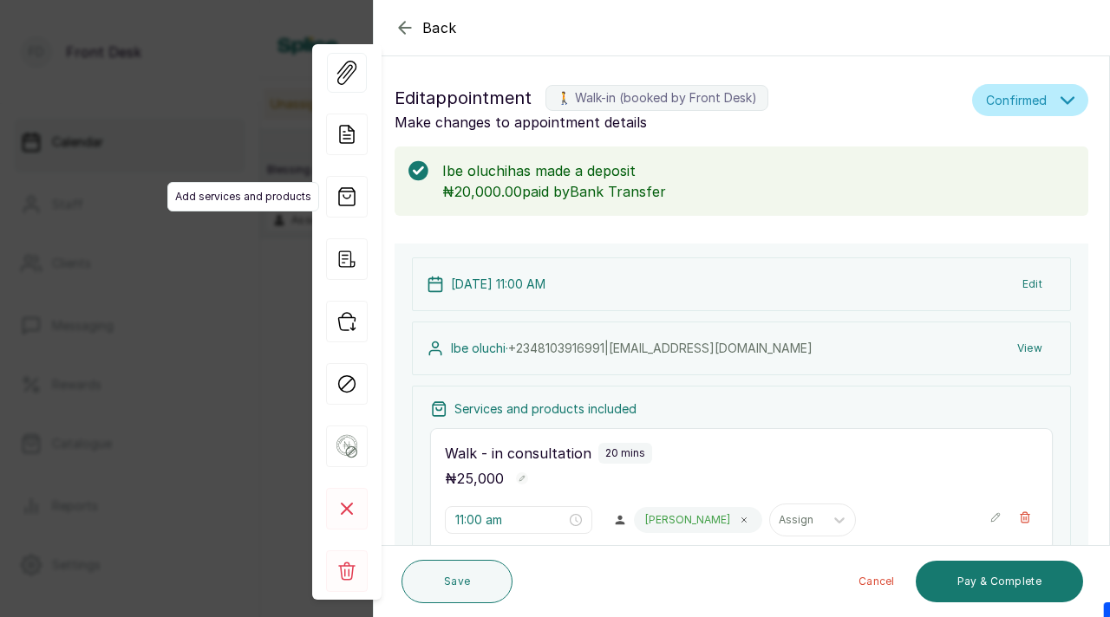
click at [230, 187] on span "Add services and products" at bounding box center [243, 196] width 152 height 29
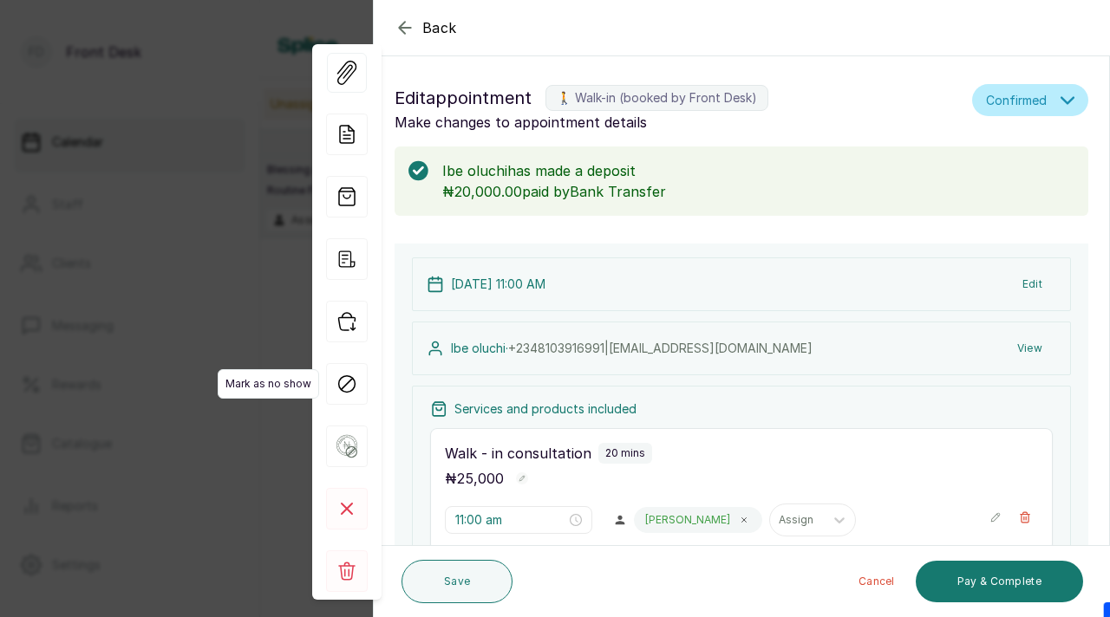
click at [257, 396] on span "Mark as no show" at bounding box center [268, 383] width 101 height 29
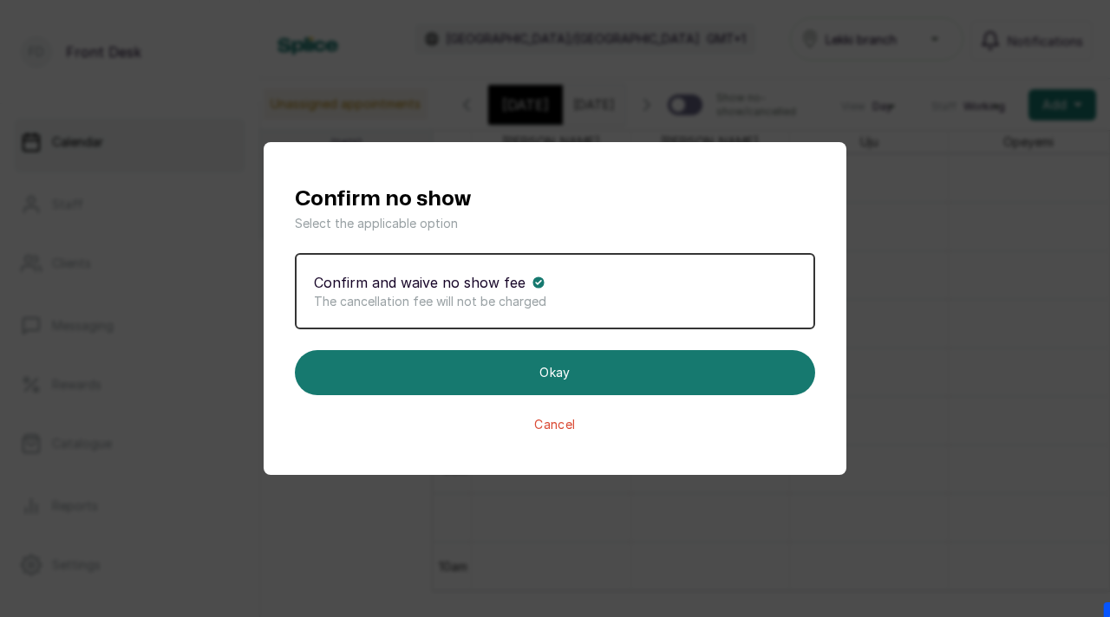
click at [998, 266] on div "Confirm no show Select the applicable option Confirm and waive no show fee The …" at bounding box center [555, 308] width 1110 height 617
click at [902, 104] on div "Confirm no show Select the applicable option Confirm and waive no show fee The …" at bounding box center [555, 308] width 1110 height 617
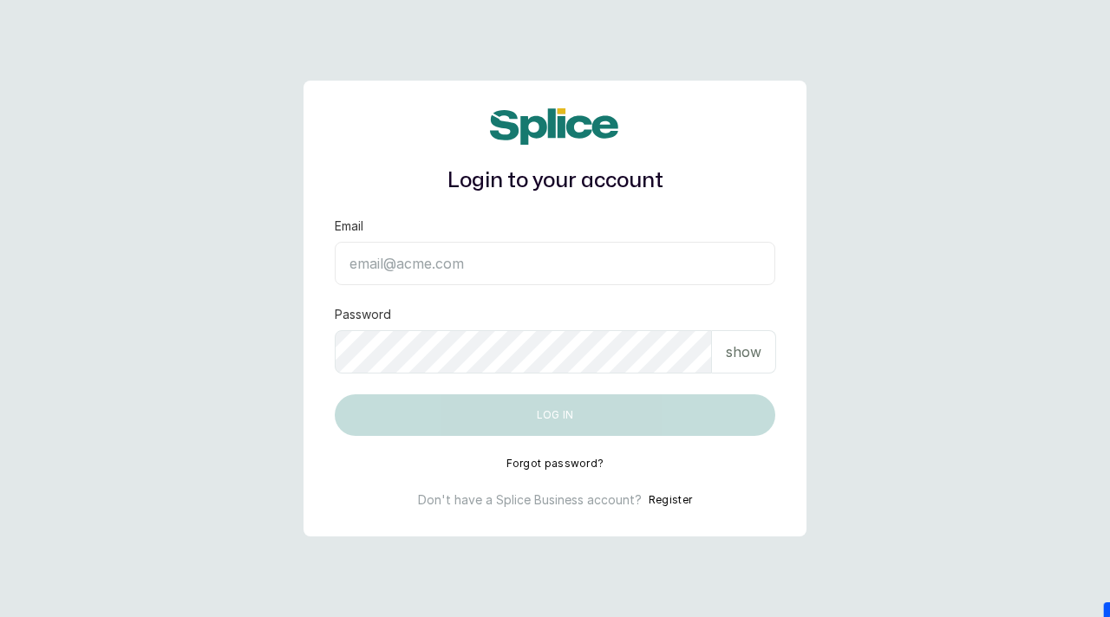
click at [425, 266] on input "Email" at bounding box center [555, 263] width 440 height 43
paste input "[EMAIL_ADDRESS][DOMAIN_NAME] SAnalytics14!"
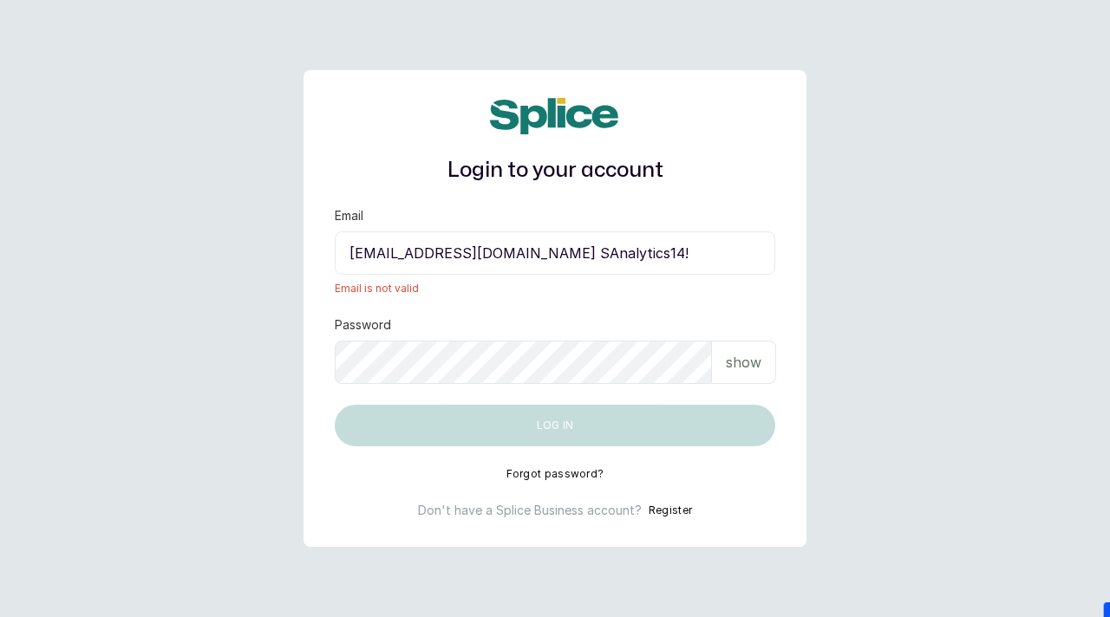
drag, startPoint x: 611, startPoint y: 256, endPoint x: 709, endPoint y: 251, distance: 98.1
click at [710, 251] on input "[EMAIL_ADDRESS][DOMAIN_NAME] SAnalytics14!" at bounding box center [555, 252] width 440 height 43
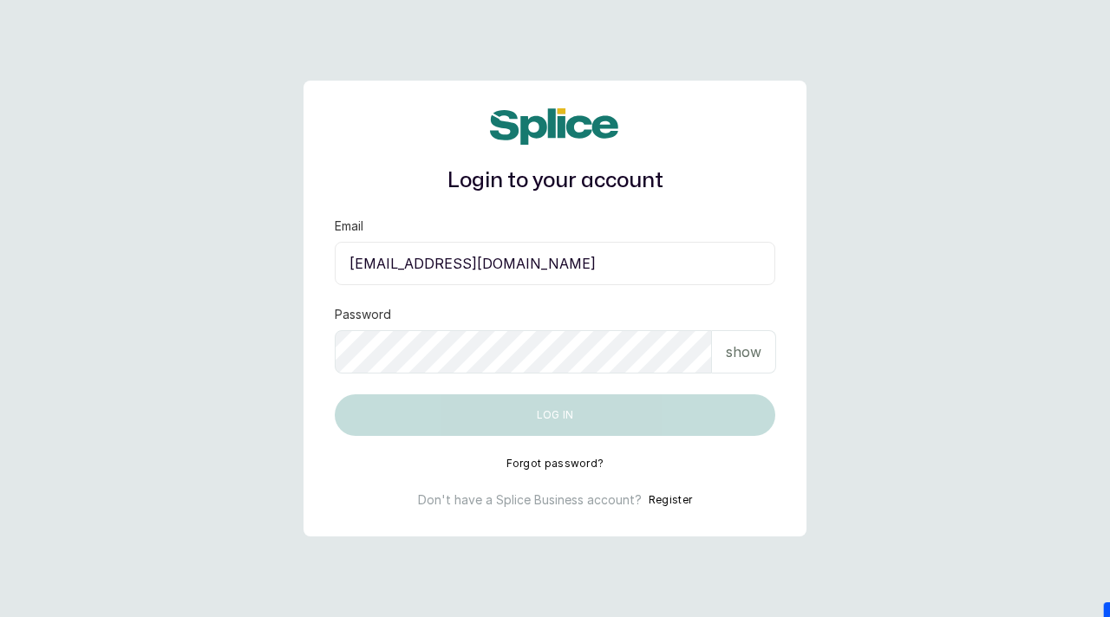
type input "[EMAIL_ADDRESS][DOMAIN_NAME]"
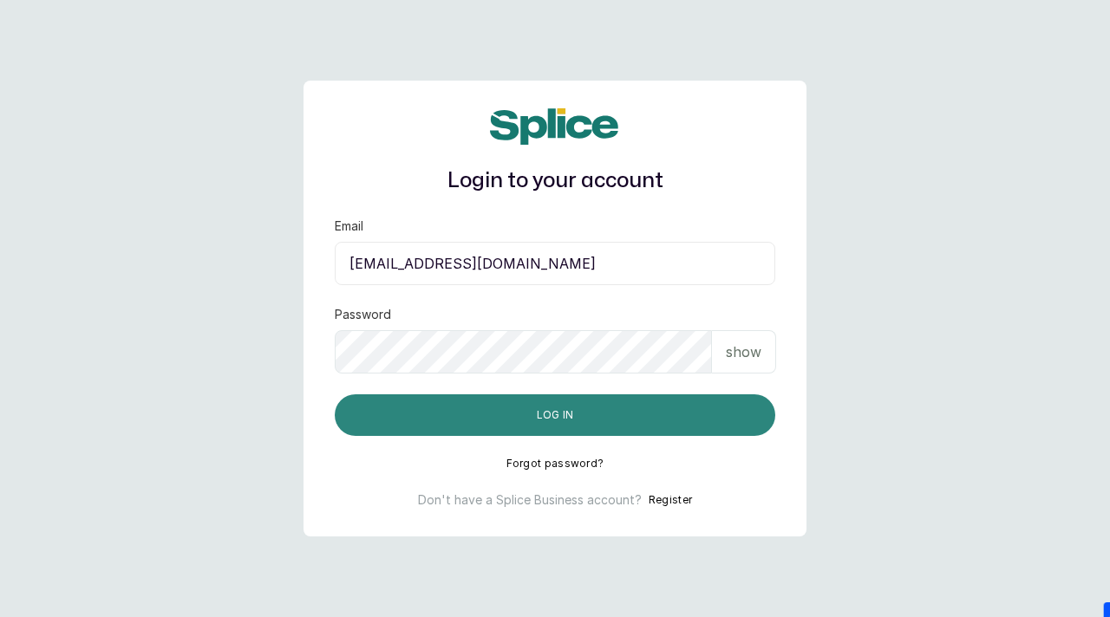
click at [546, 422] on button "Log in" at bounding box center [555, 415] width 440 height 42
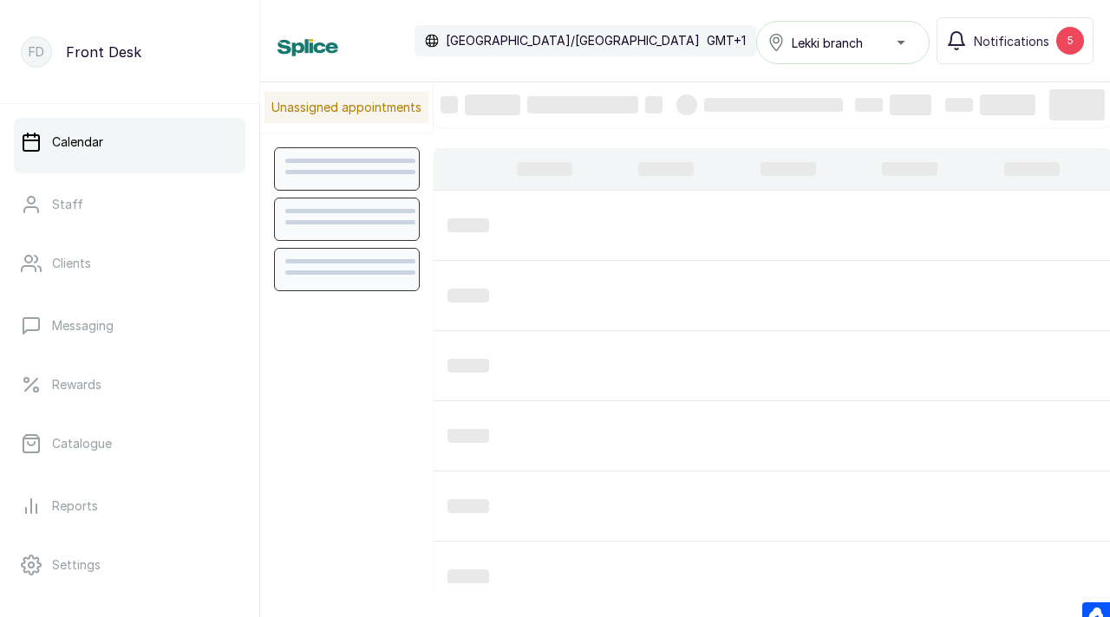
scroll to position [583, 0]
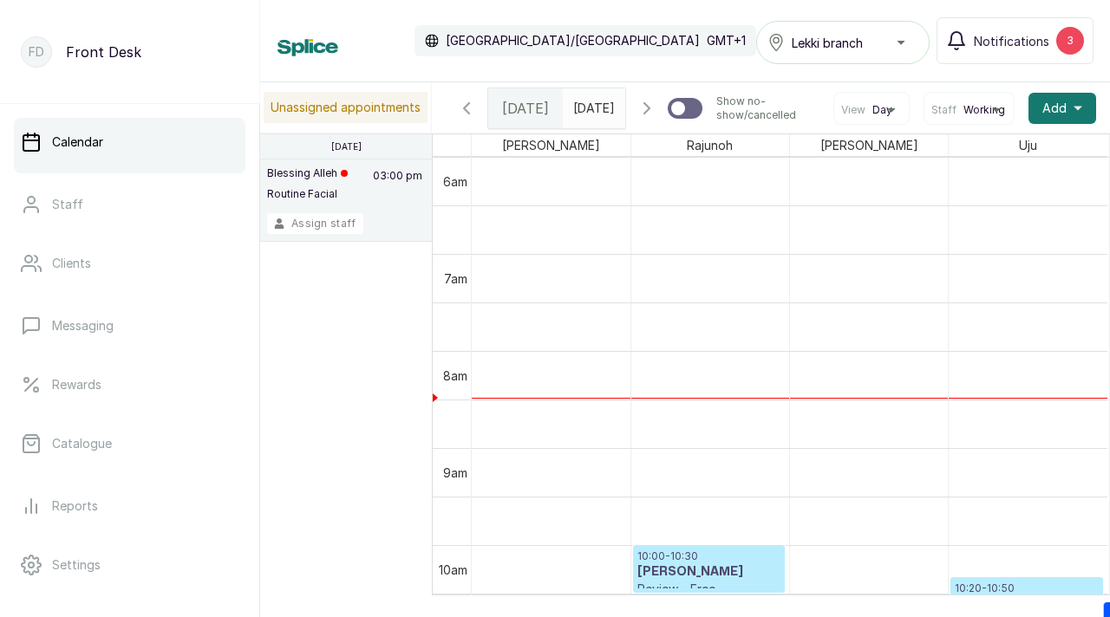
click at [328, 225] on button "Assign staff" at bounding box center [315, 223] width 96 height 21
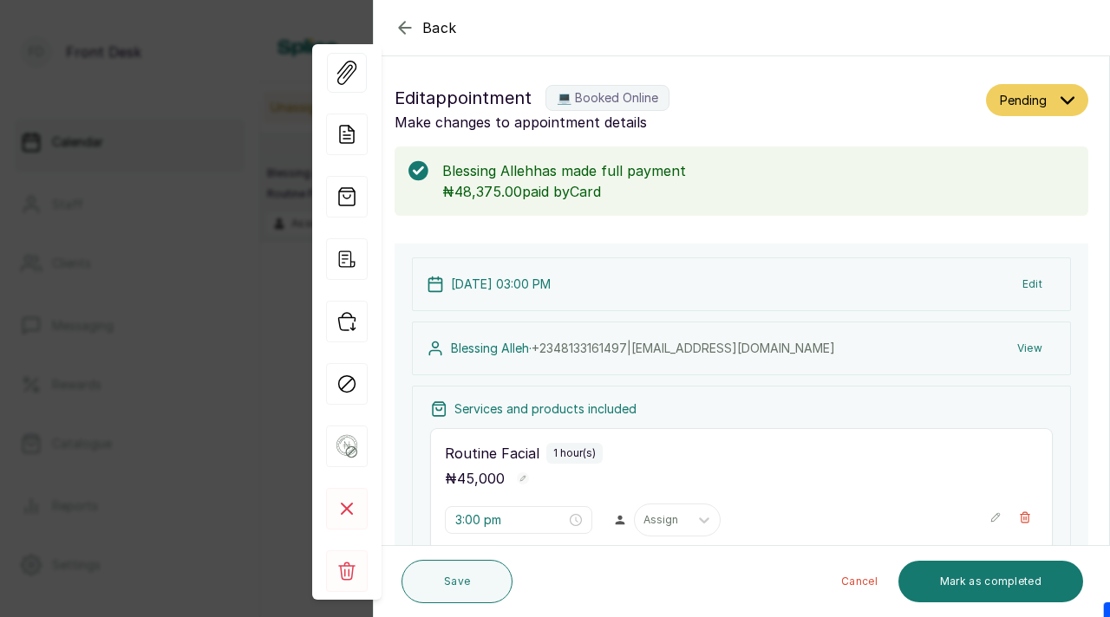
click at [1038, 348] on button "View" at bounding box center [1029, 348] width 53 height 31
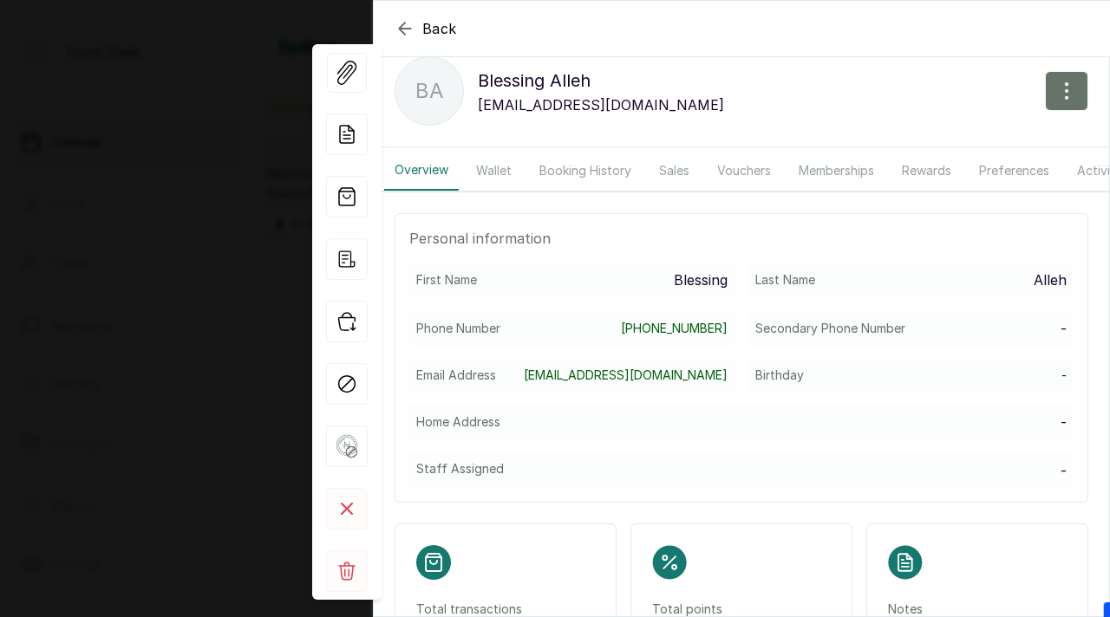
scroll to position [31, 0]
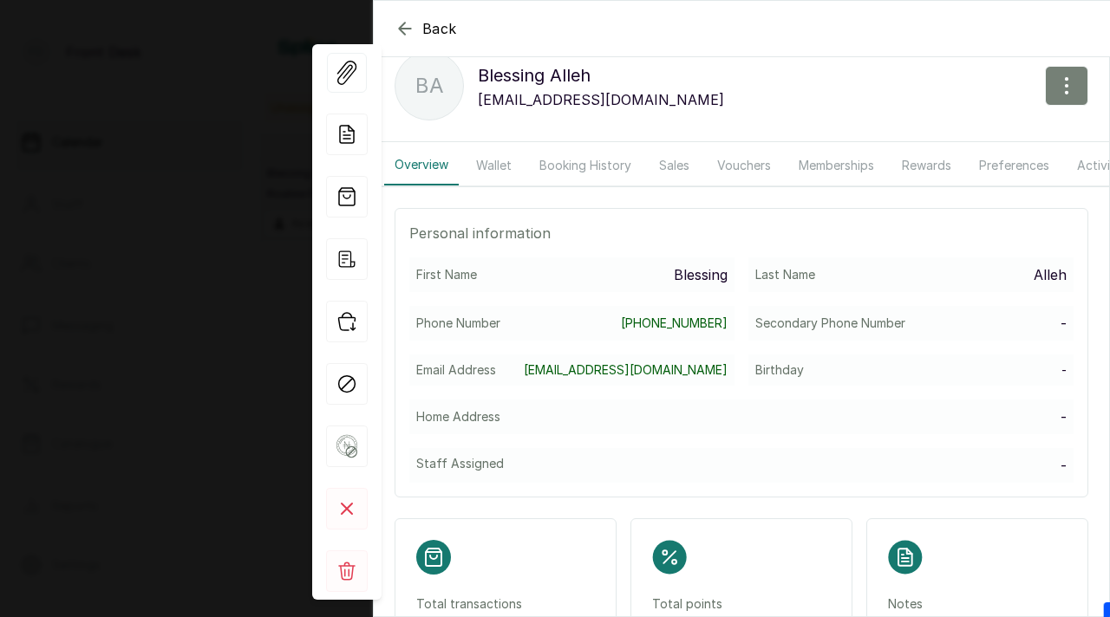
click at [1068, 83] on icon "button" at bounding box center [1066, 85] width 21 height 21
click at [915, 128] on span "Edit" at bounding box center [991, 137] width 166 height 21
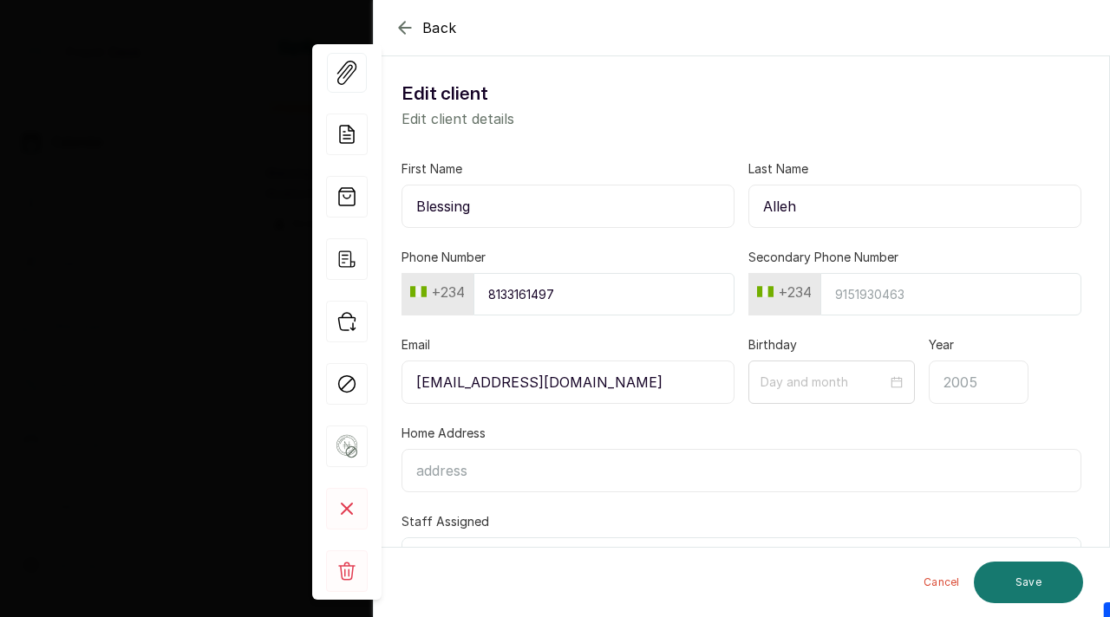
click at [440, 207] on input "Blessing" at bounding box center [567, 206] width 333 height 43
type input "[PERSON_NAME]"
click at [788, 203] on input "Alleh" at bounding box center [914, 206] width 333 height 43
click at [788, 204] on input "Alleh" at bounding box center [914, 206] width 333 height 43
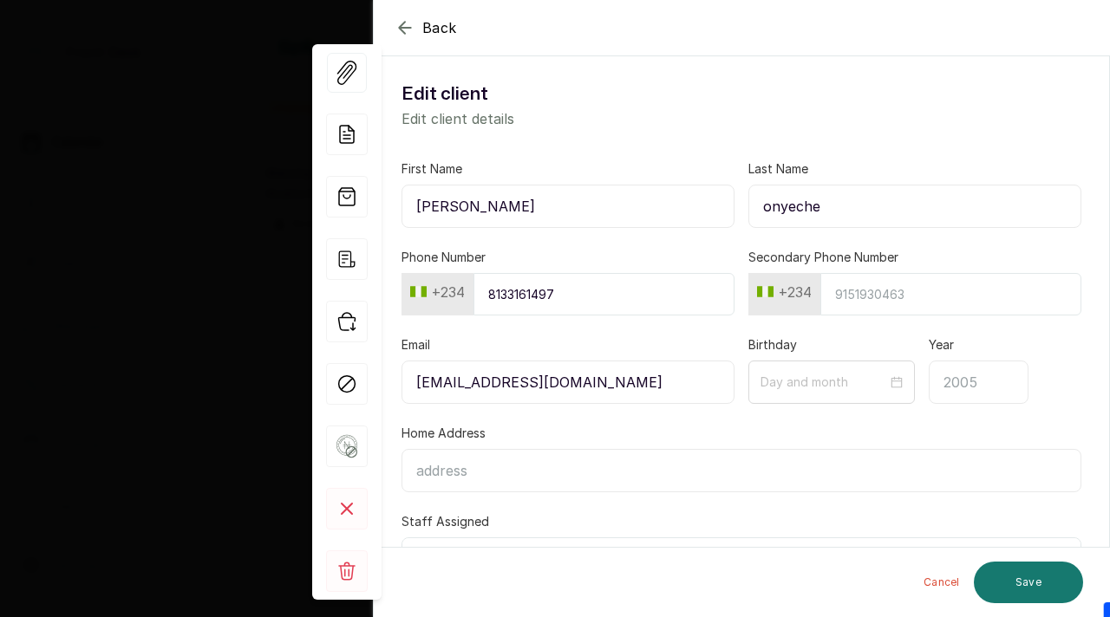
type input "onyeche"
click at [652, 287] on input "8133161497" at bounding box center [603, 294] width 261 height 42
click at [605, 384] on input "blessing.onyeche@gmail.com" at bounding box center [567, 382] width 333 height 43
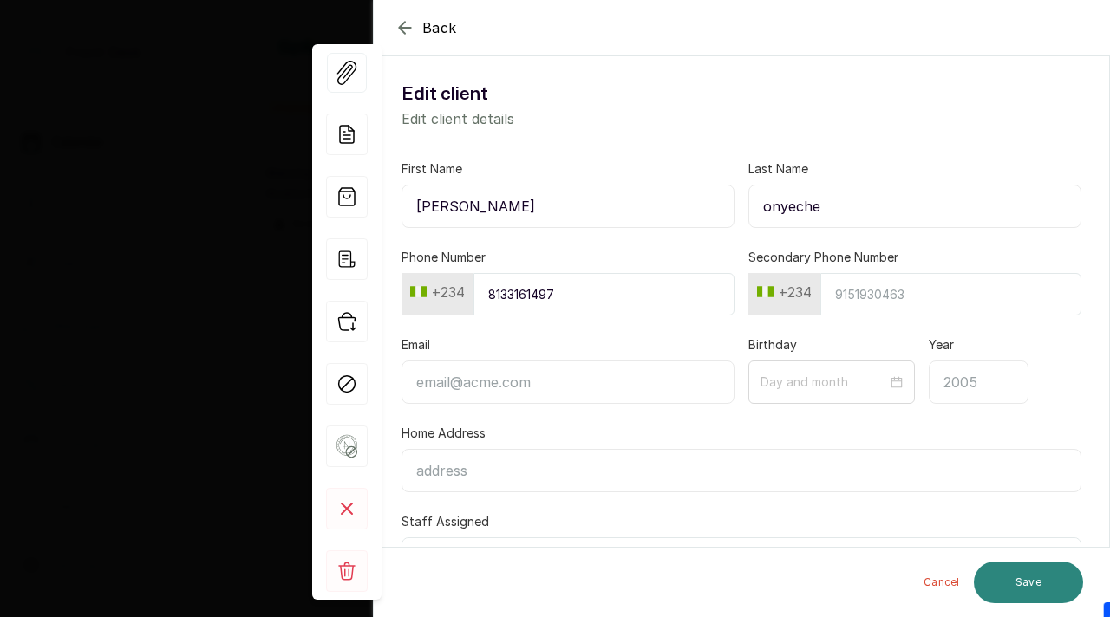
click at [993, 583] on button "Save" at bounding box center [1027, 583] width 109 height 42
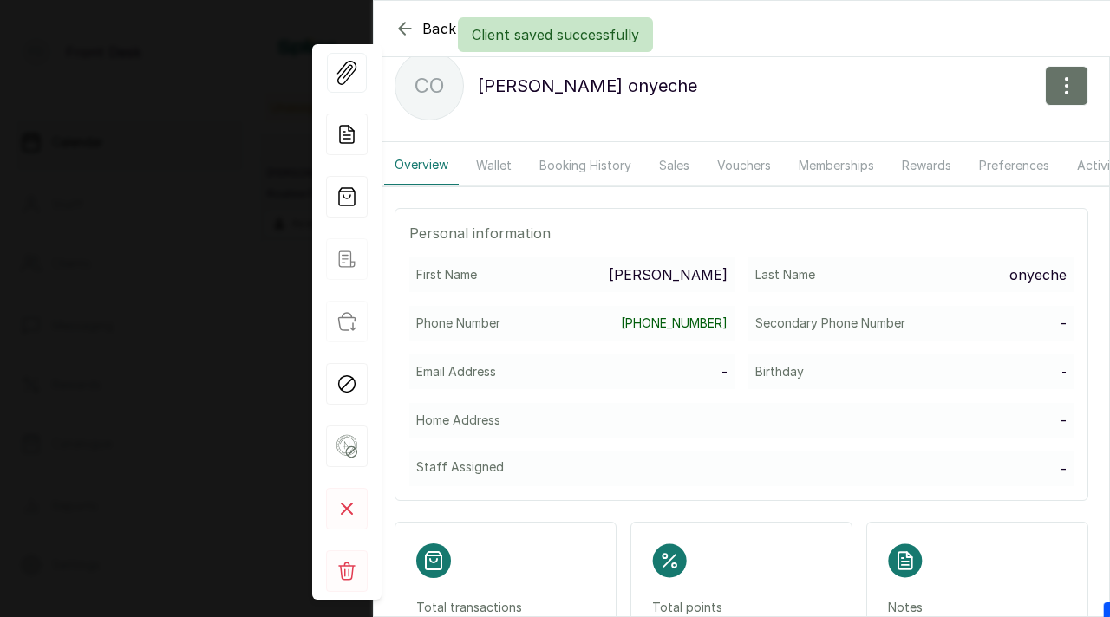
click at [398, 34] on div "Client saved successfully" at bounding box center [555, 34] width 1110 height 35
click at [401, 26] on icon "button" at bounding box center [404, 28] width 11 height 11
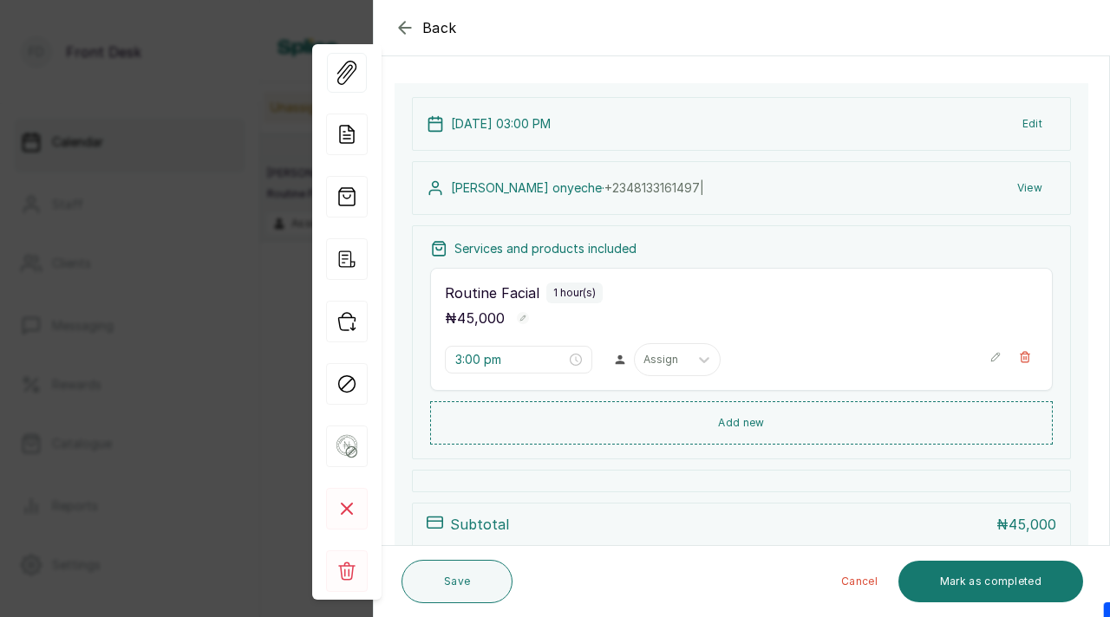
scroll to position [171, 0]
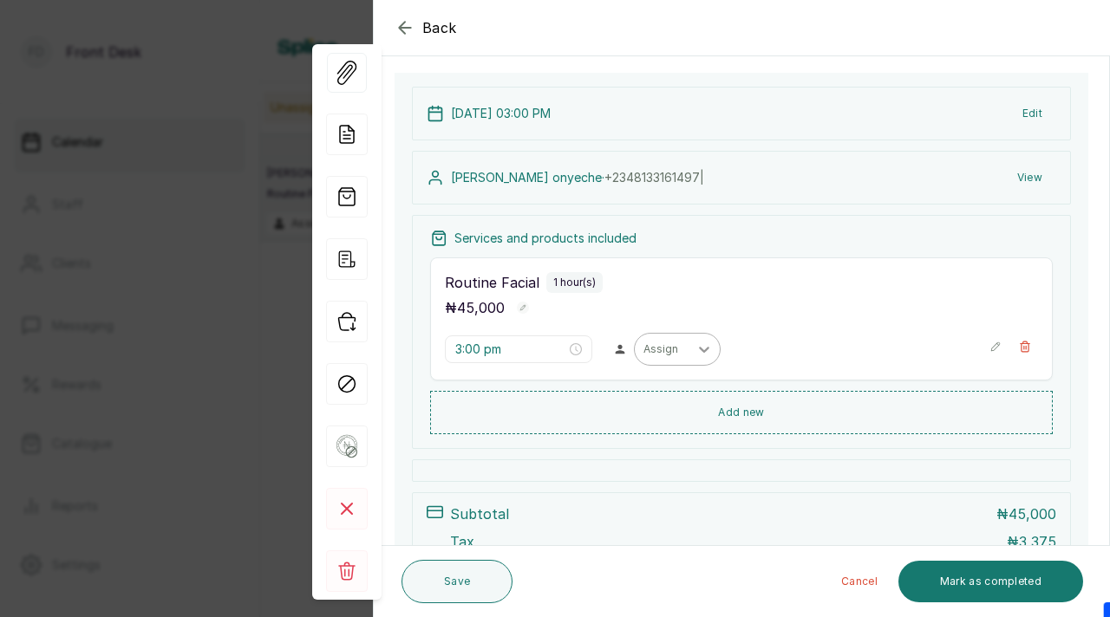
click at [688, 349] on div at bounding box center [703, 349] width 31 height 31
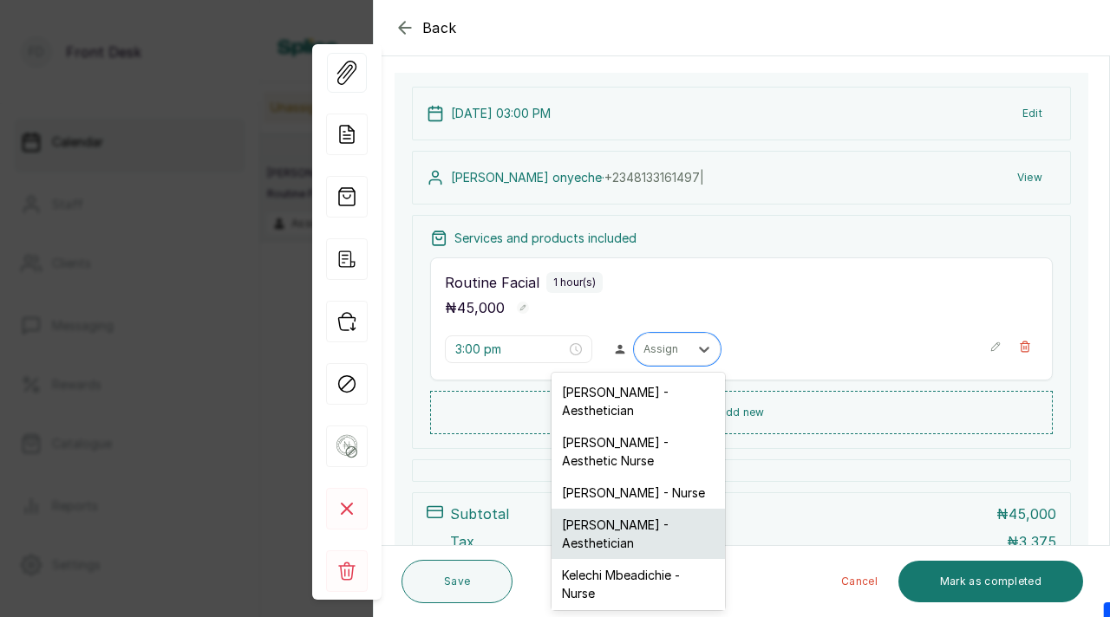
click at [650, 523] on div "Rajunoh ORIA - Aesthetician" at bounding box center [637, 534] width 173 height 50
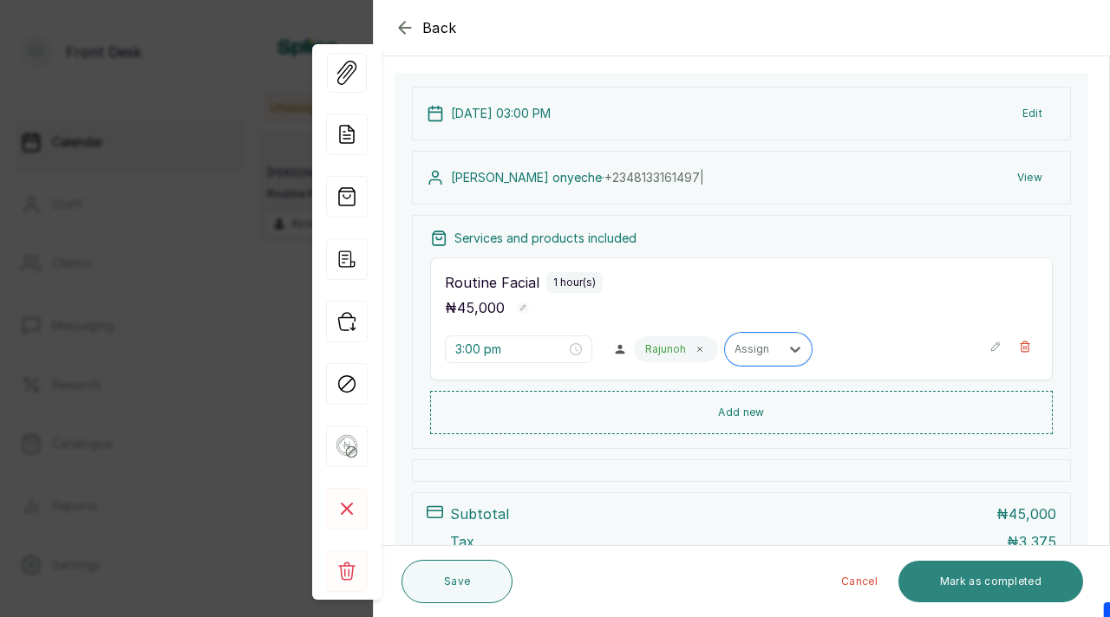
click at [976, 579] on button "Mark as completed" at bounding box center [990, 582] width 185 height 42
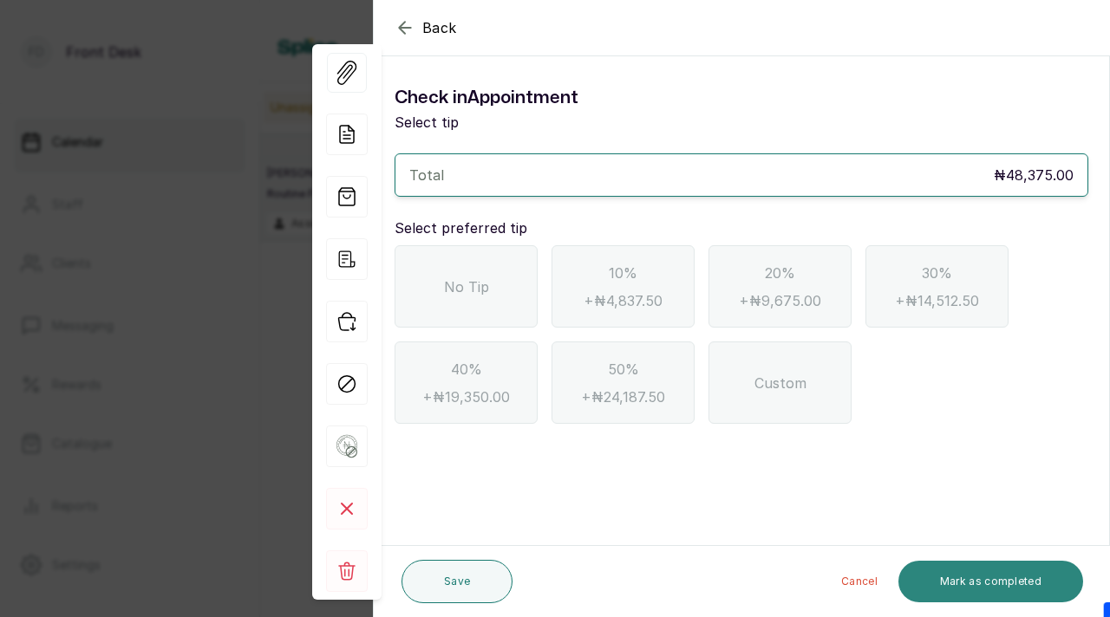
scroll to position [0, 0]
click at [404, 25] on icon "button" at bounding box center [404, 27] width 21 height 21
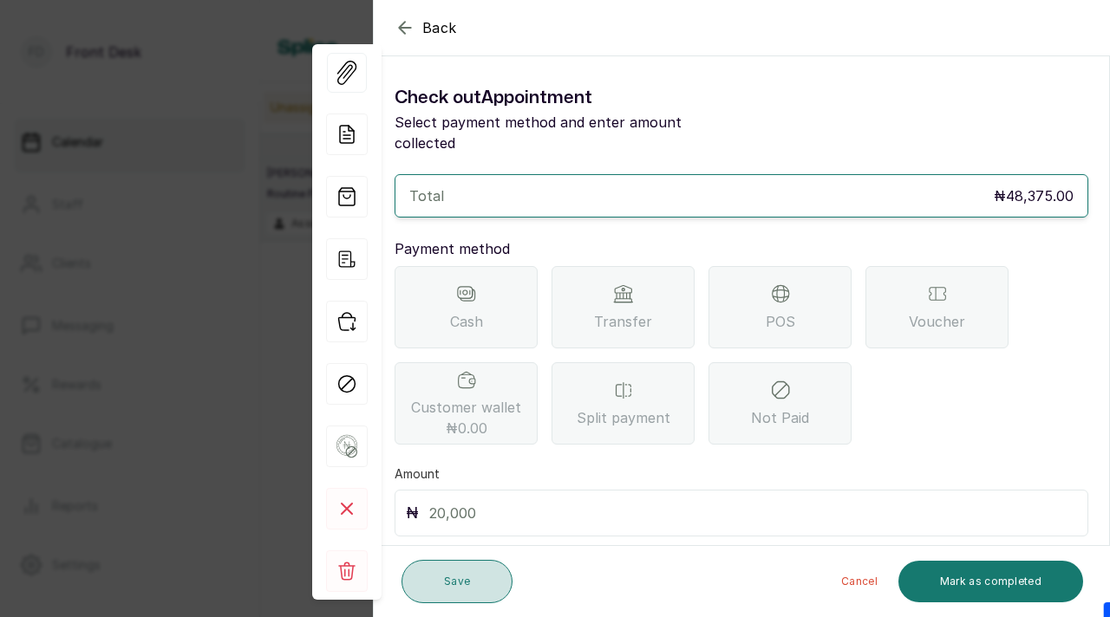
click at [454, 567] on button "Save" at bounding box center [456, 581] width 111 height 43
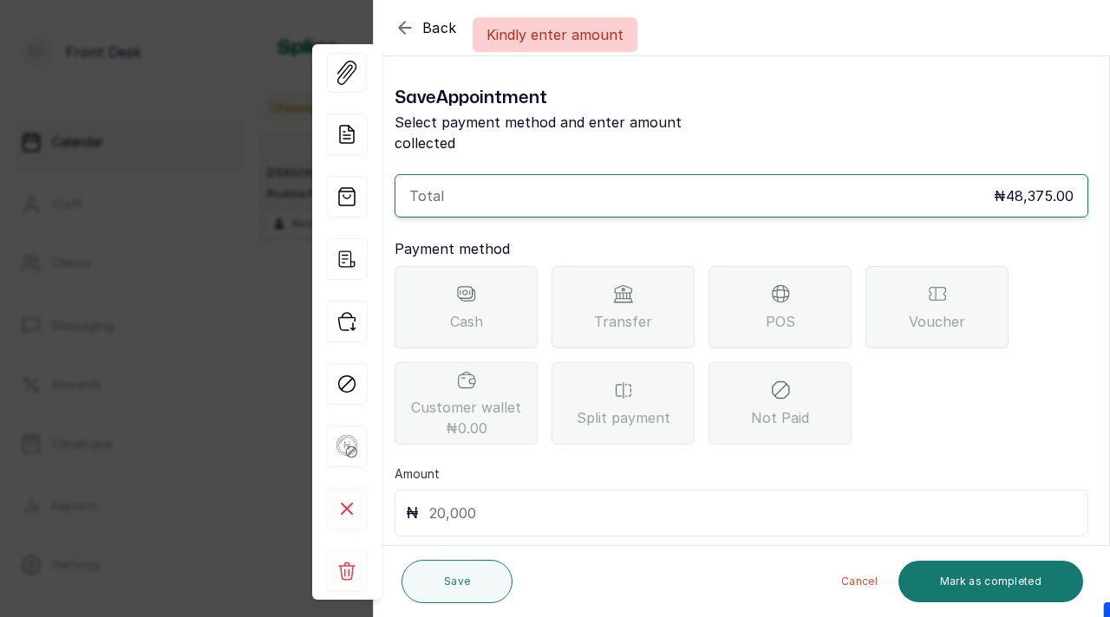
click at [486, 501] on input "text" at bounding box center [753, 513] width 648 height 24
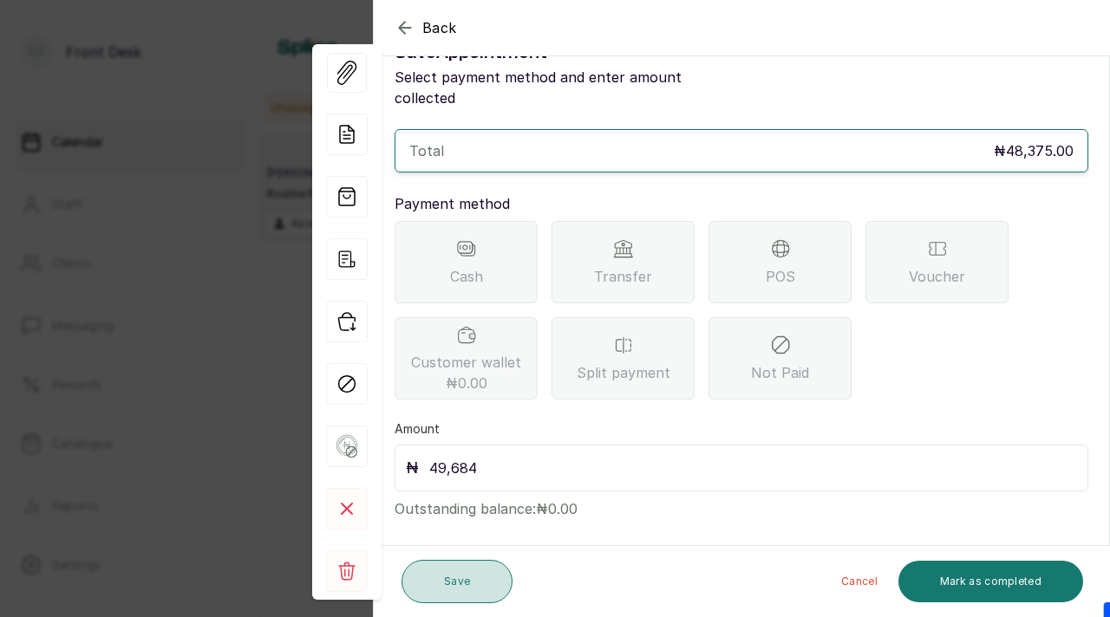
type input "49,684"
click at [468, 560] on button "Save" at bounding box center [456, 581] width 111 height 43
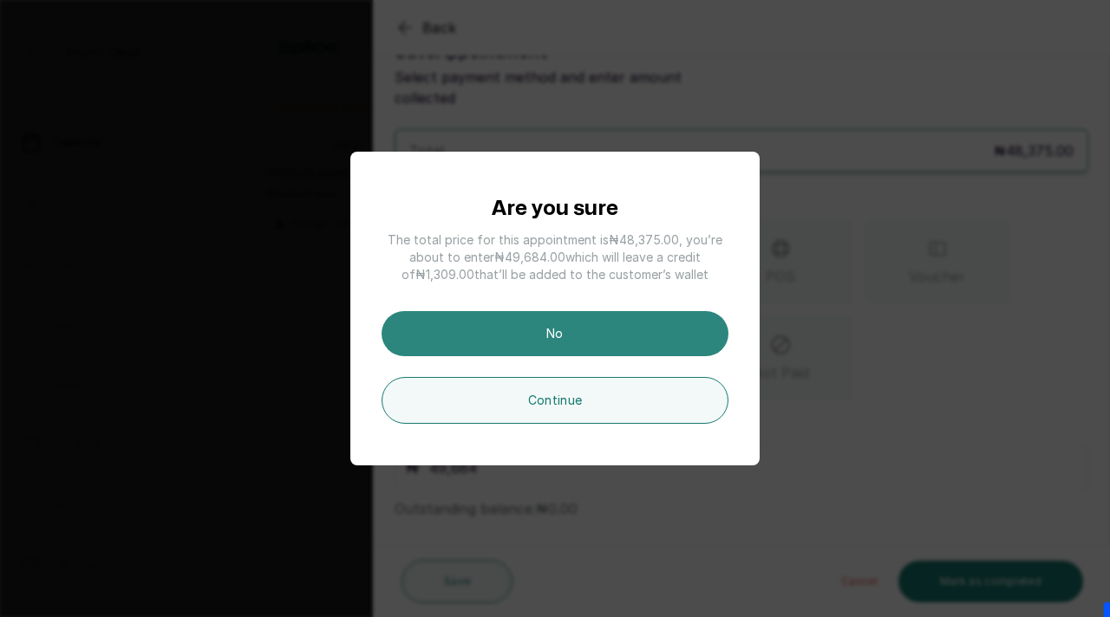
click at [545, 345] on button "No" at bounding box center [554, 333] width 347 height 45
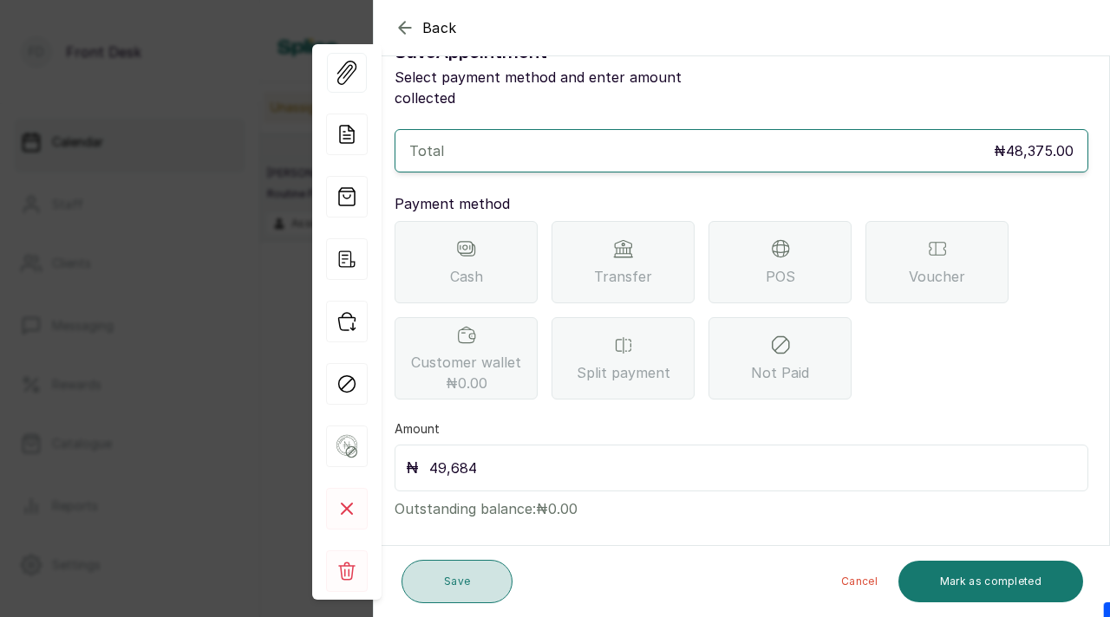
click at [446, 578] on button "Save" at bounding box center [456, 581] width 111 height 43
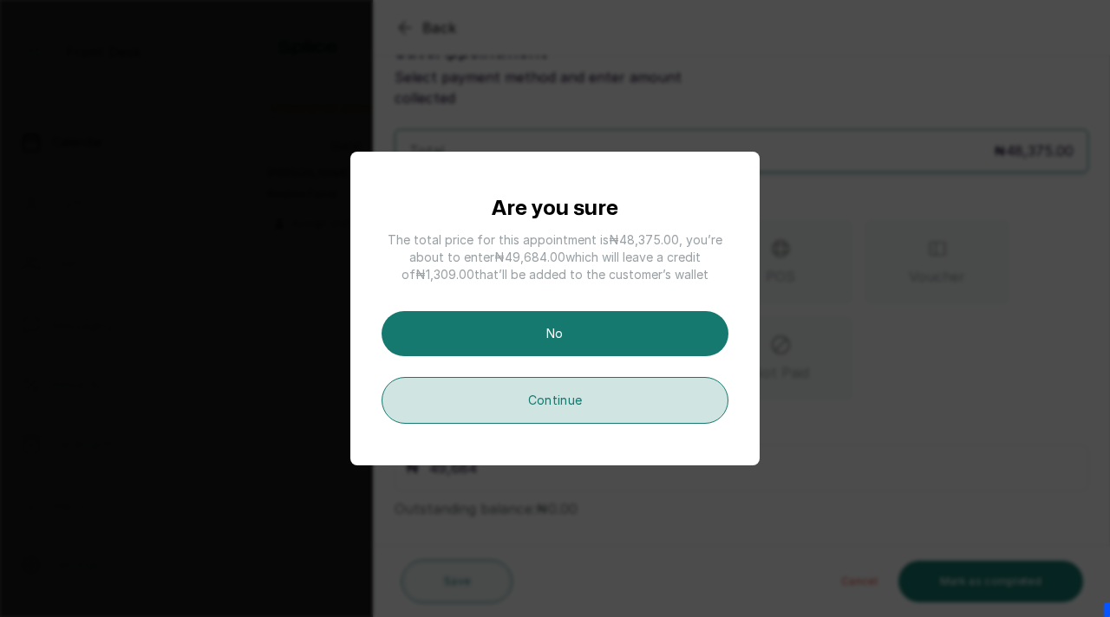
click at [577, 392] on button "Continue" at bounding box center [554, 400] width 347 height 47
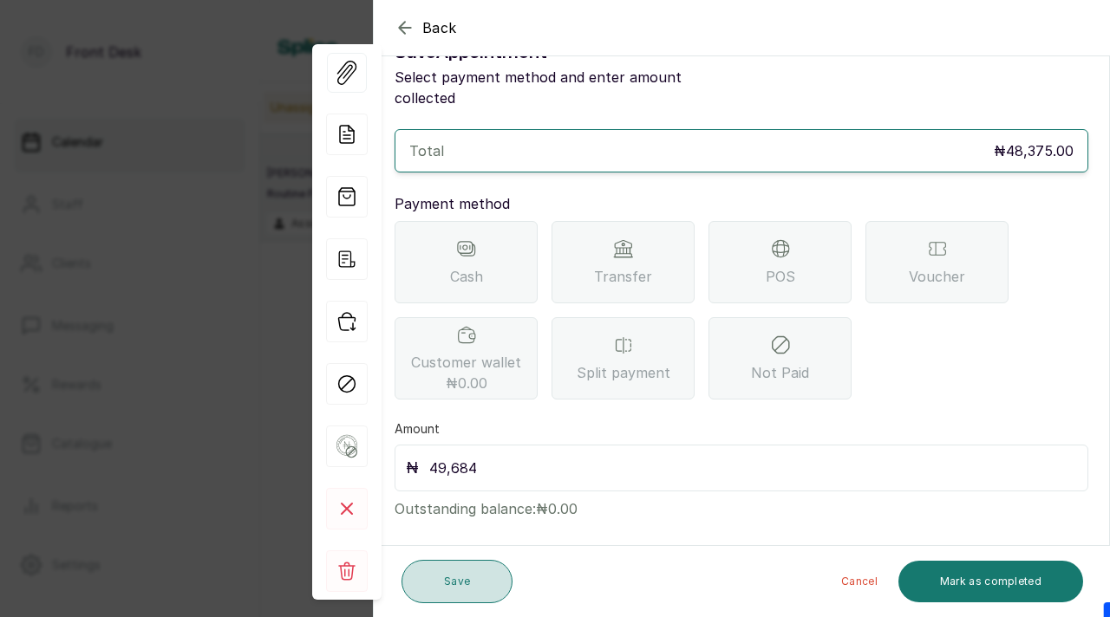
click at [447, 595] on button "Save" at bounding box center [456, 581] width 111 height 43
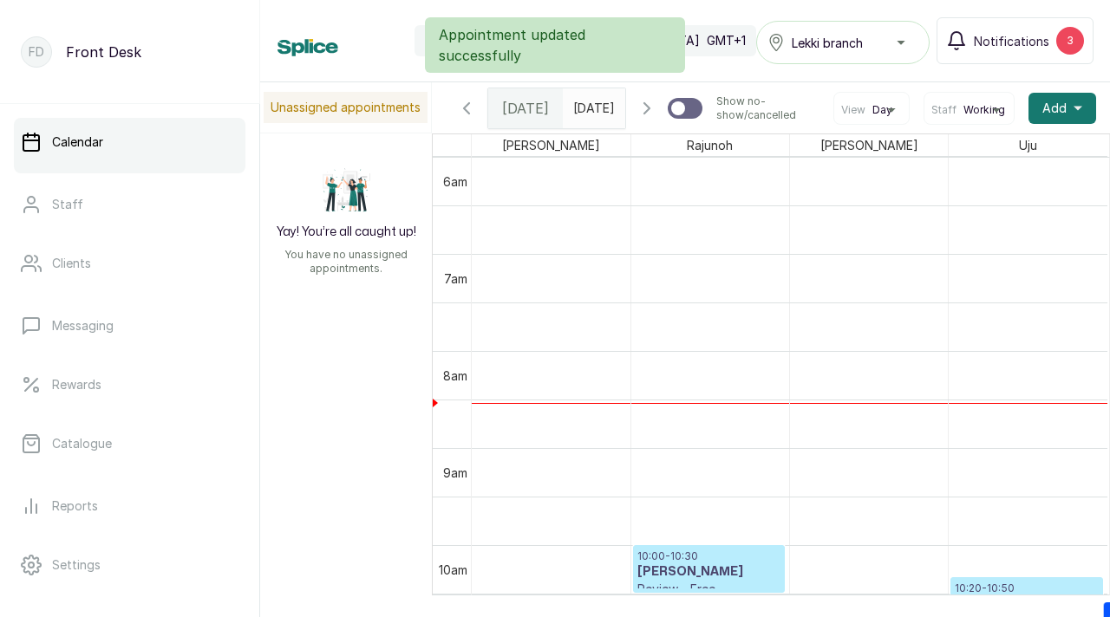
click at [647, 114] on icon "button" at bounding box center [646, 108] width 5 height 10
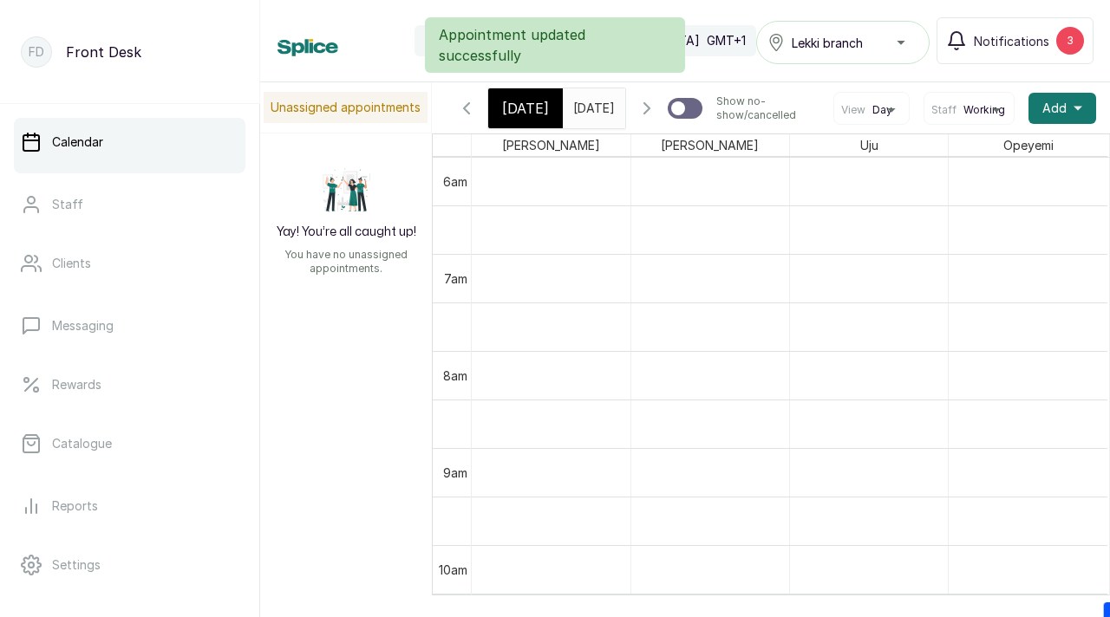
click at [654, 114] on icon "button" at bounding box center [646, 108] width 21 height 21
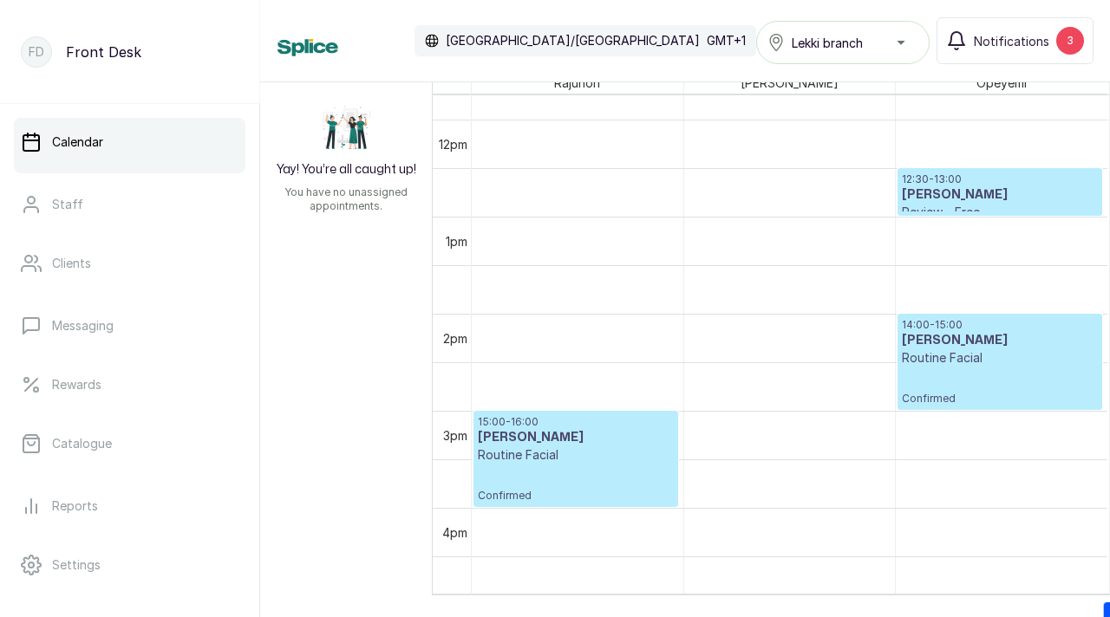
scroll to position [1159, 0]
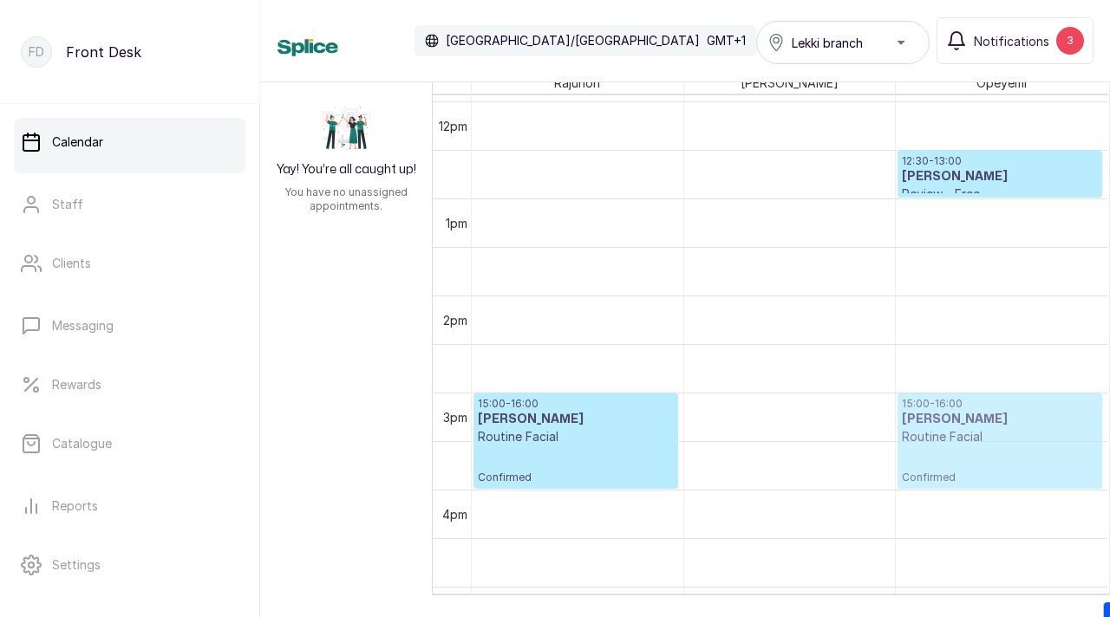
drag, startPoint x: 973, startPoint y: 307, endPoint x: 967, endPoint y: 394, distance: 87.7
click at [967, 395] on div "12:30 - 13:00 Okporie Olanma Review - Free Confirmed 14:00 - 15:00 Charles onye…" at bounding box center [1001, 101] width 212 height 2330
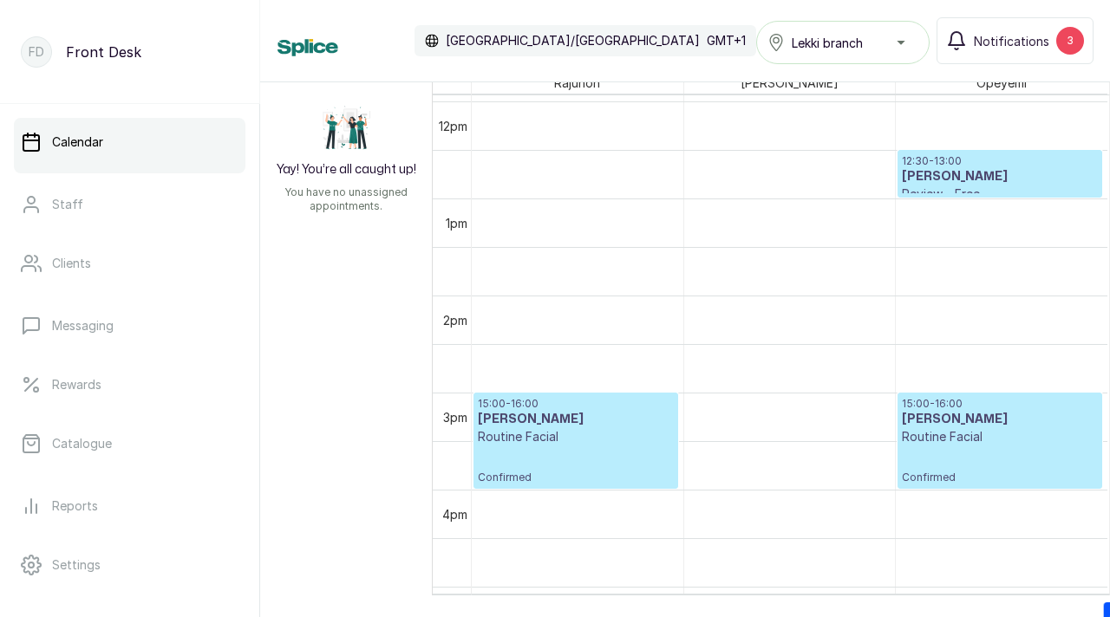
click at [954, 421] on h3 "[PERSON_NAME]" at bounding box center [1000, 419] width 196 height 17
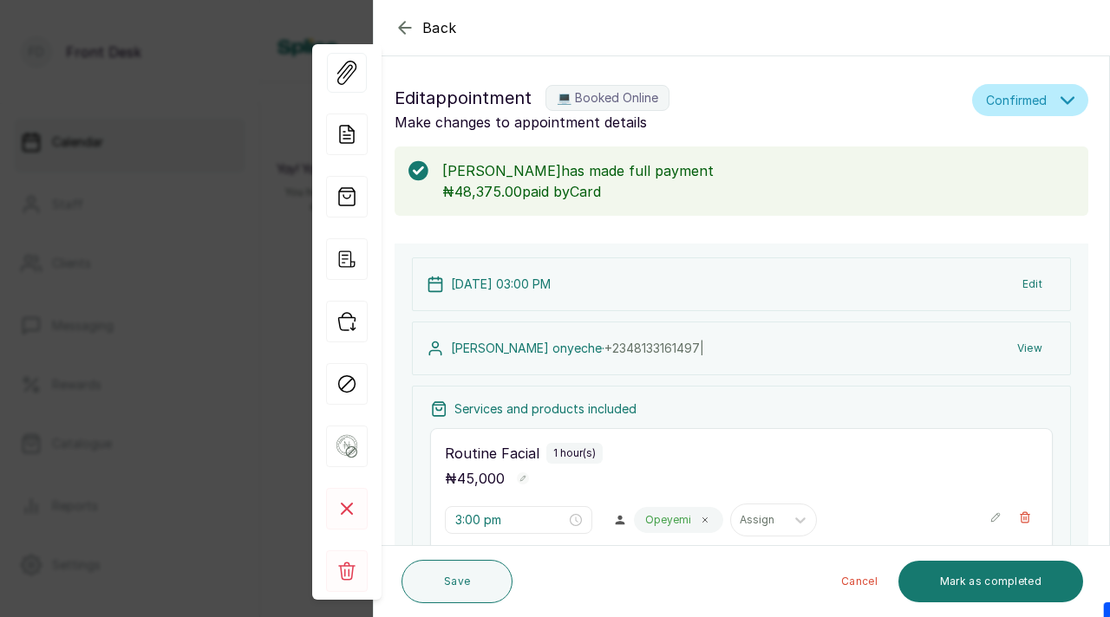
click at [240, 79] on div "Back Appointment Details Edit appointment 💻 Booked Online Make changes to appoi…" at bounding box center [555, 308] width 1110 height 617
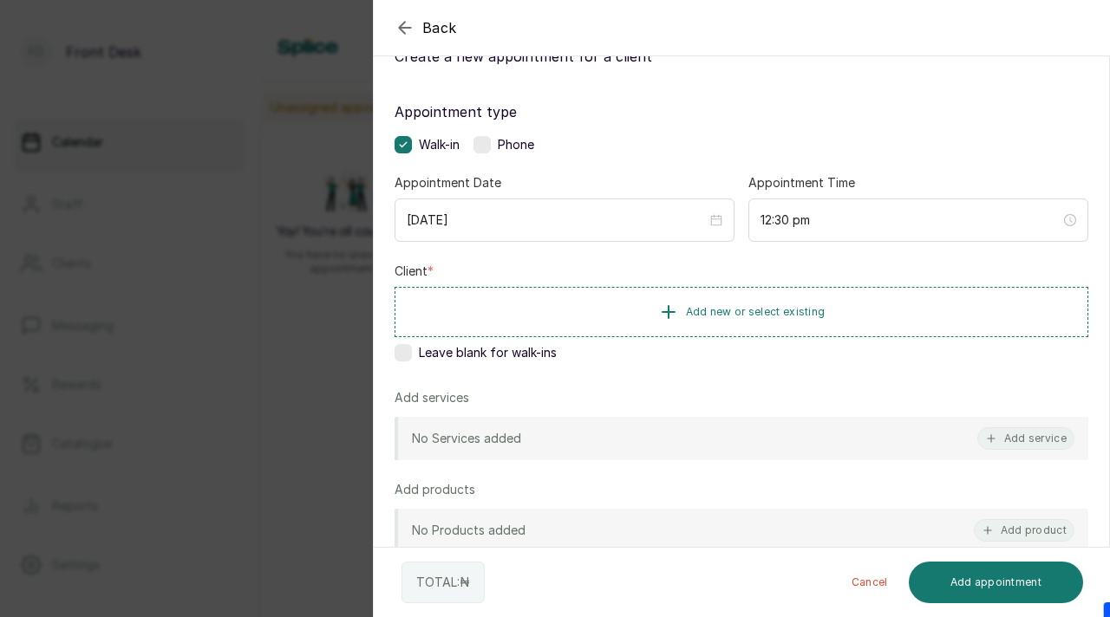
scroll to position [133, 0]
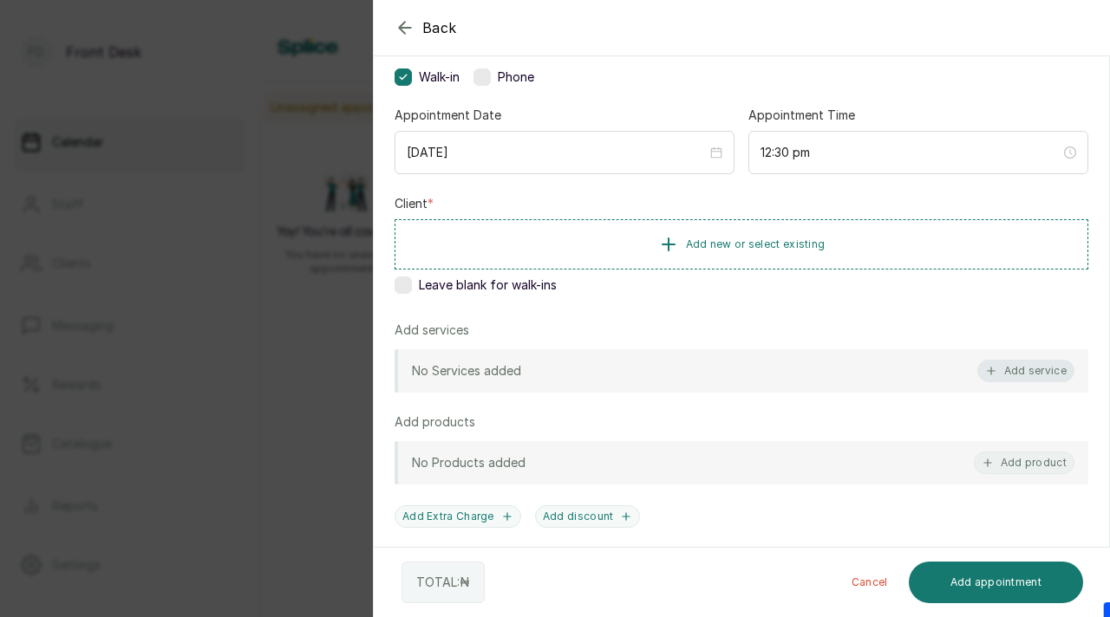
click at [1003, 373] on button "Add service" at bounding box center [1025, 371] width 97 height 23
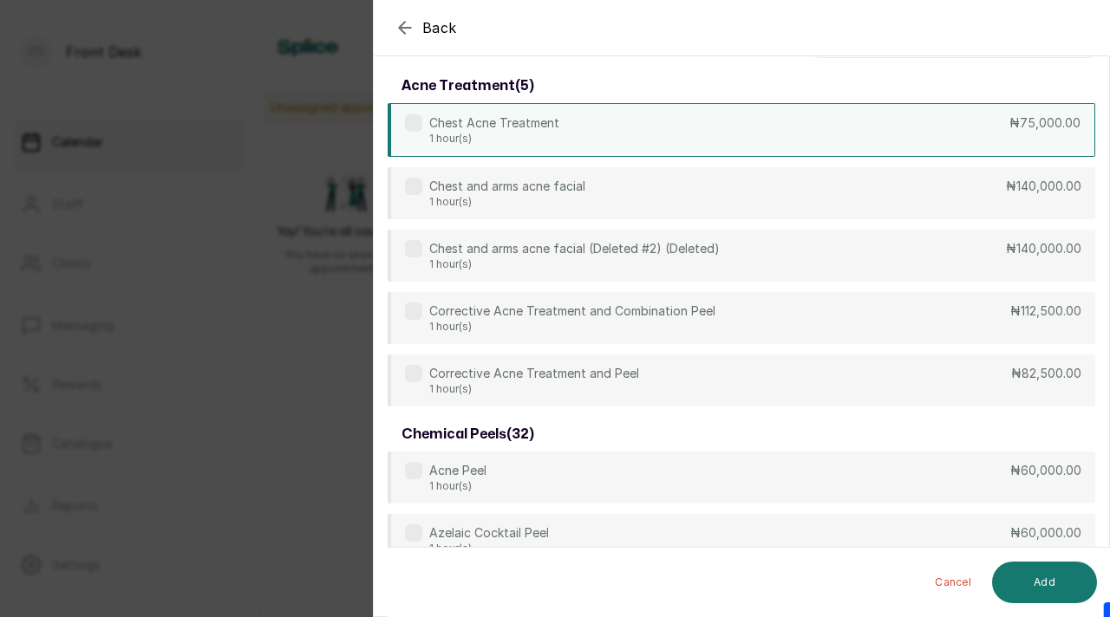
scroll to position [0, 0]
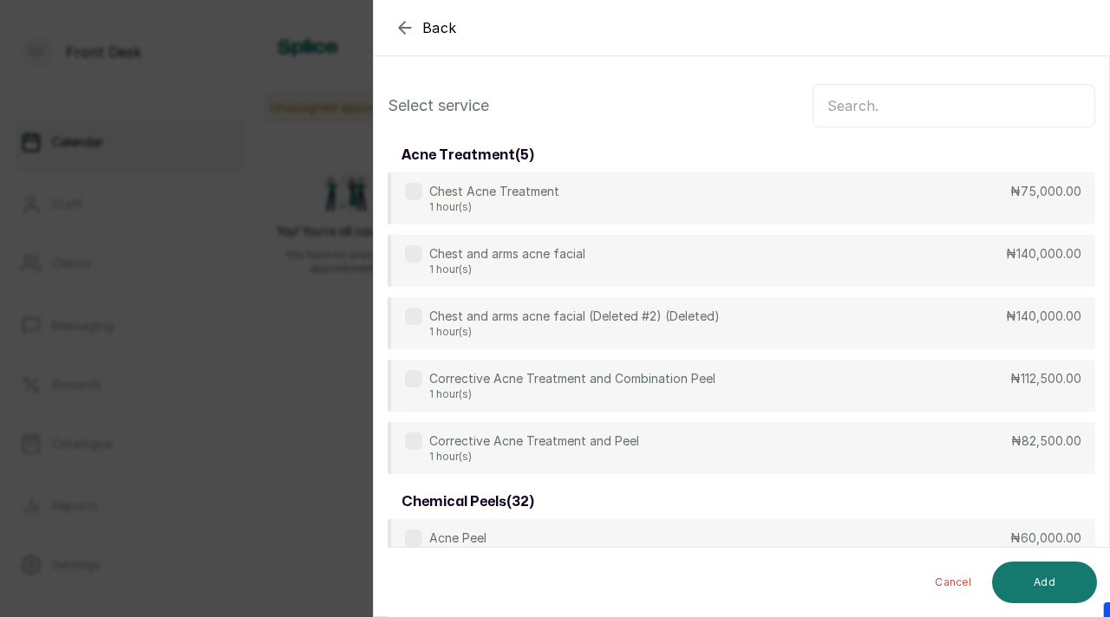
click at [861, 119] on input "text" at bounding box center [953, 105] width 283 height 43
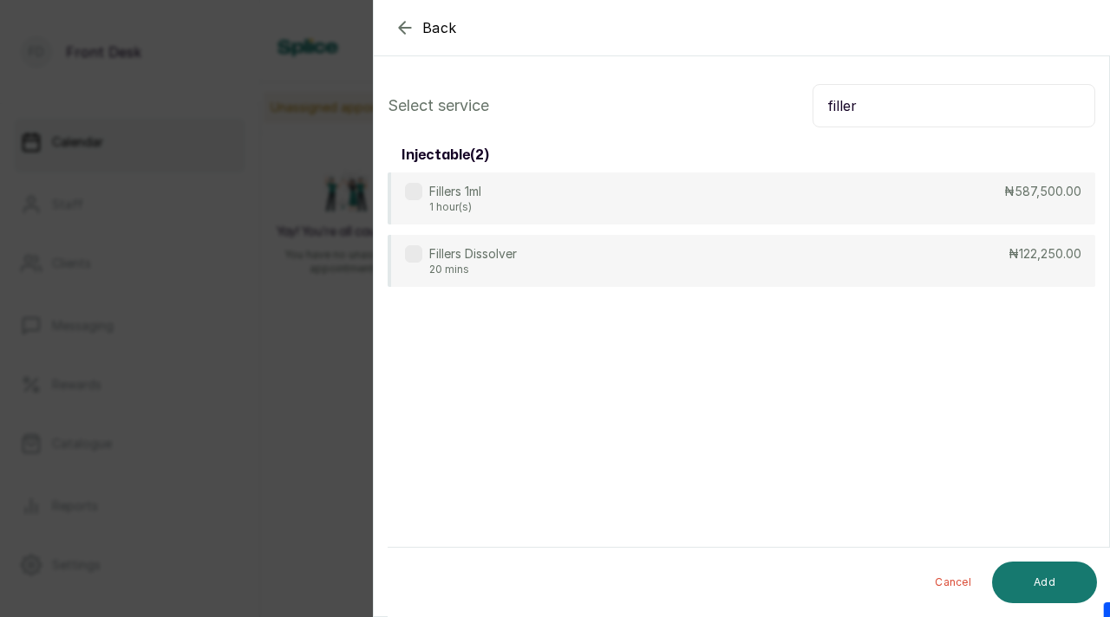
type input "filler"
click at [322, 27] on div "Back Add Appointment Select service filler injectable ( 2 ) Fillers 1ml 1 hour(…" at bounding box center [555, 308] width 1110 height 617
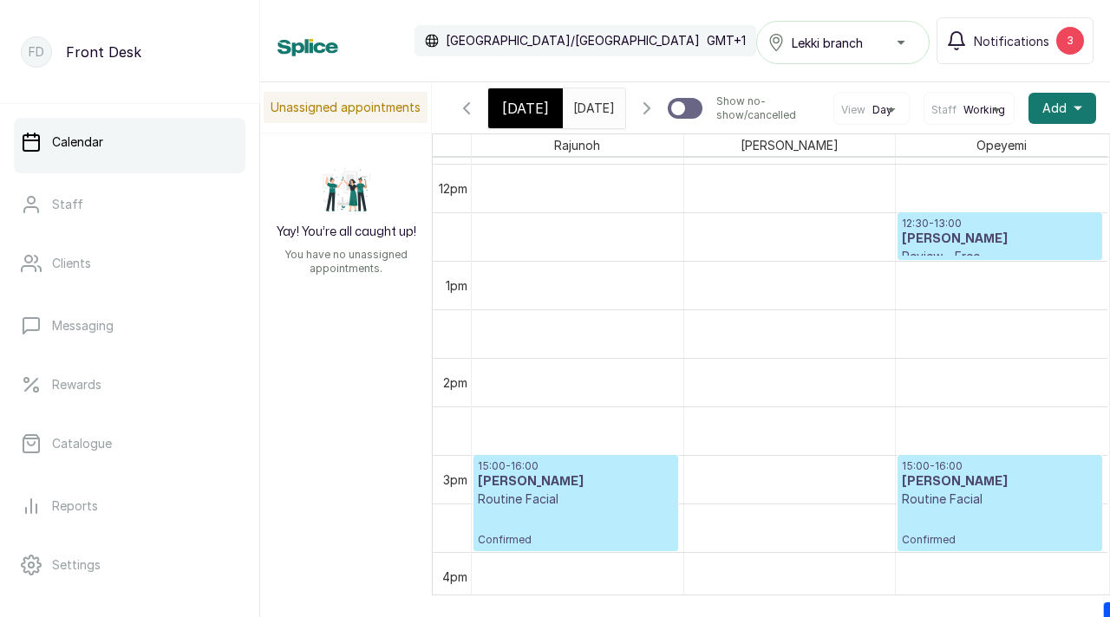
click at [640, 547] on div "15:00 - 16:00 [PERSON_NAME] Routine Facial Confirmed" at bounding box center [576, 503] width 196 height 88
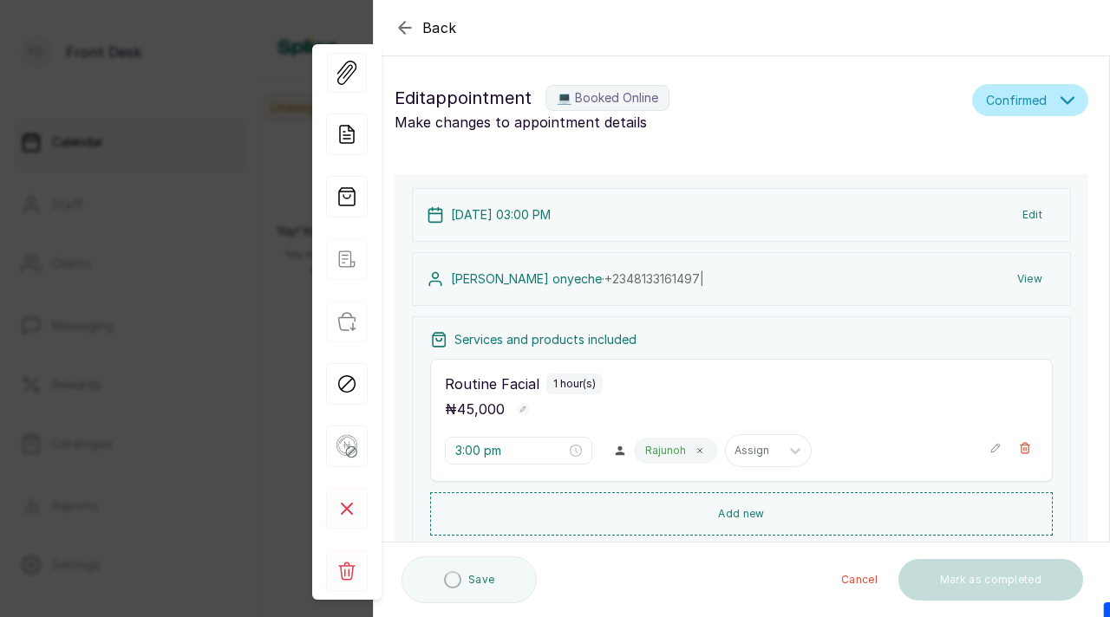
click at [1031, 279] on button "View" at bounding box center [1029, 279] width 53 height 31
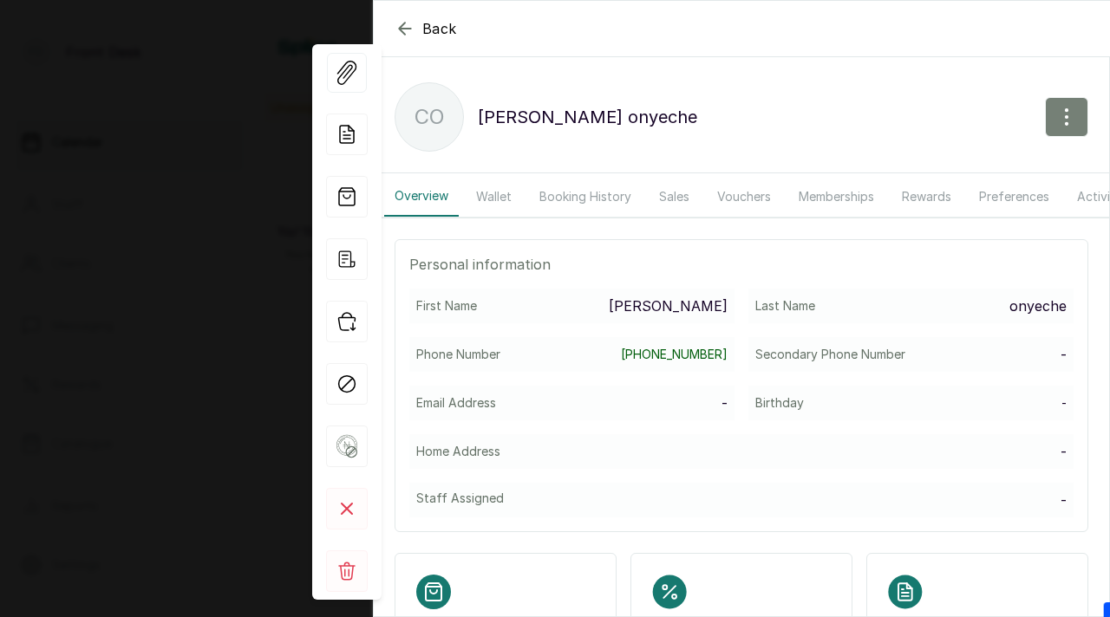
click at [1066, 120] on icon "button" at bounding box center [1066, 117] width 21 height 21
click at [924, 169] on span "Edit" at bounding box center [991, 168] width 166 height 21
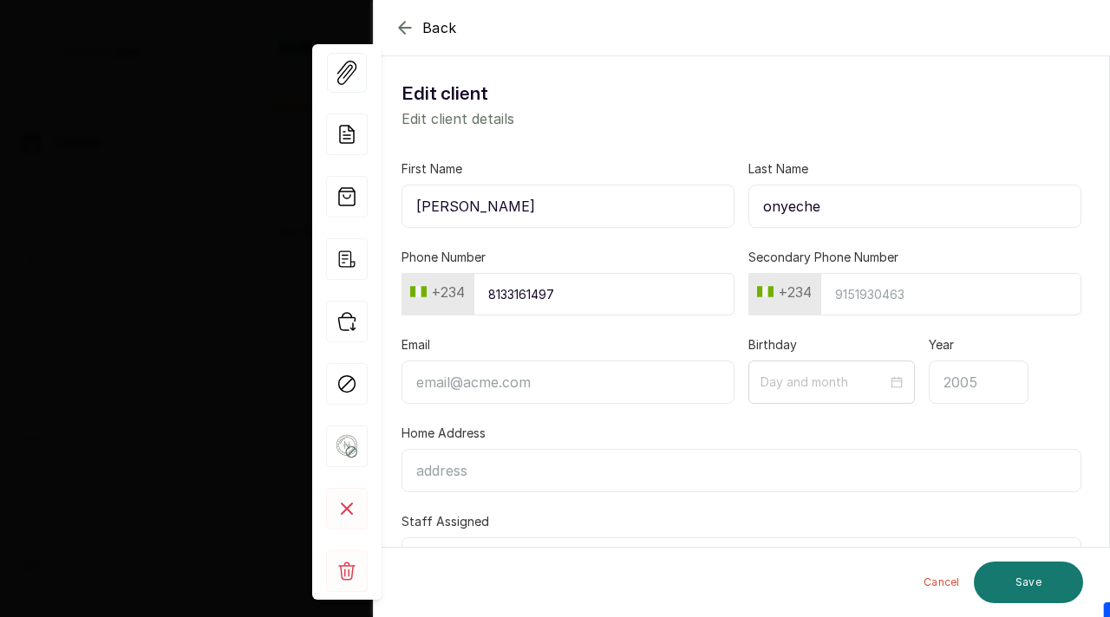
click at [551, 297] on input "8133161497" at bounding box center [603, 294] width 261 height 42
type input "8056085704"
click at [1014, 568] on button "Save" at bounding box center [1027, 583] width 109 height 42
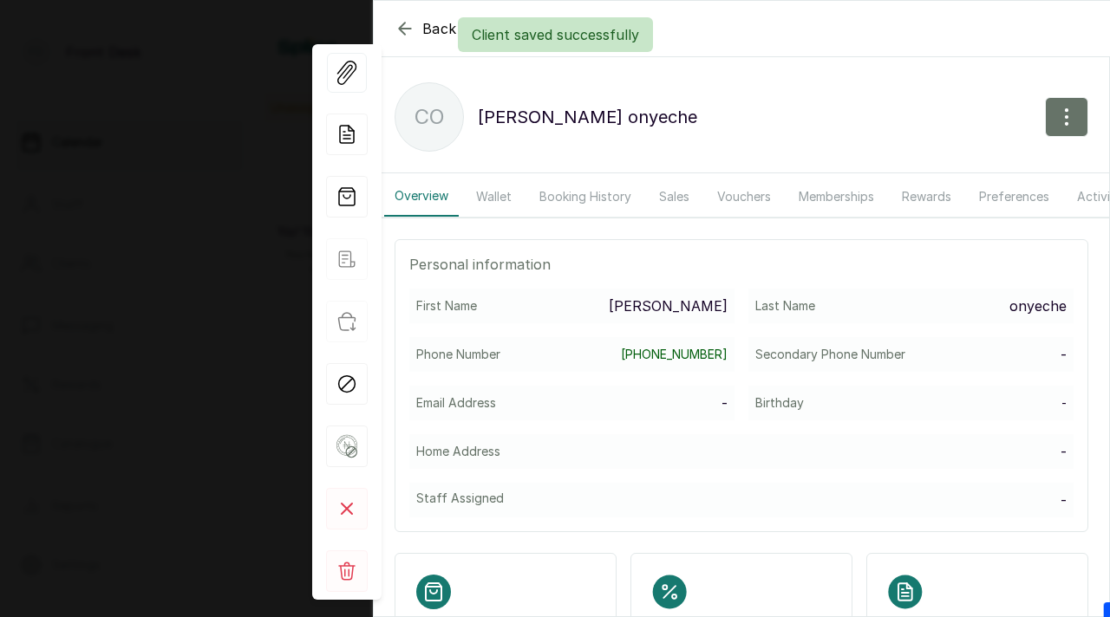
click at [397, 30] on div "Client saved successfully" at bounding box center [555, 34] width 1110 height 35
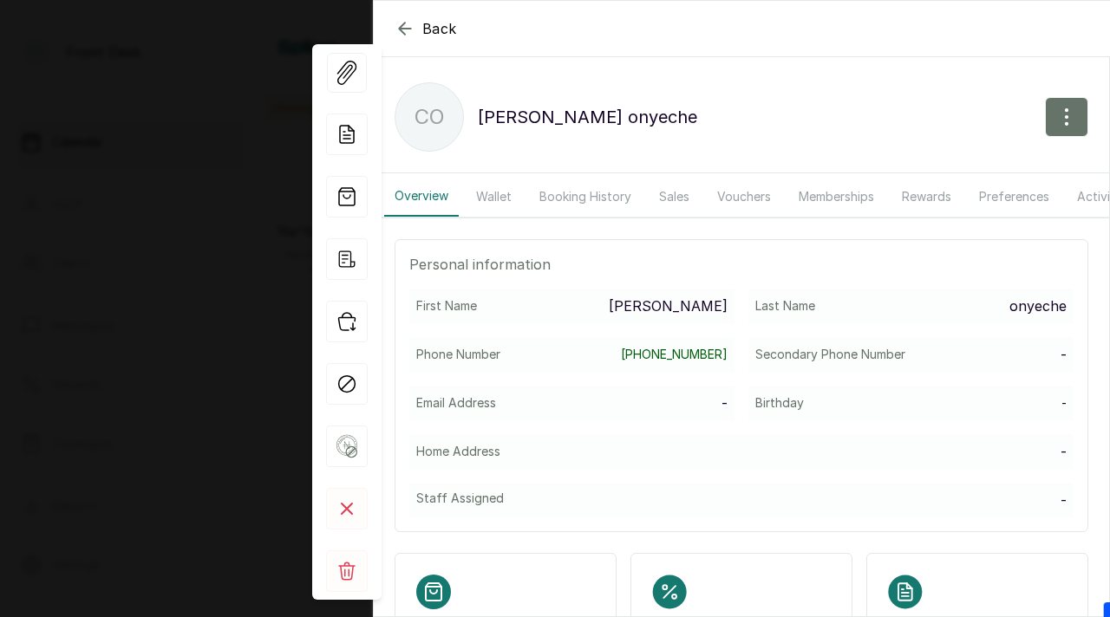
click at [400, 28] on icon "button" at bounding box center [404, 28] width 11 height 11
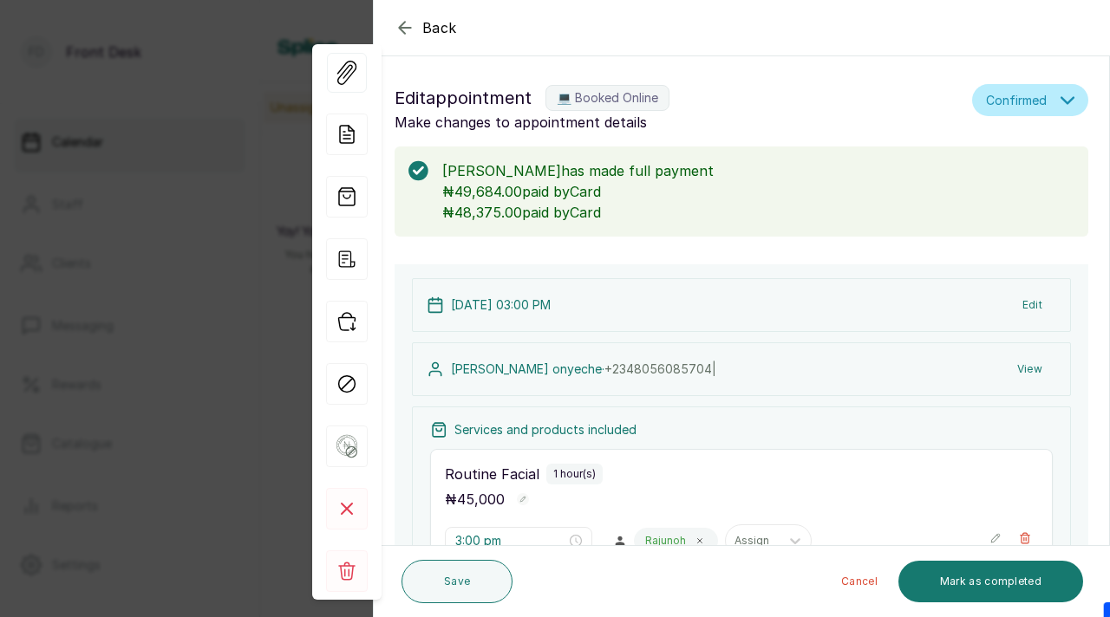
click at [400, 28] on icon "button" at bounding box center [404, 27] width 11 height 11
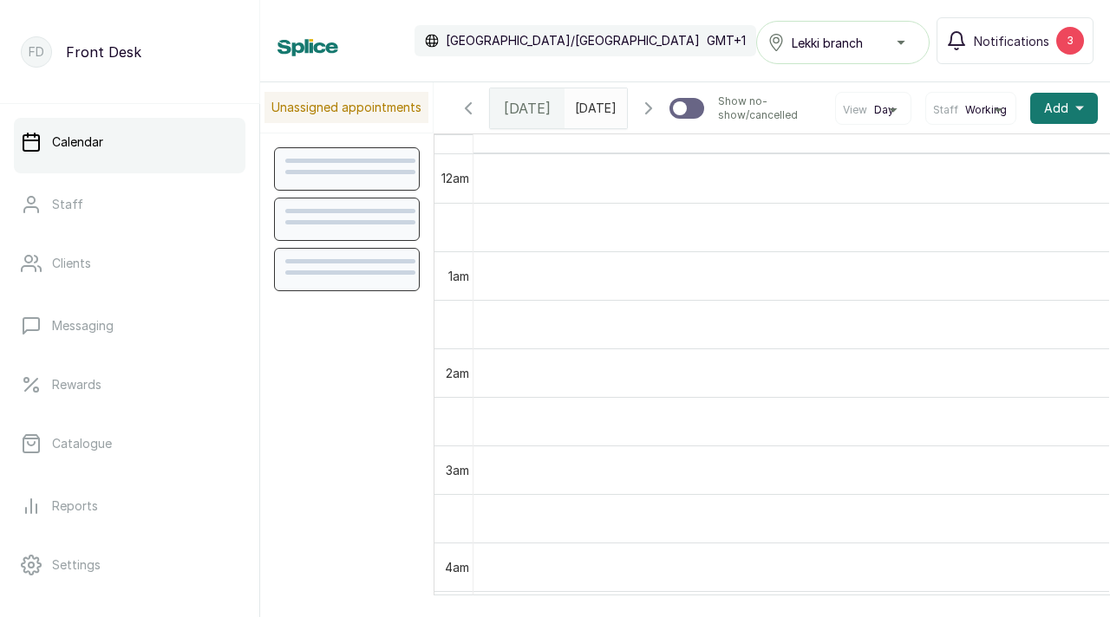
scroll to position [583, 0]
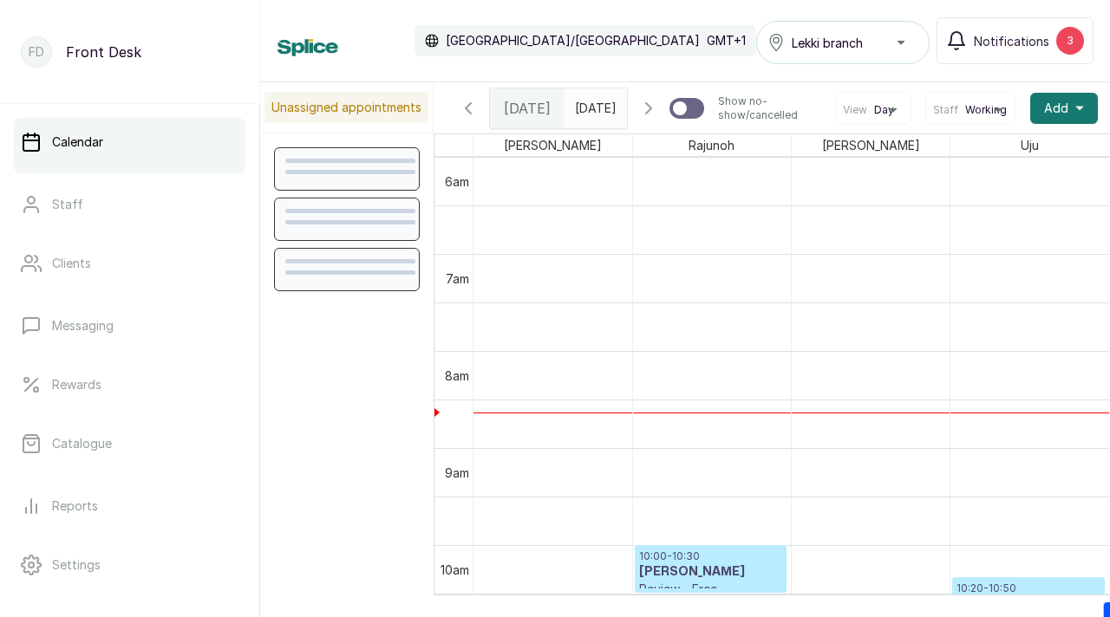
click at [648, 119] on icon "button" at bounding box center [648, 108] width 21 height 21
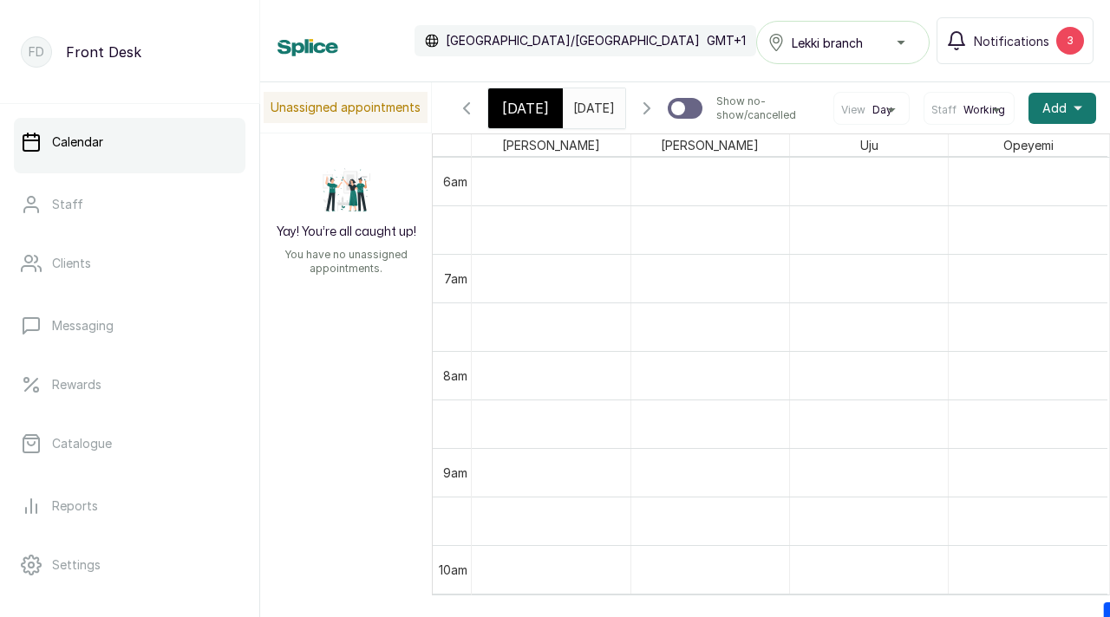
click at [649, 114] on icon "button" at bounding box center [646, 108] width 5 height 10
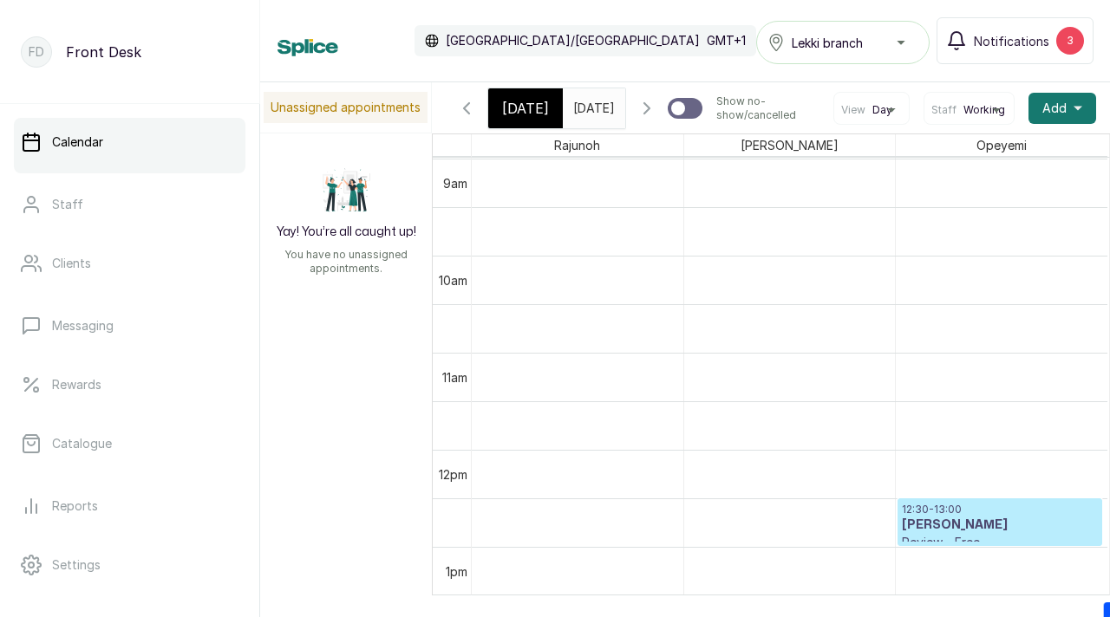
scroll to position [0, 0]
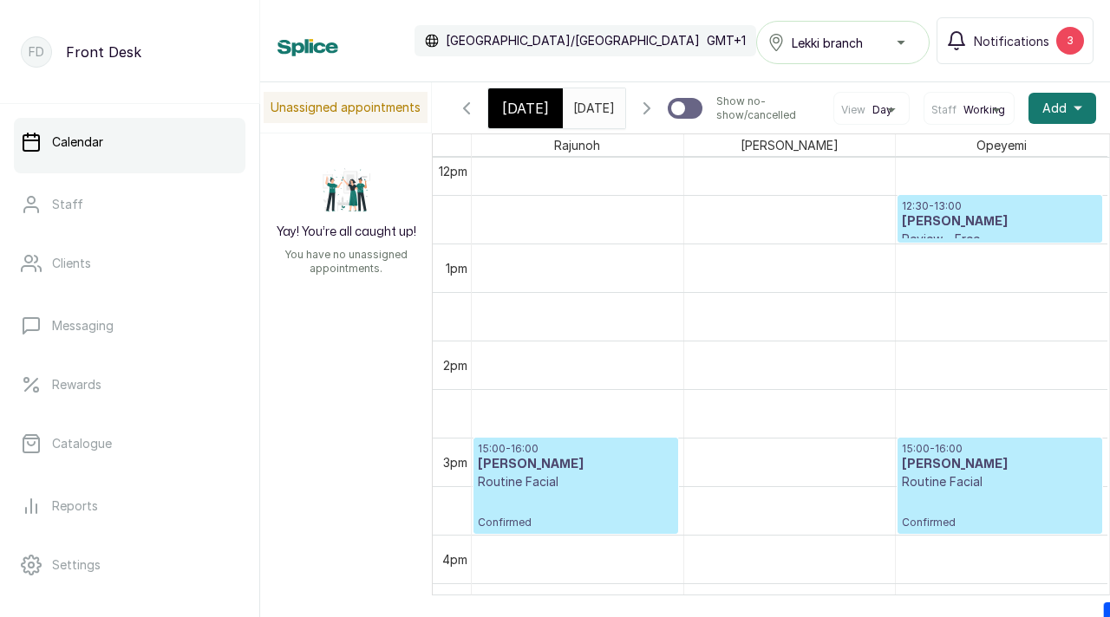
click at [972, 491] on p "Routine Facial" at bounding box center [1000, 481] width 196 height 17
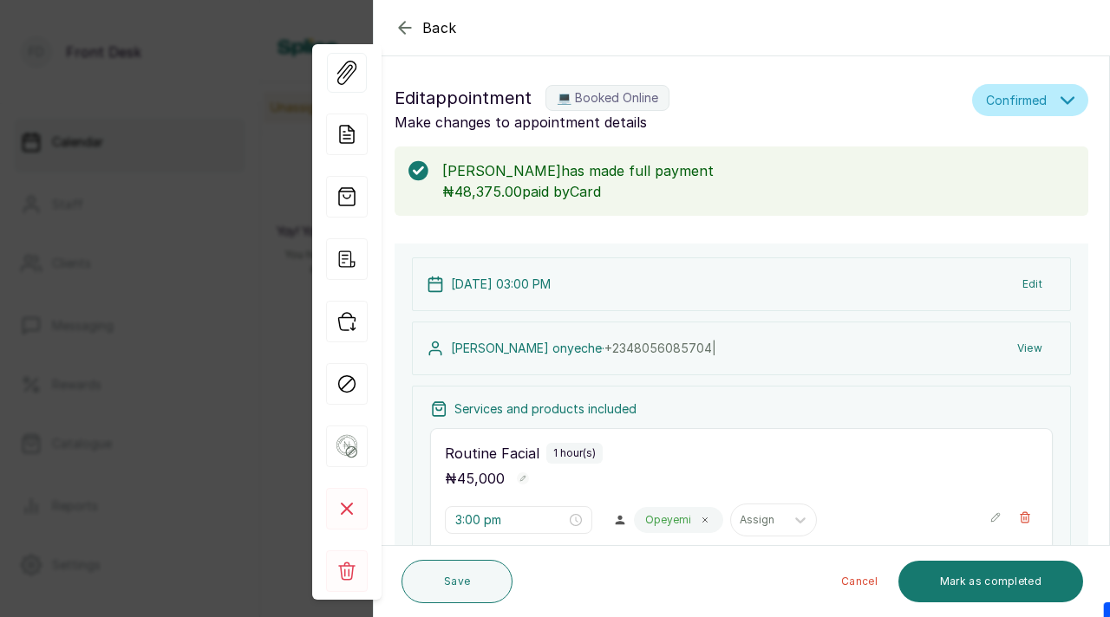
click at [404, 24] on icon "button" at bounding box center [404, 27] width 21 height 21
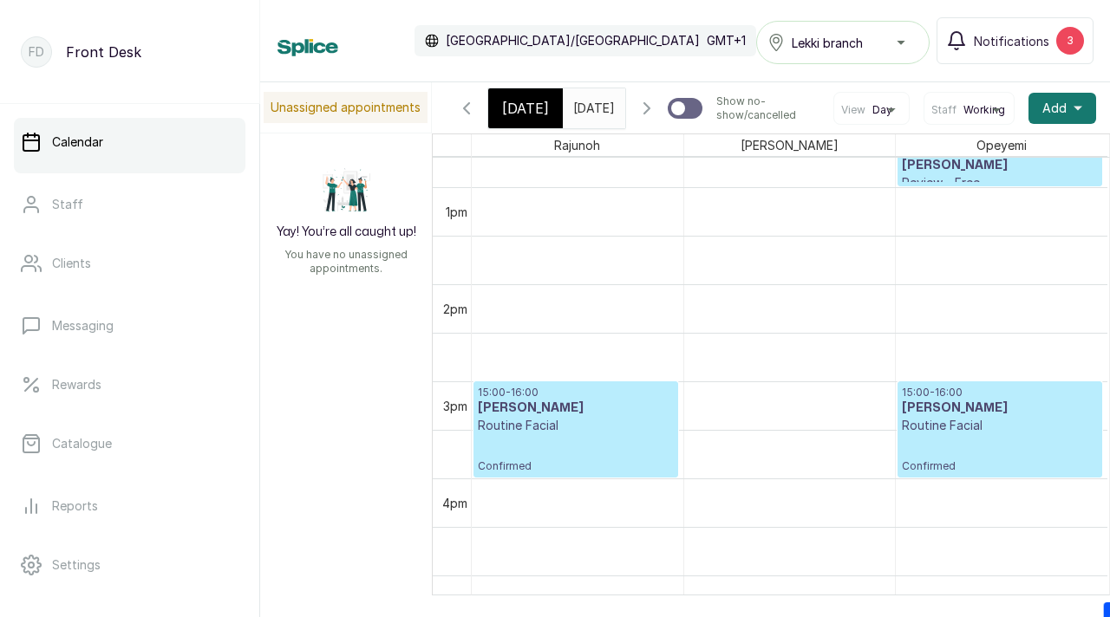
click at [626, 434] on p "Routine Facial" at bounding box center [576, 425] width 196 height 17
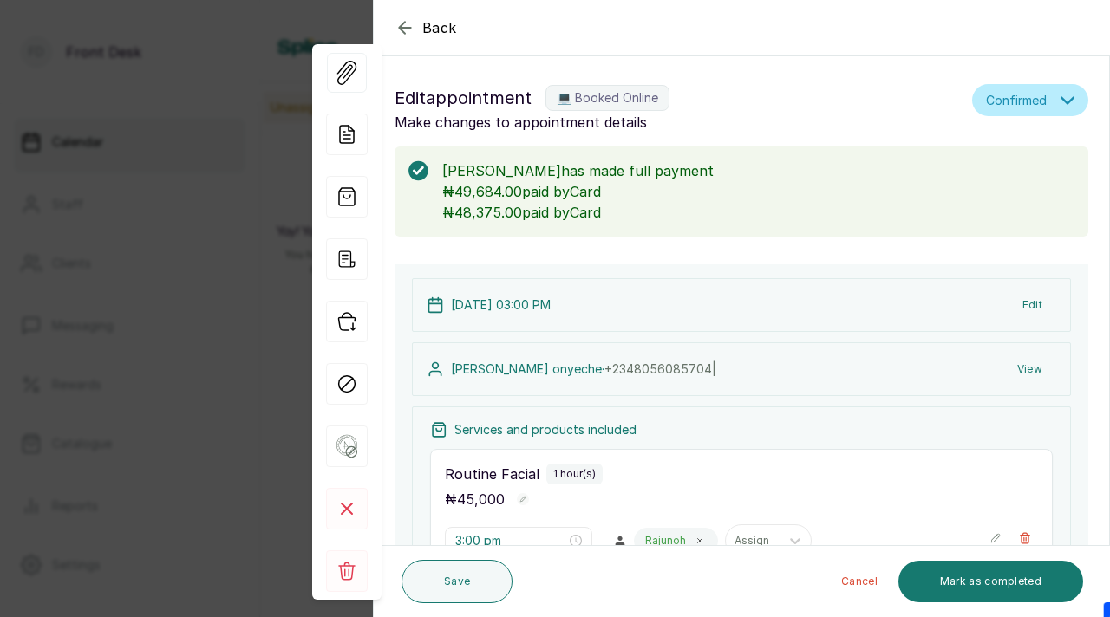
click at [402, 26] on icon "button" at bounding box center [404, 27] width 21 height 21
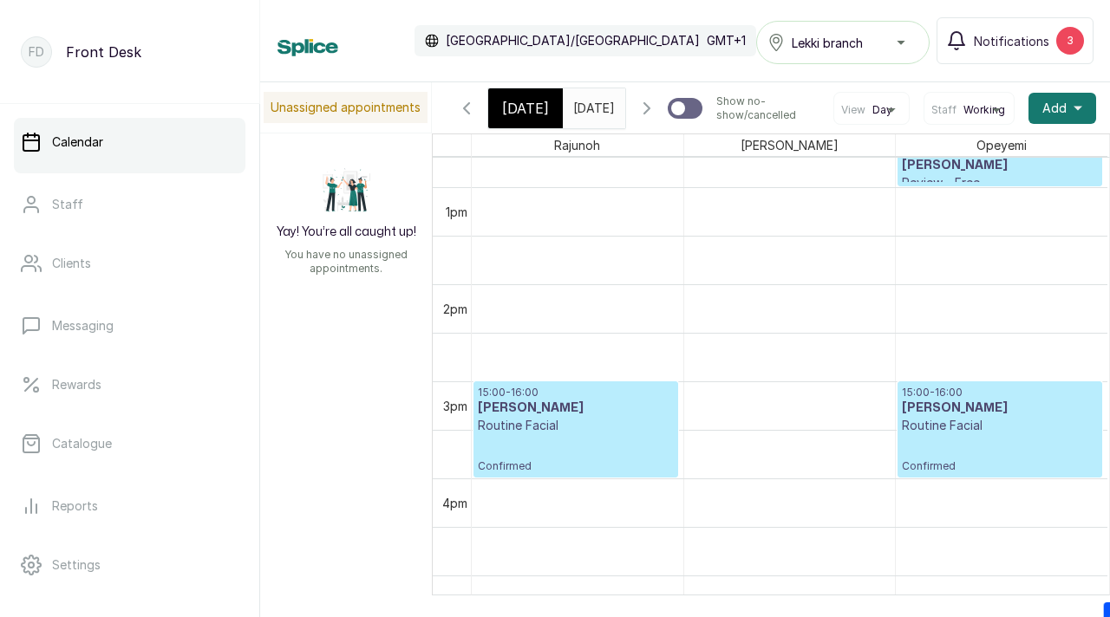
click at [928, 473] on div "15:00 - 16:00 [PERSON_NAME] Routine Facial Confirmed" at bounding box center [1000, 430] width 196 height 88
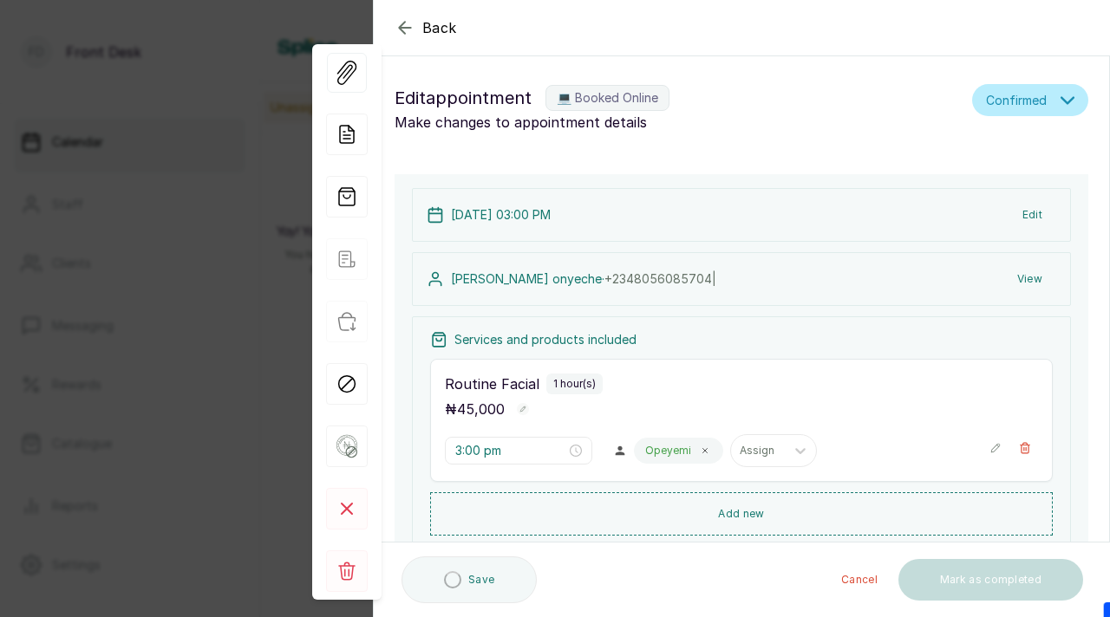
click at [1032, 279] on button "View" at bounding box center [1029, 279] width 53 height 31
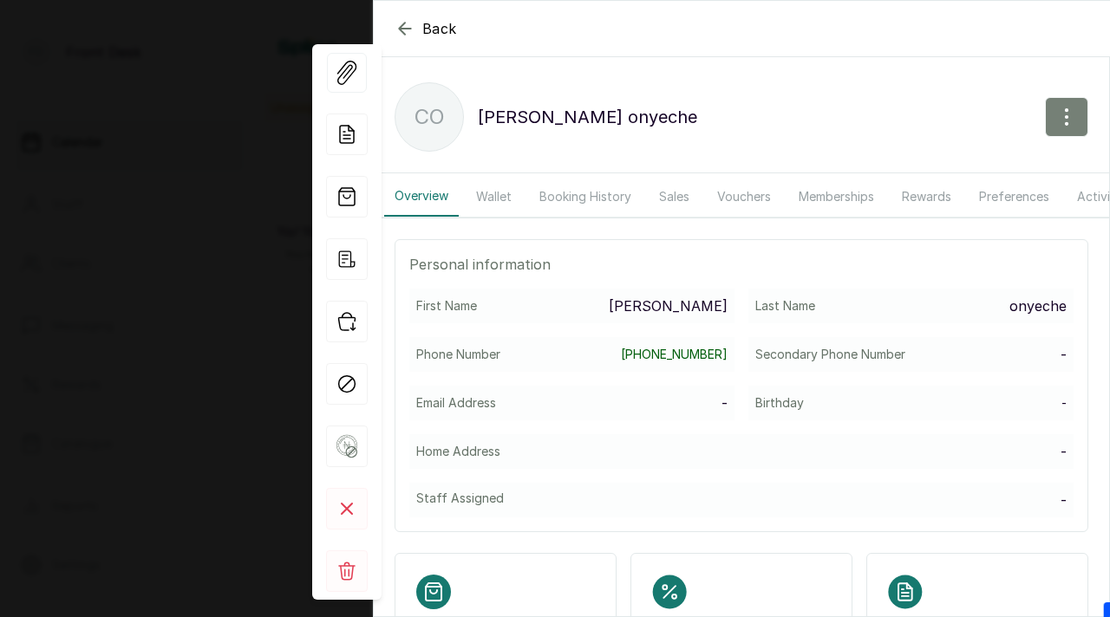
click at [1065, 115] on icon "button" at bounding box center [1066, 117] width 2 height 16
click at [902, 164] on div "Edit Record refund Blacklist Delete" at bounding box center [991, 220] width 194 height 153
click at [921, 172] on span "Edit" at bounding box center [991, 168] width 166 height 21
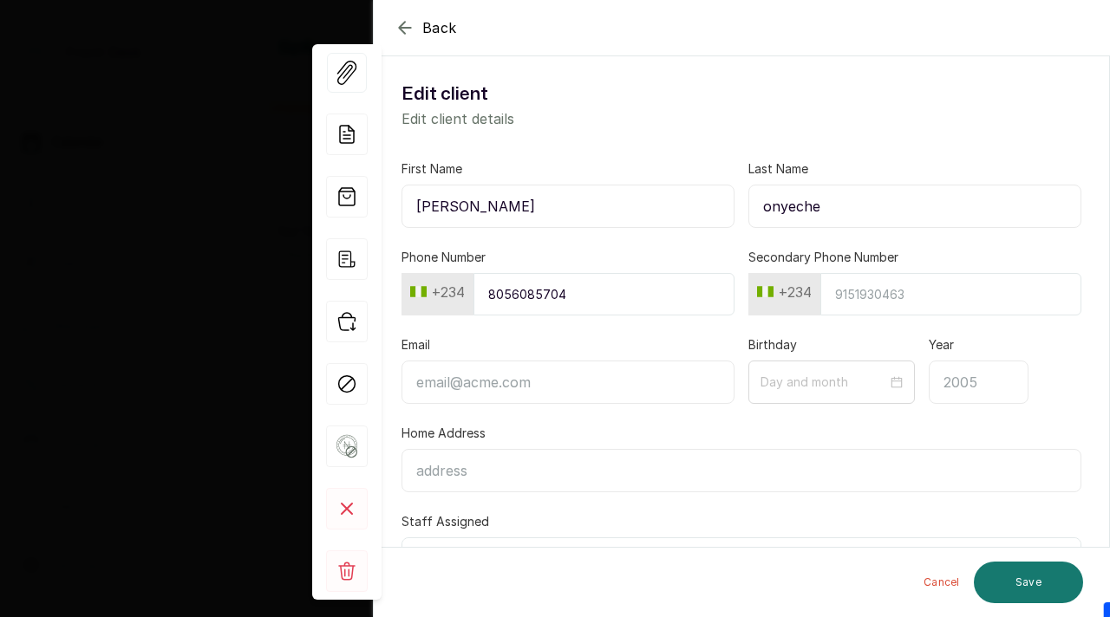
click at [428, 206] on input "[PERSON_NAME]" at bounding box center [567, 206] width 333 height 43
type input "Blessing"
click at [772, 210] on input "onyeche" at bounding box center [914, 206] width 333 height 43
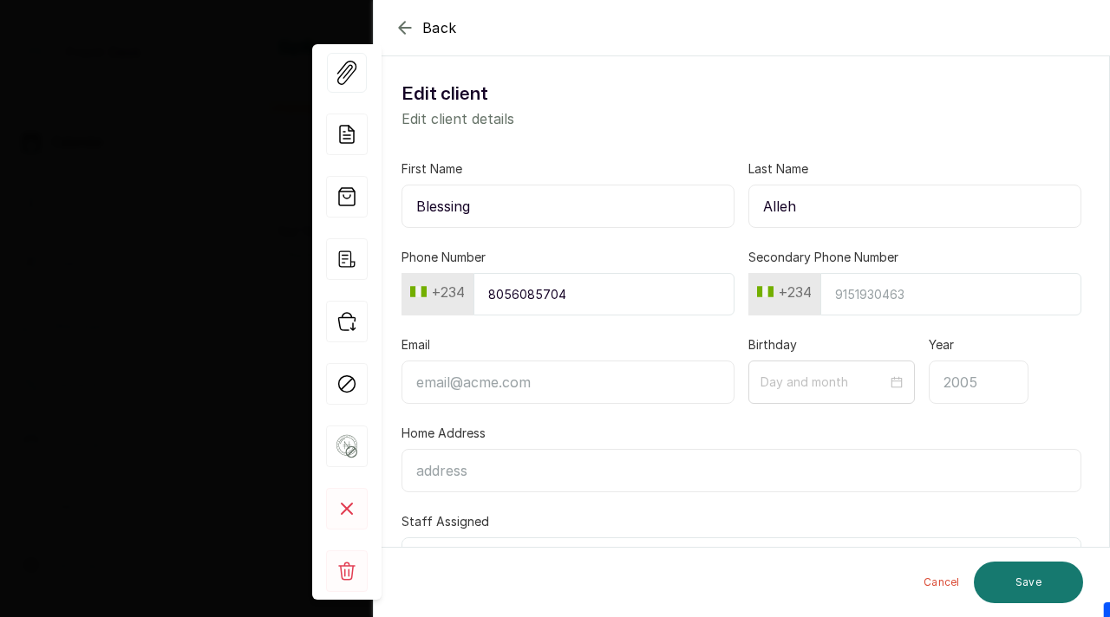
type input "Alleh"
click at [546, 300] on input "8056085704" at bounding box center [603, 294] width 261 height 42
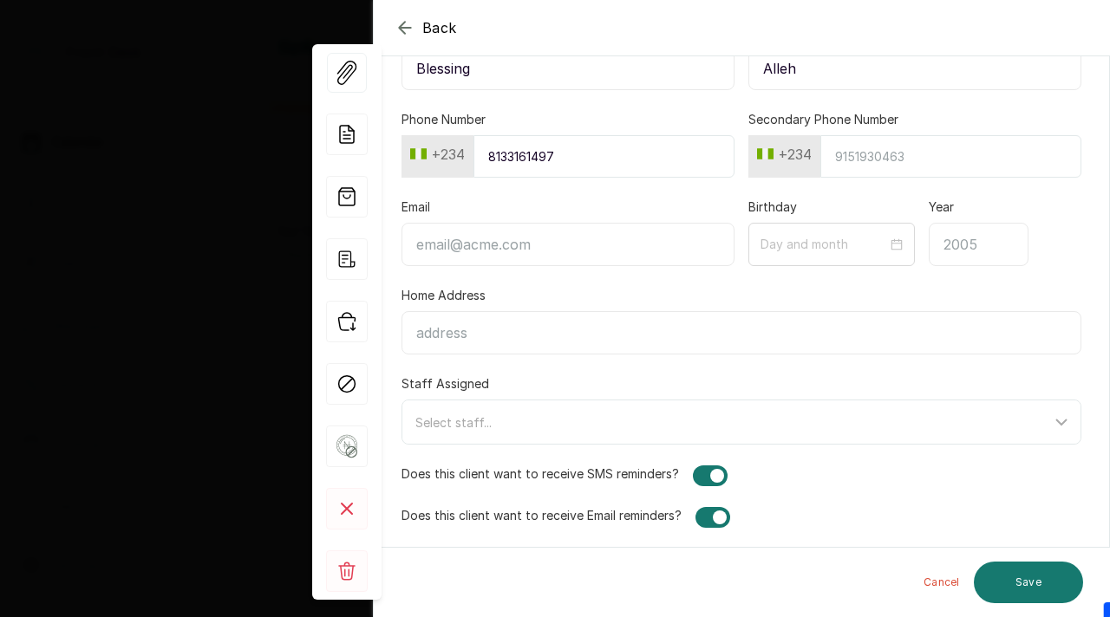
scroll to position [140, 0]
type input "8133161497"
click at [1047, 577] on button "Save" at bounding box center [1027, 583] width 109 height 42
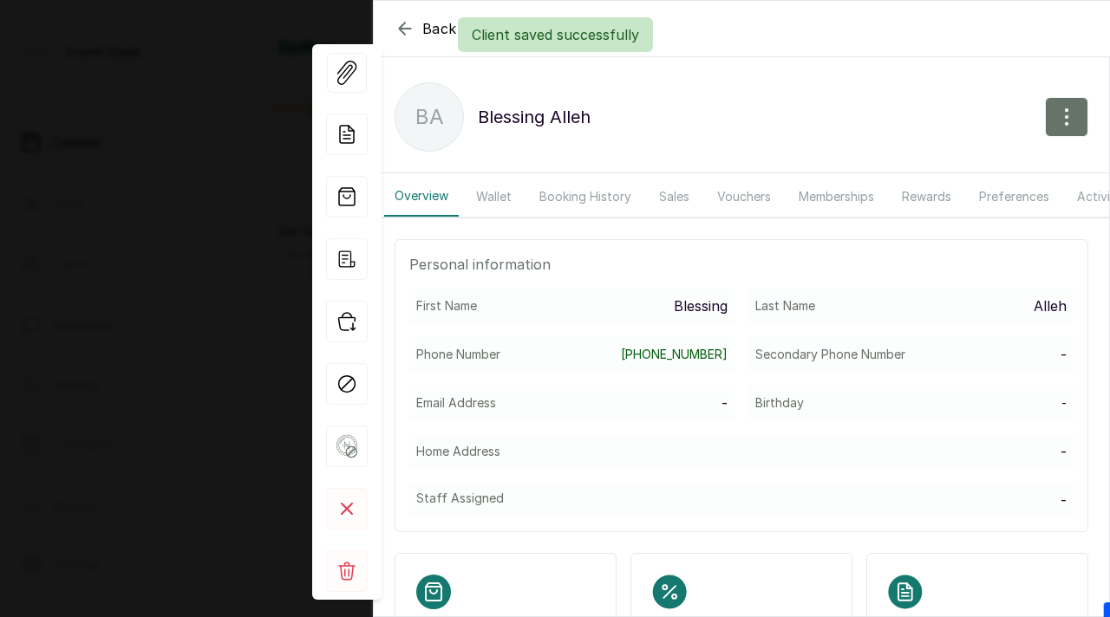
click at [401, 28] on div "Client saved successfully" at bounding box center [555, 34] width 1110 height 35
click at [213, 120] on div "Back Blessing Alleh [PERSON_NAME] Alleh Overview Wallet Booking History Sales V…" at bounding box center [555, 308] width 1110 height 617
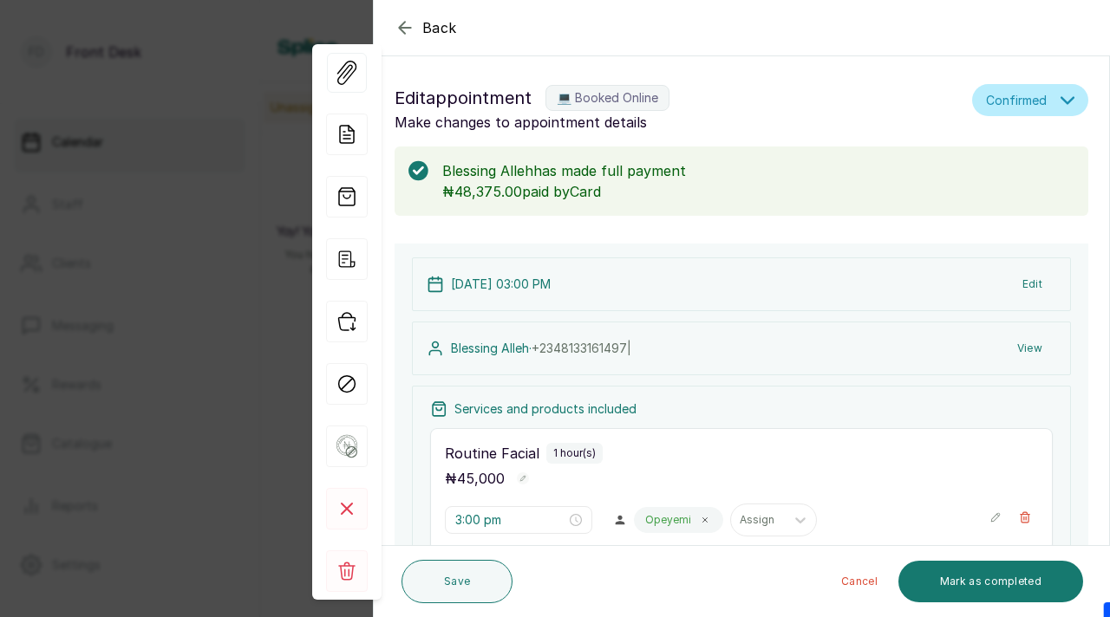
click at [213, 120] on div "Back Appointment Details Edit appointment 💻 Booked Online Make changes to appoi…" at bounding box center [555, 308] width 1110 height 617
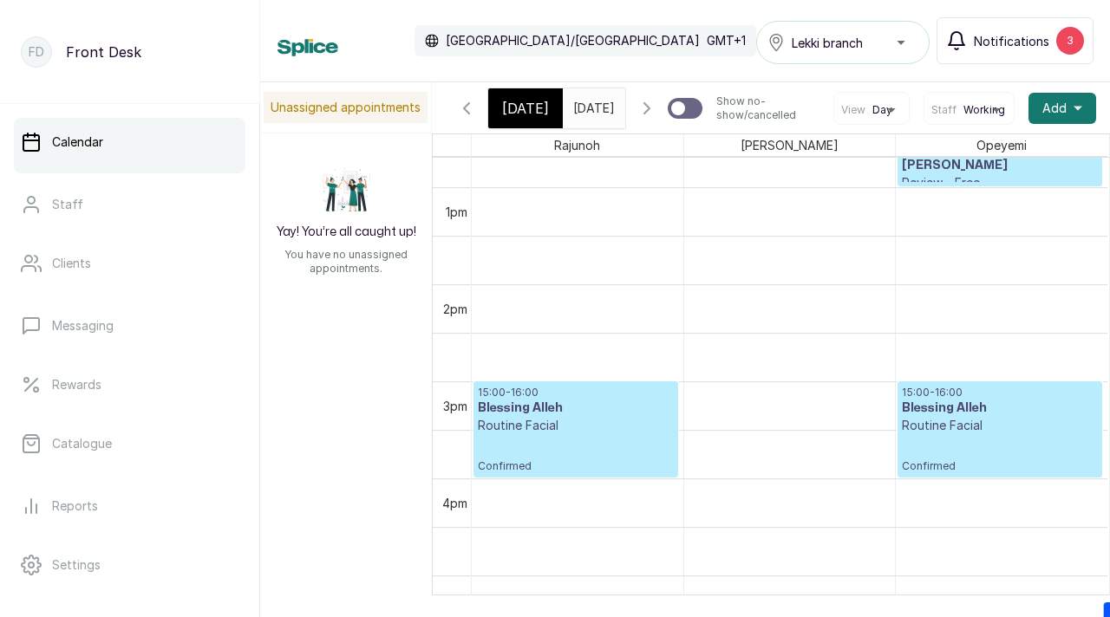
click at [988, 53] on button "Notifications 3" at bounding box center [1014, 40] width 157 height 47
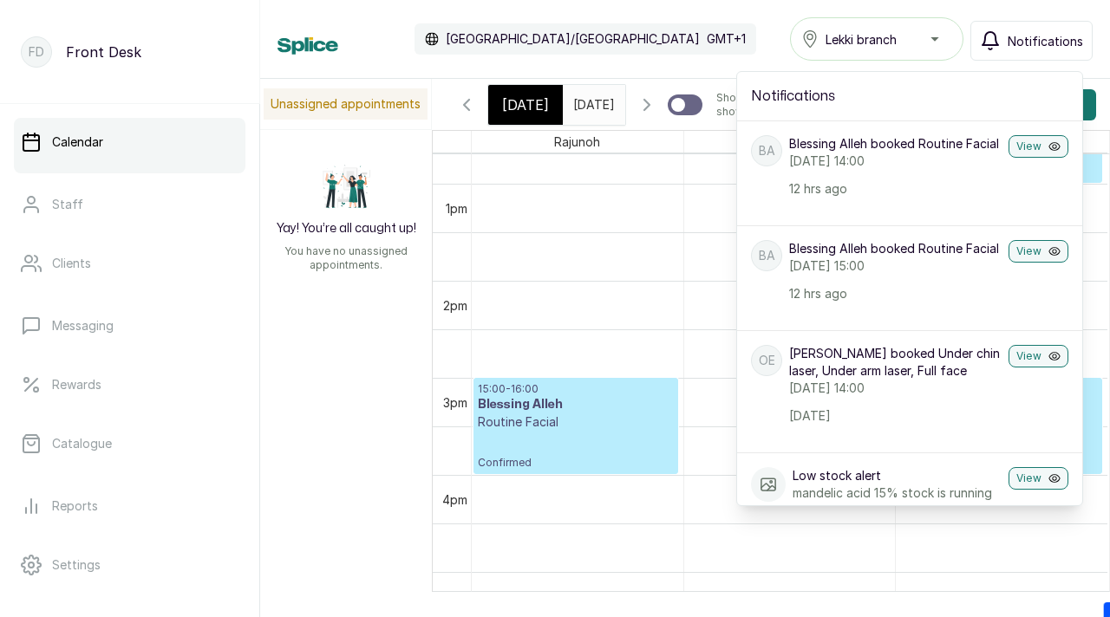
click at [860, 154] on p "[DATE] 14:00" at bounding box center [895, 161] width 212 height 17
click at [1017, 144] on button "View" at bounding box center [1038, 146] width 60 height 23
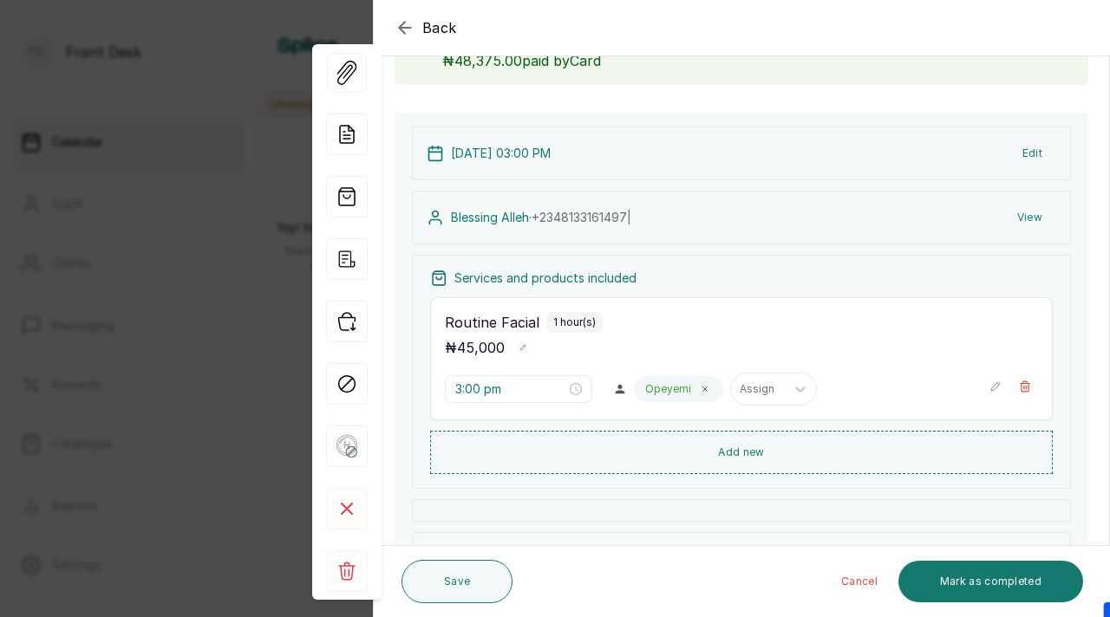
scroll to position [126, 0]
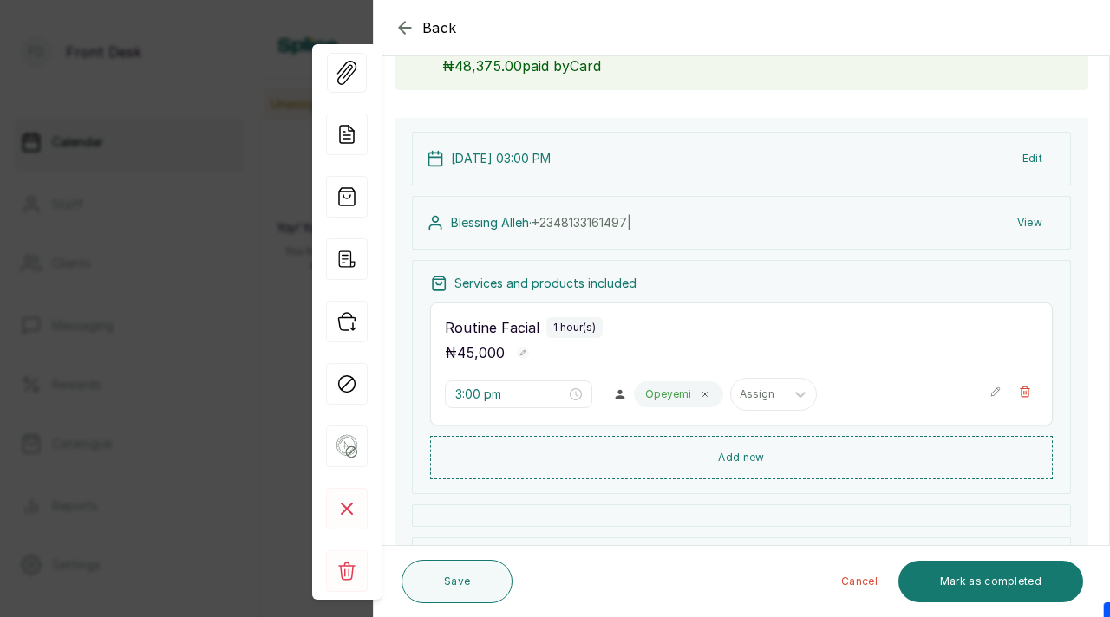
click at [406, 29] on icon "button" at bounding box center [404, 27] width 21 height 21
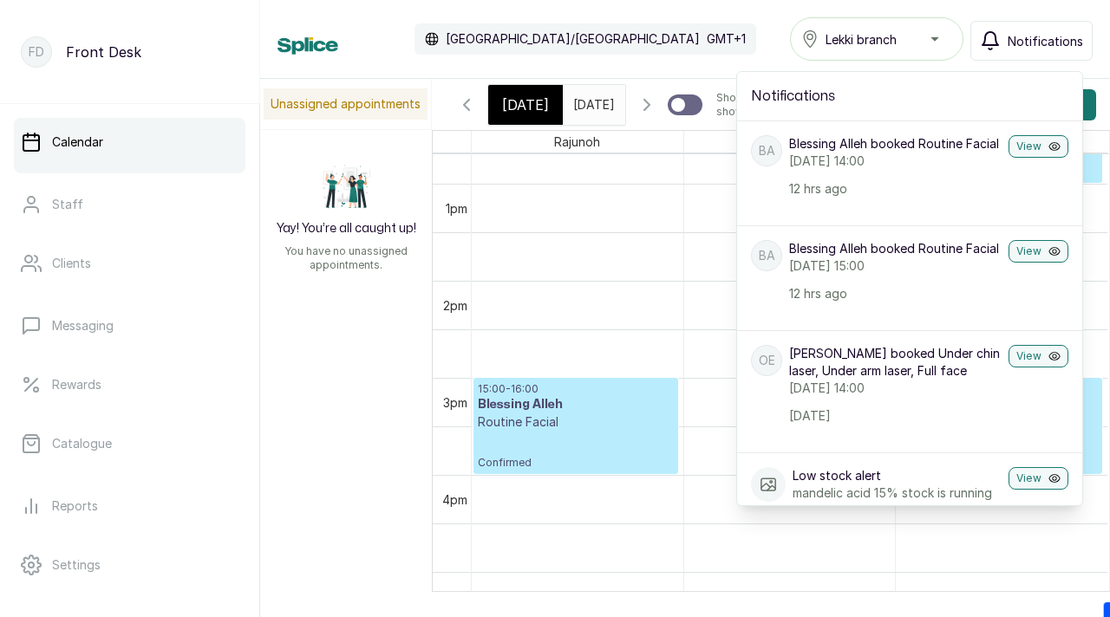
click at [755, 24] on div "Calendar [GEOGRAPHIC_DATA]/[GEOGRAPHIC_DATA] GMT+1 Lekki branch Notifications N…" at bounding box center [684, 38] width 815 height 43
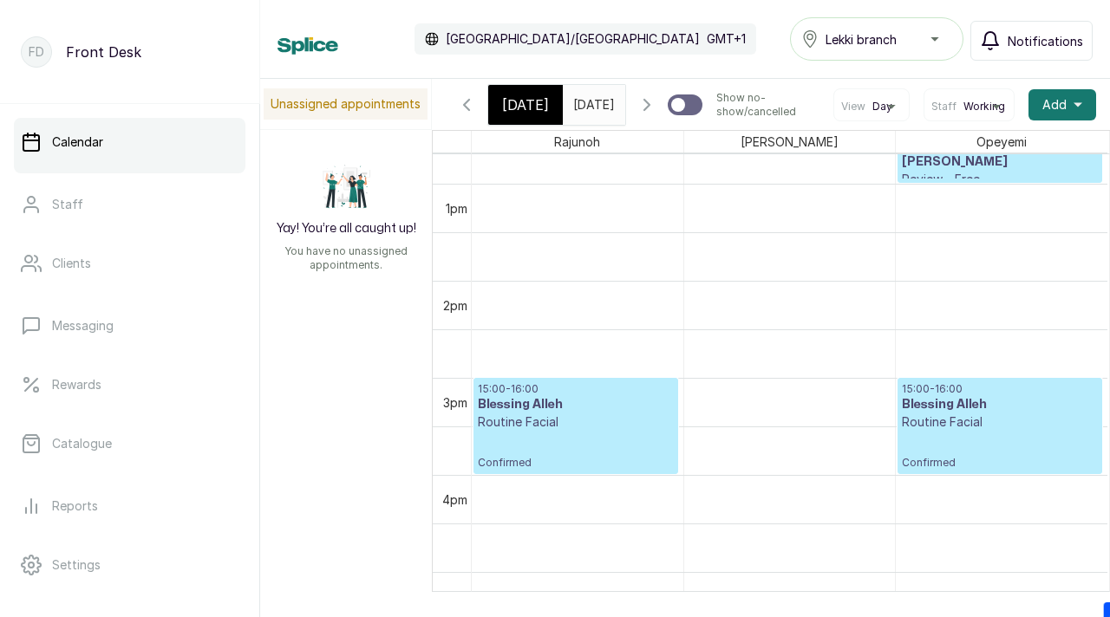
click at [1012, 38] on span "Notifications" at bounding box center [1044, 41] width 75 height 18
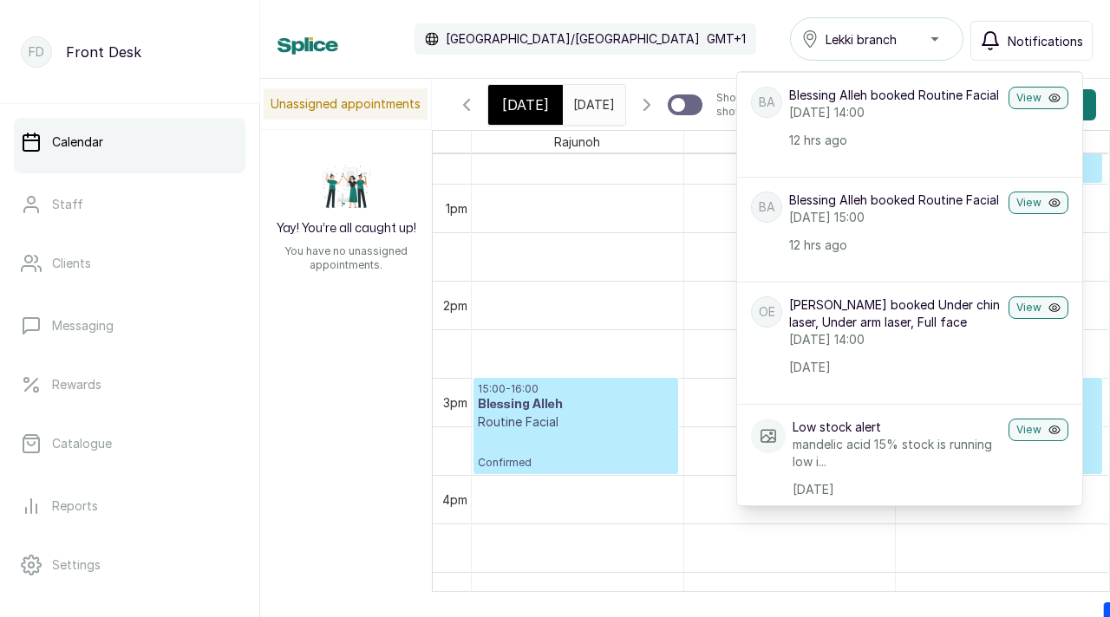
scroll to position [50, 0]
click at [863, 225] on p "[DATE] 15:00" at bounding box center [895, 215] width 212 height 17
click at [1018, 212] on button "View" at bounding box center [1038, 201] width 60 height 23
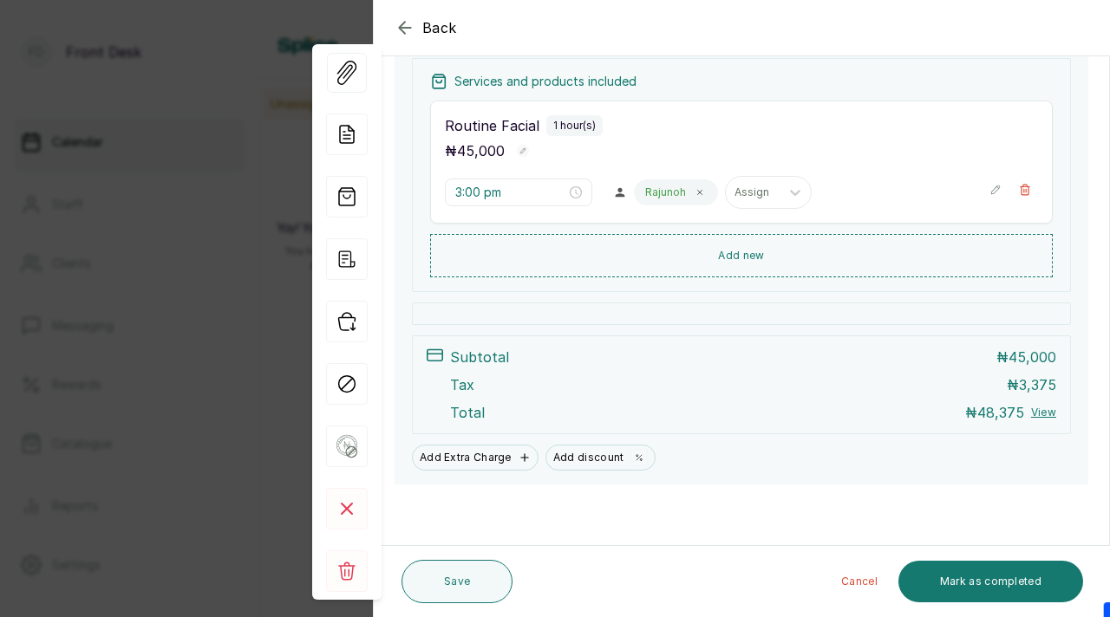
scroll to position [348, 0]
click at [342, 572] on rect at bounding box center [347, 571] width 42 height 42
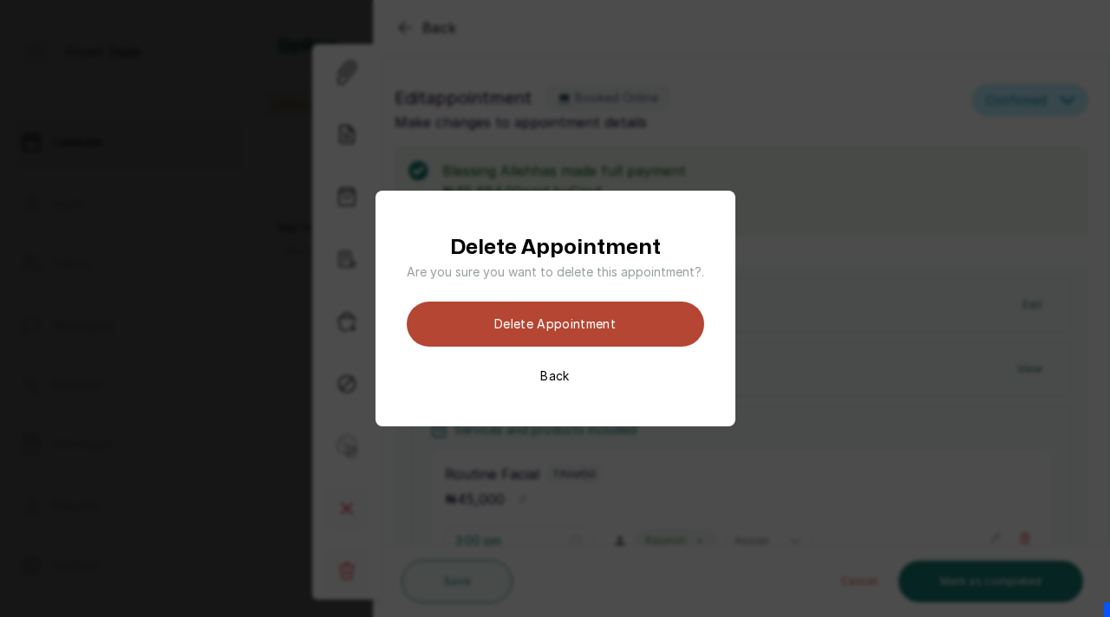
click at [553, 324] on button "Delete appointment" at bounding box center [555, 324] width 297 height 45
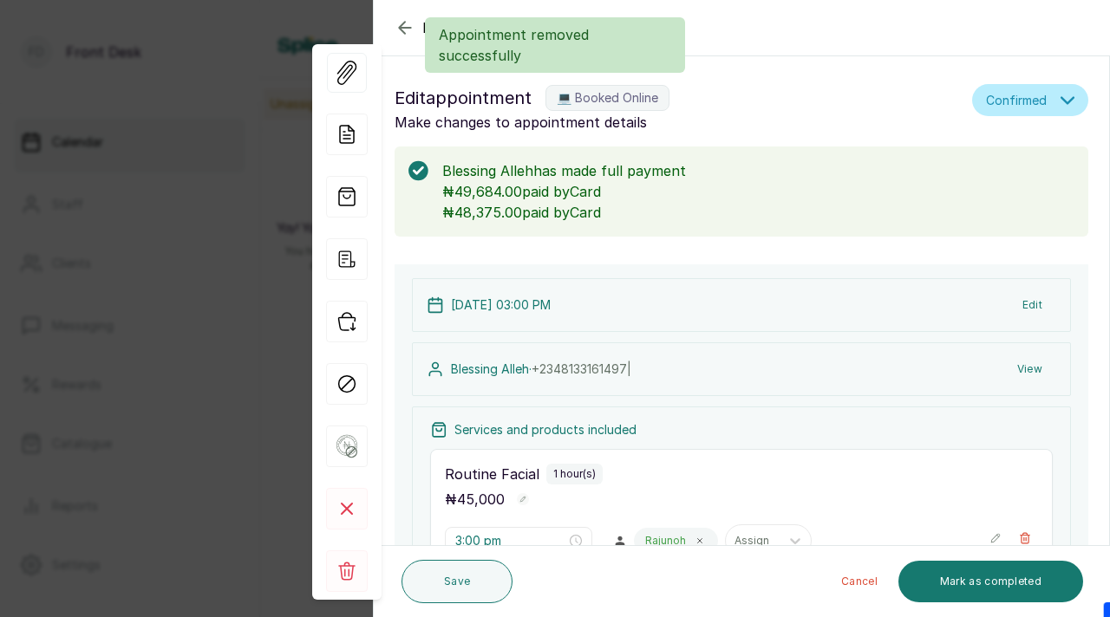
click at [262, 99] on div "Back Appointment Details Edit appointment 💻 Booked Online Make changes to appoi…" at bounding box center [555, 308] width 1110 height 617
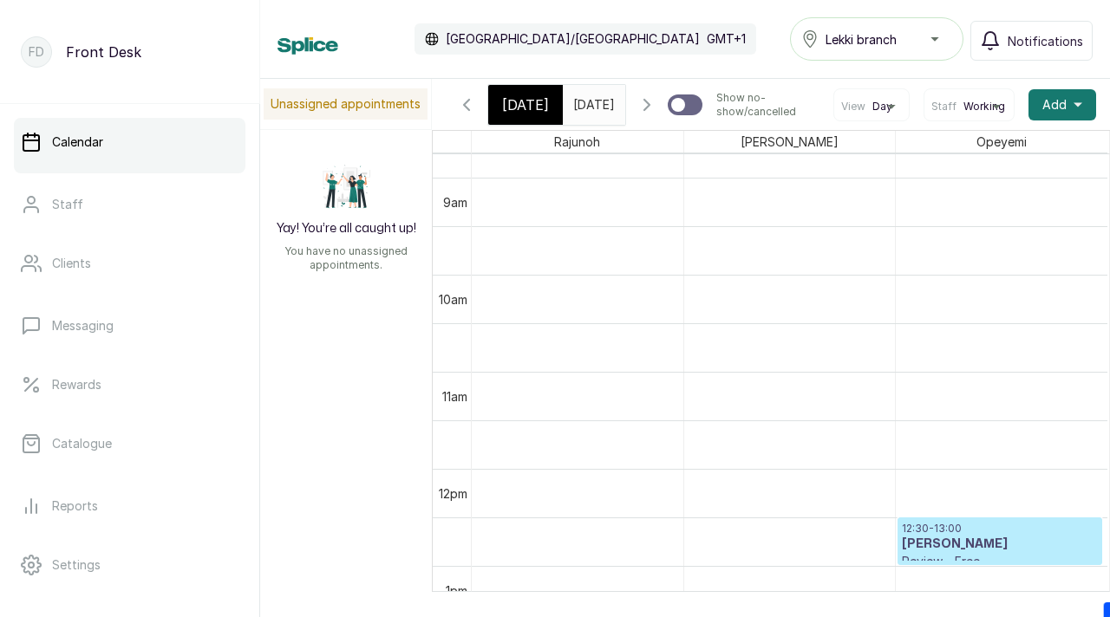
scroll to position [885, 0]
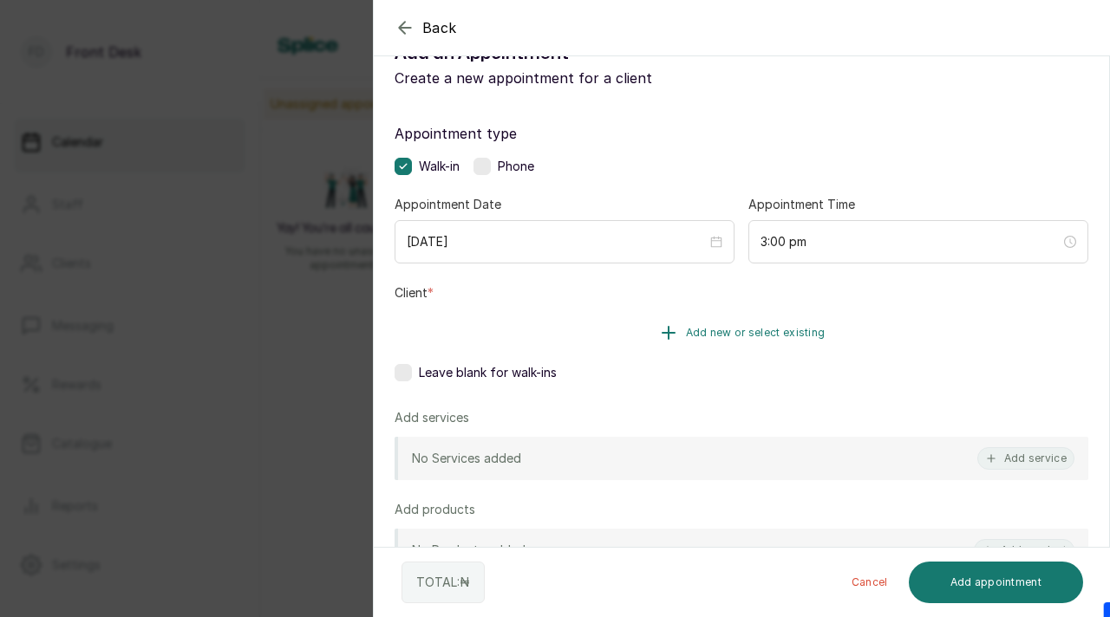
click at [711, 332] on span "Add new or select existing" at bounding box center [756, 333] width 140 height 14
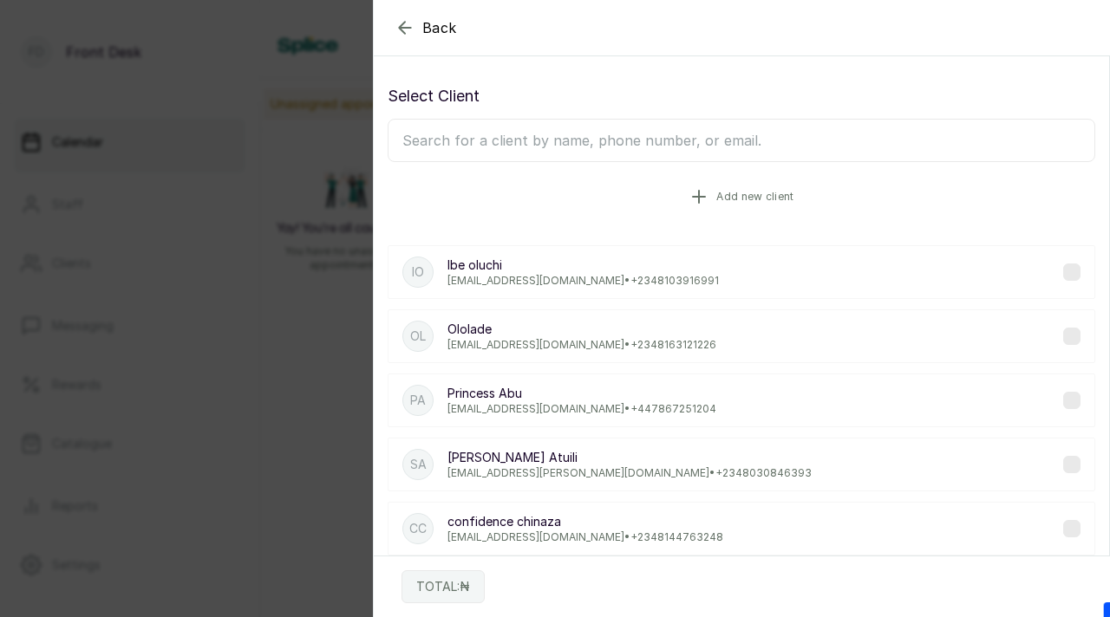
click at [736, 190] on span "Add new client" at bounding box center [754, 197] width 77 height 14
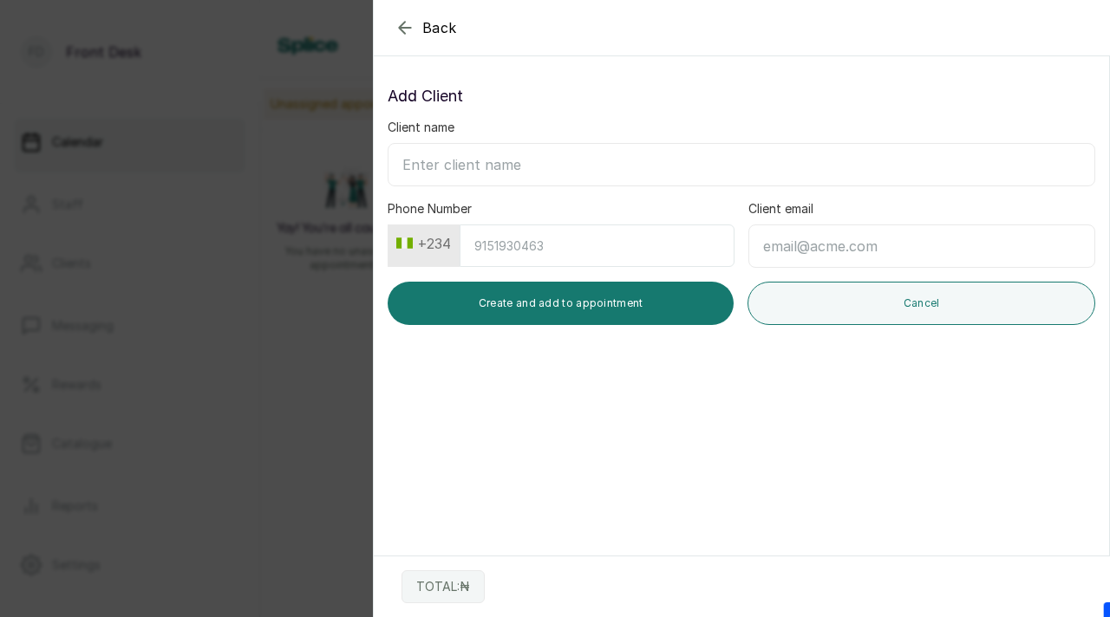
click at [705, 165] on input "Client name" at bounding box center [740, 164] width 707 height 43
type input "[PERSON_NAME]"
click at [602, 236] on input "Phone Number" at bounding box center [596, 246] width 275 height 42
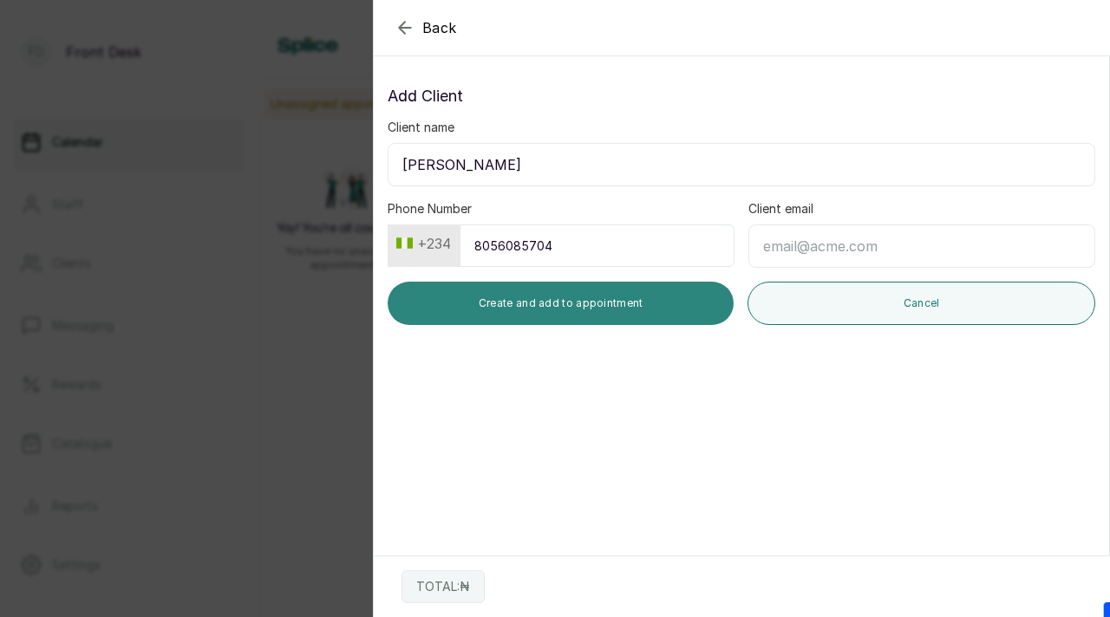
type input "8056085704"
click at [569, 300] on button "Create and add to appointment" at bounding box center [560, 303] width 346 height 43
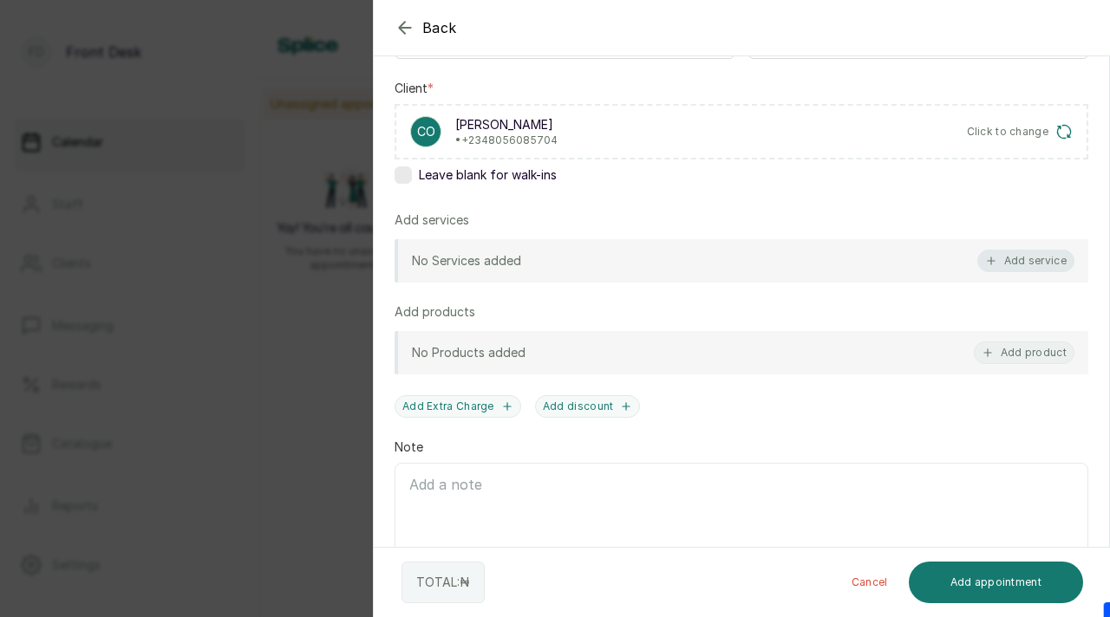
click at [1020, 265] on button "Add service" at bounding box center [1025, 261] width 97 height 23
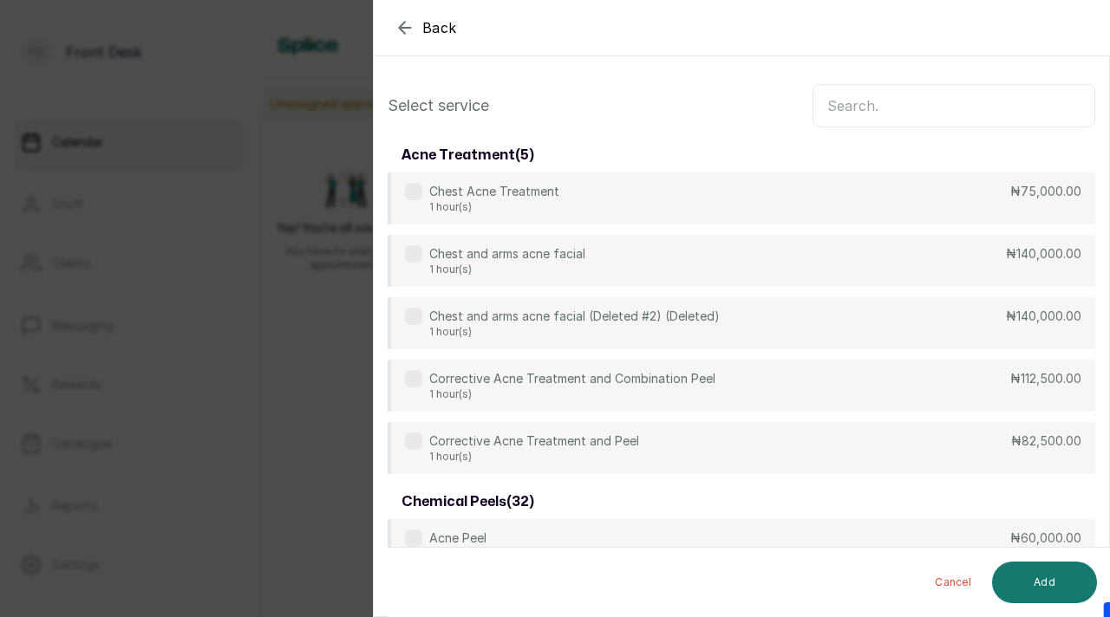
click at [914, 118] on input "text" at bounding box center [953, 105] width 283 height 43
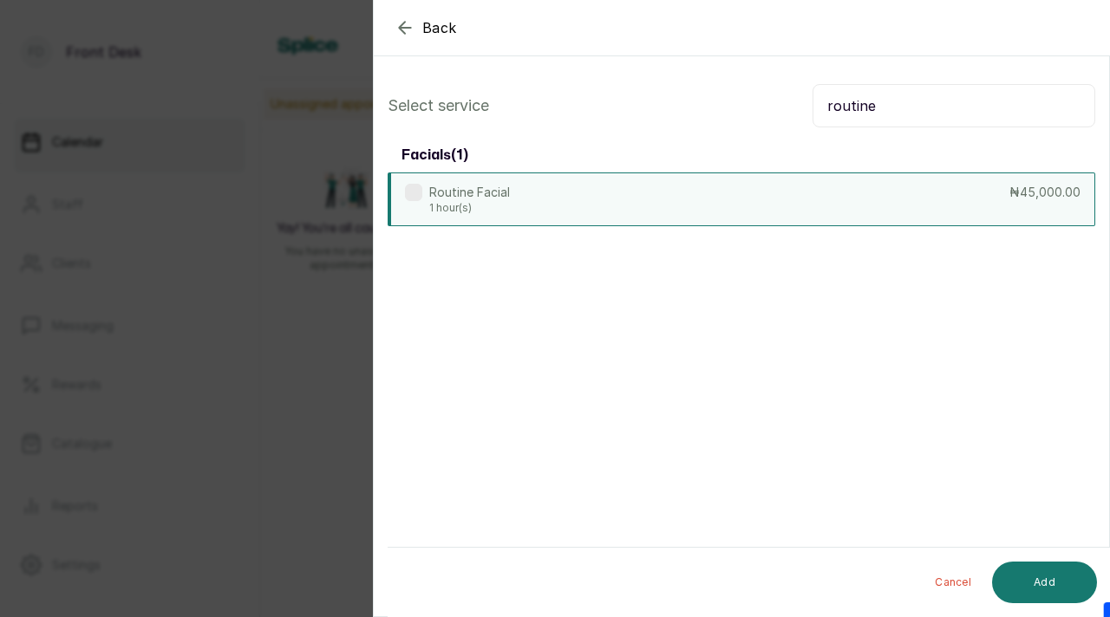
type input "routine"
click at [419, 189] on label at bounding box center [413, 192] width 17 height 17
click at [1044, 583] on button "Add" at bounding box center [1044, 583] width 105 height 42
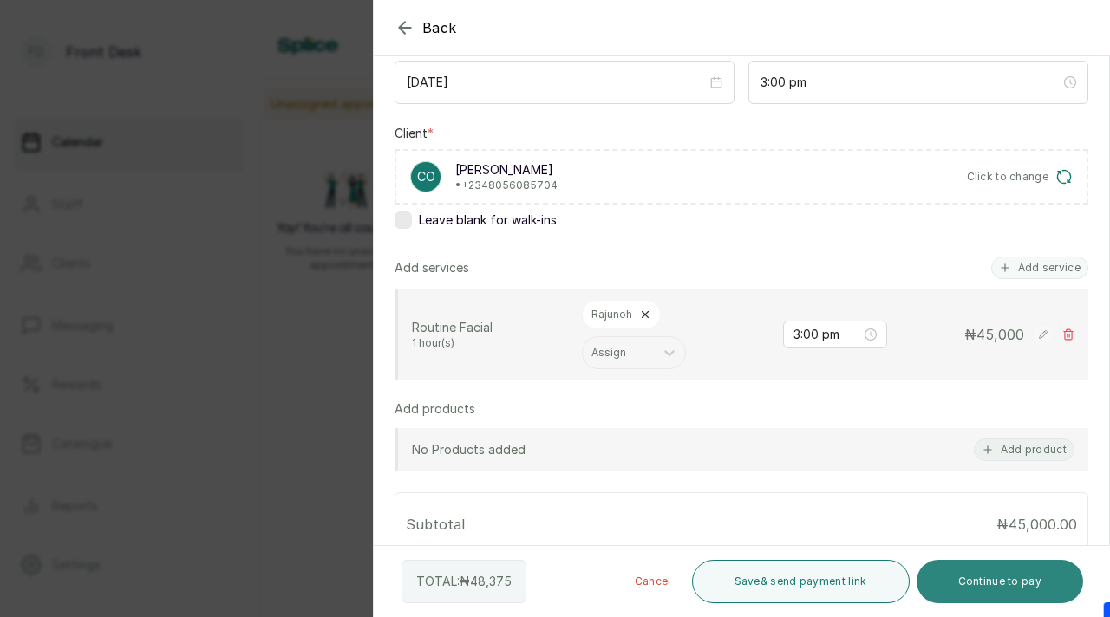
click at [1000, 576] on button "Continue to pay" at bounding box center [999, 581] width 167 height 43
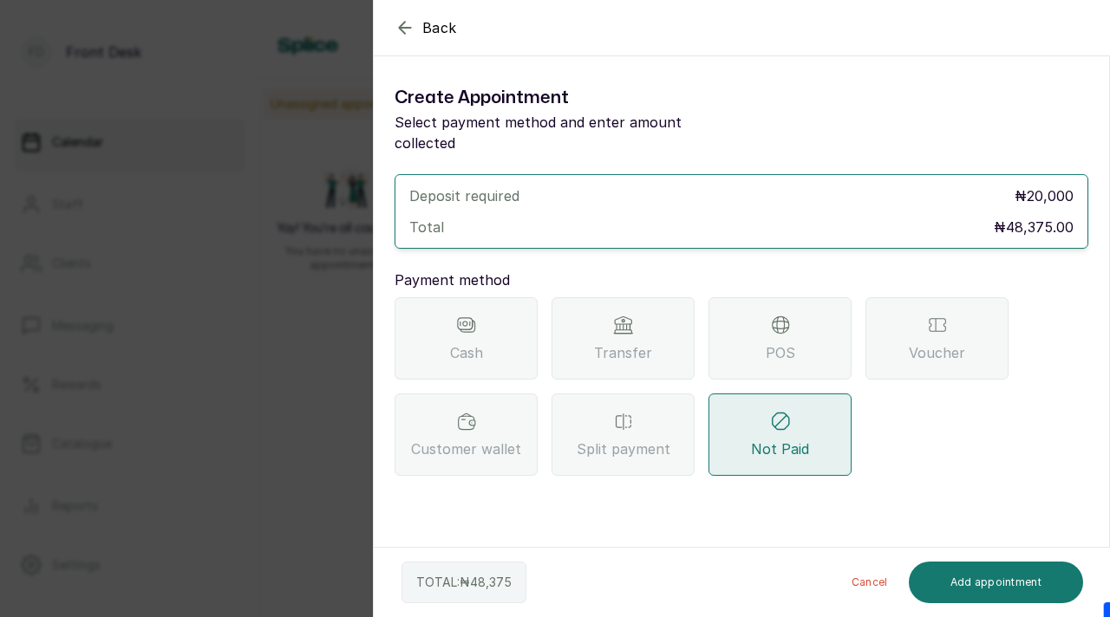
click at [674, 322] on div "Transfer" at bounding box center [622, 338] width 143 height 82
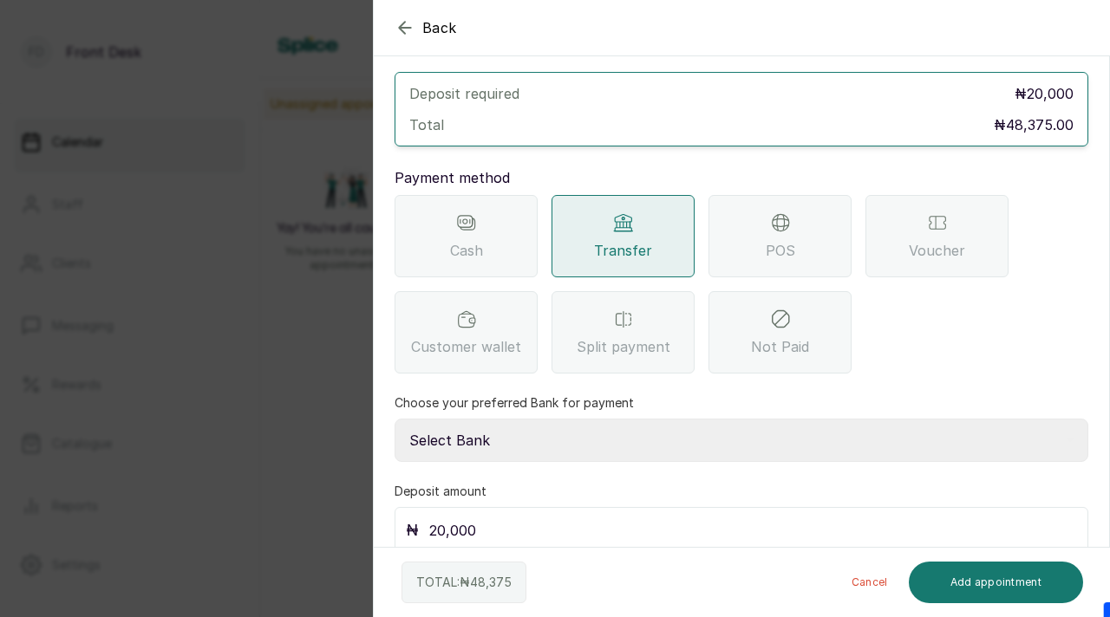
click at [596, 419] on select "Select Bank [PERSON_NAME] Fairmoney Microfinance Bank SKN ANALYTICS MED AESTH. …" at bounding box center [740, 440] width 693 height 43
select select "43272bc0-21c6-4b19-b9fb-c2093b8603c2"
click at [394, 419] on select "Select Bank [PERSON_NAME] Fairmoney Microfinance Bank SKN ANALYTICS MED AESTH. …" at bounding box center [740, 440] width 693 height 43
click at [508, 518] on input "20,000" at bounding box center [753, 530] width 648 height 24
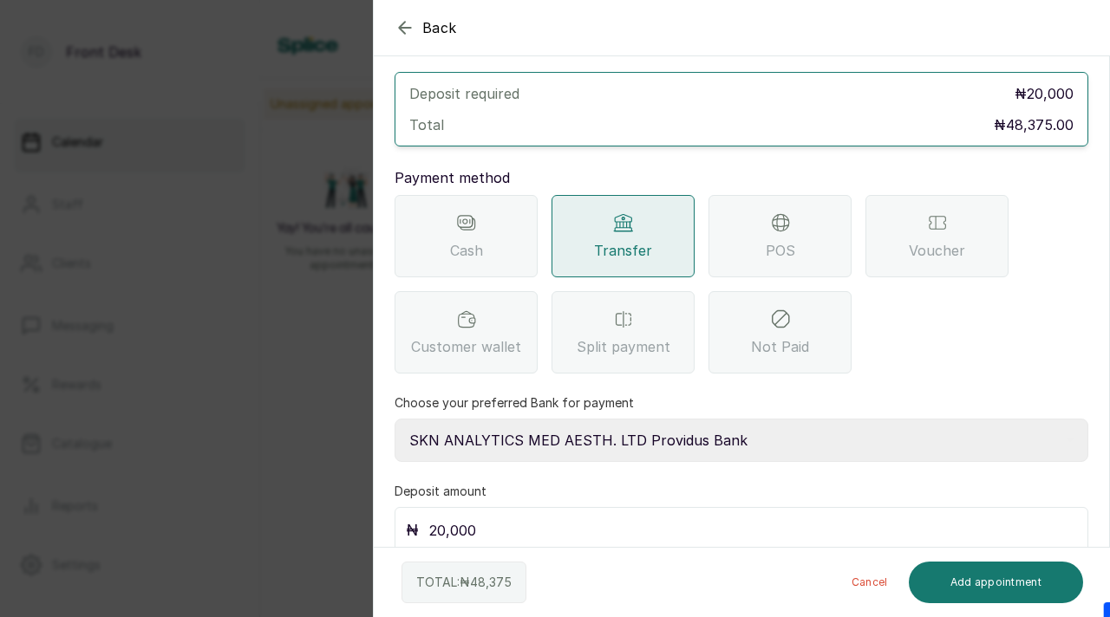
click at [508, 518] on input "20,000" at bounding box center [753, 530] width 648 height 24
type input "49,684"
click at [1022, 589] on button "Add appointment" at bounding box center [995, 583] width 175 height 42
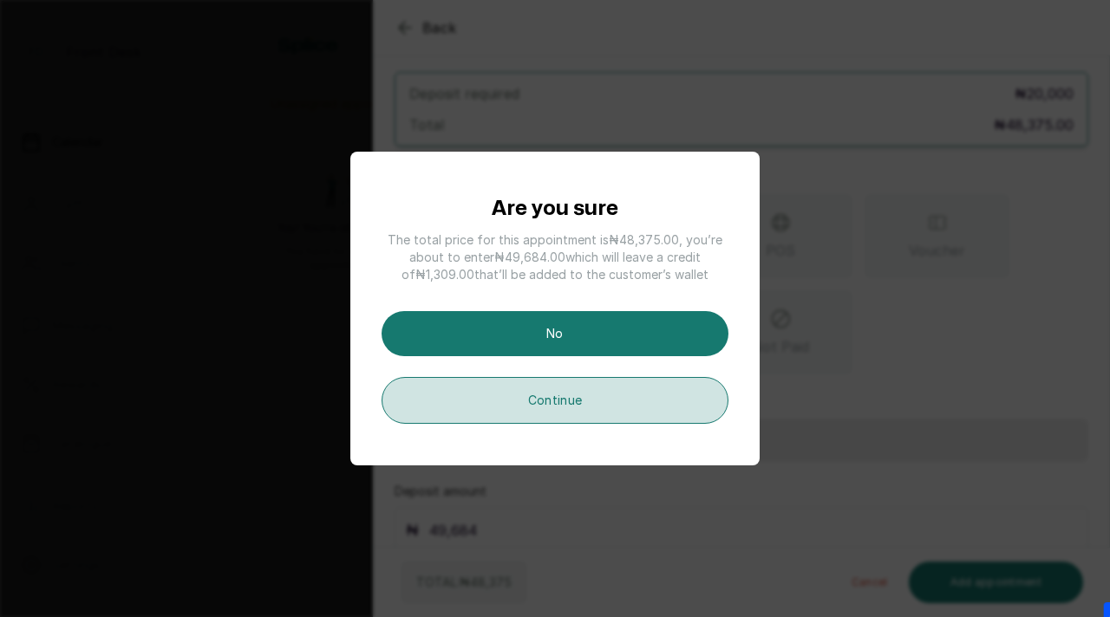
click at [566, 399] on button "Continue" at bounding box center [554, 400] width 347 height 47
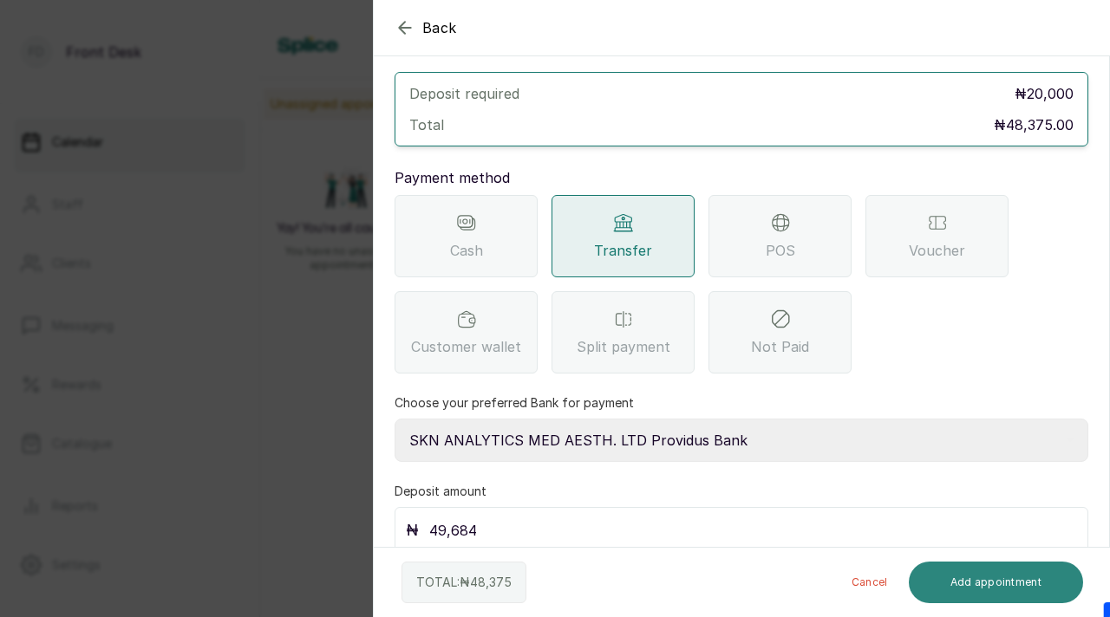
click at [1005, 586] on button "Add appointment" at bounding box center [995, 583] width 175 height 42
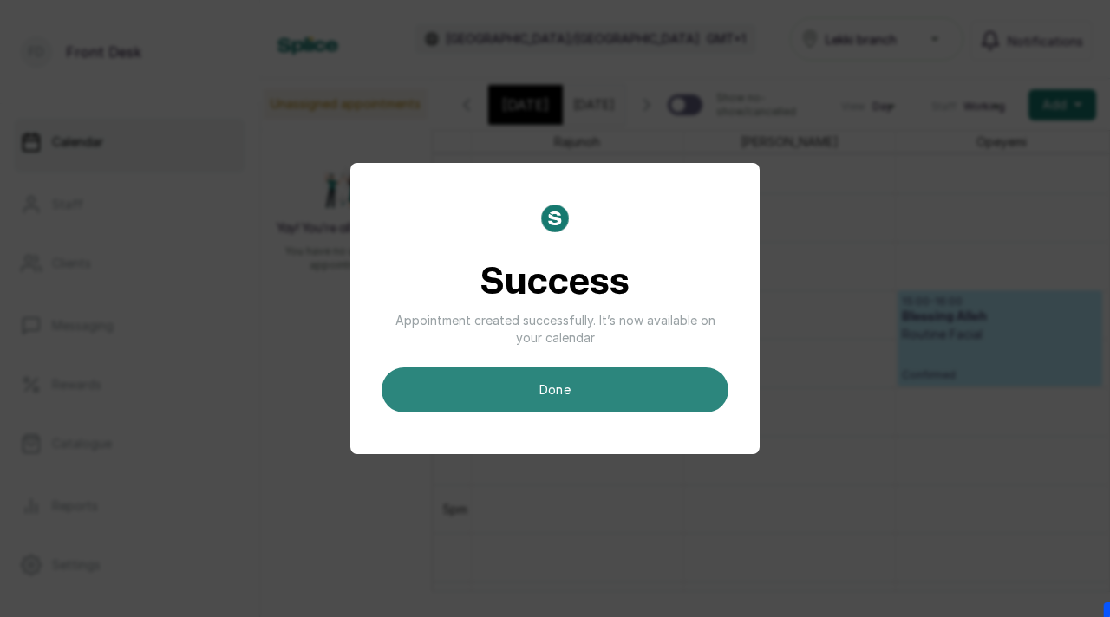
click at [531, 389] on button "done" at bounding box center [554, 390] width 347 height 45
